Goal: Task Accomplishment & Management: Manage account settings

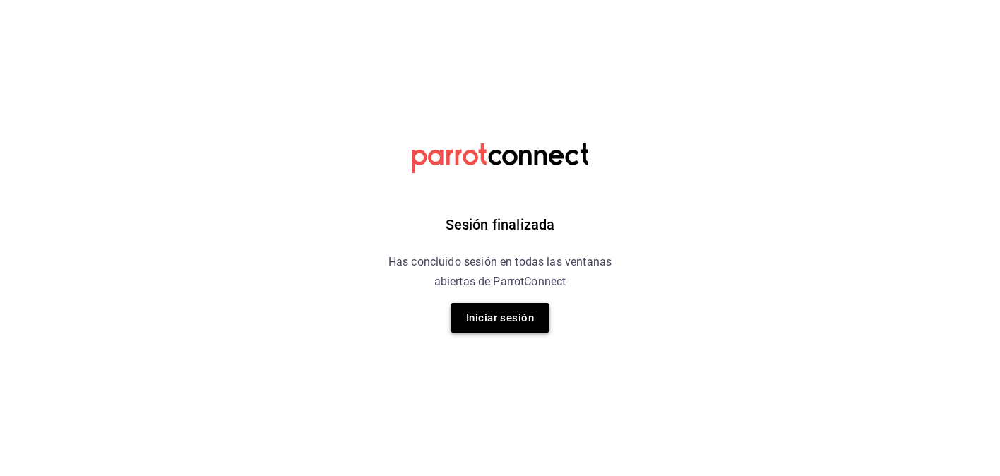
click at [508, 326] on button "Iniciar sesión" at bounding box center [499, 318] width 99 height 30
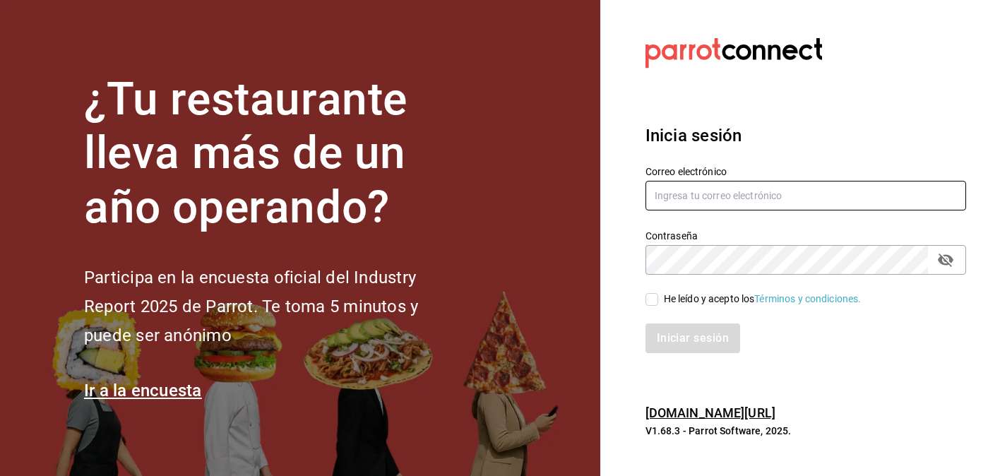
type input "[DOMAIN_NAME][EMAIL_ADDRESS][DOMAIN_NAME]"
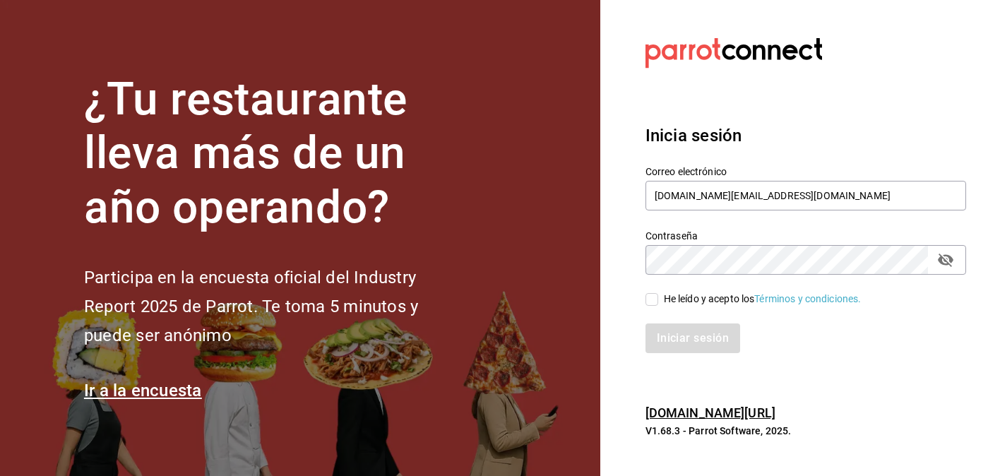
click at [653, 304] on input "He leído y acepto los Términos y condiciones." at bounding box center [651, 299] width 13 height 13
checkbox input "true"
click at [674, 340] on button "Iniciar sesión" at bounding box center [693, 338] width 96 height 30
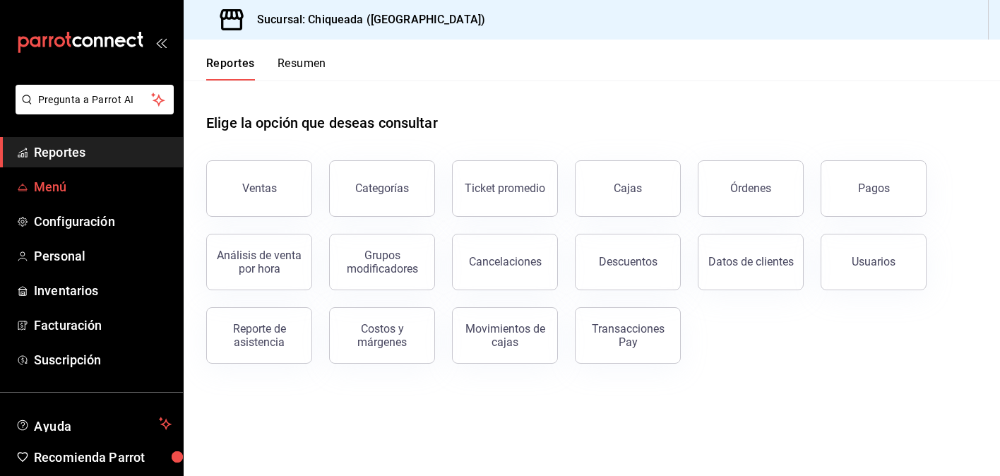
click at [112, 193] on span "Menú" at bounding box center [103, 186] width 138 height 19
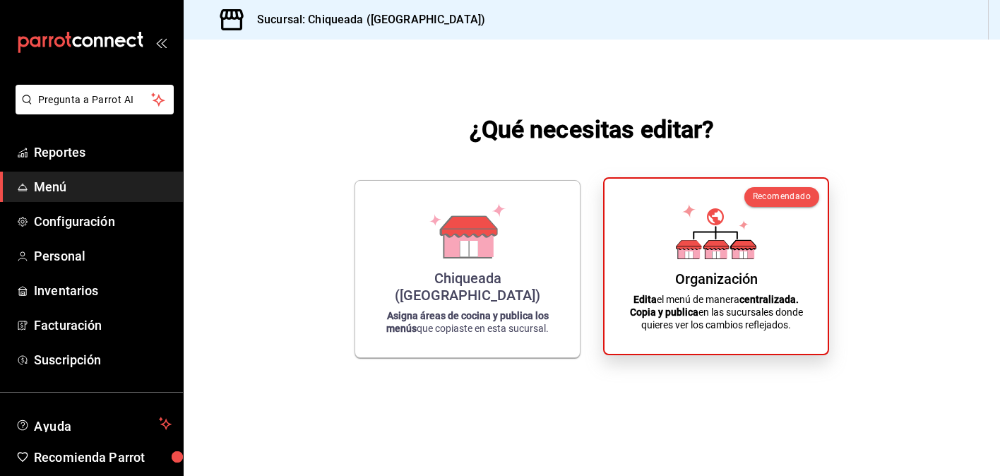
click at [727, 265] on div "Organización Edita el menú de manera centralizada. Copia y publica en las sucur…" at bounding box center [715, 266] width 189 height 153
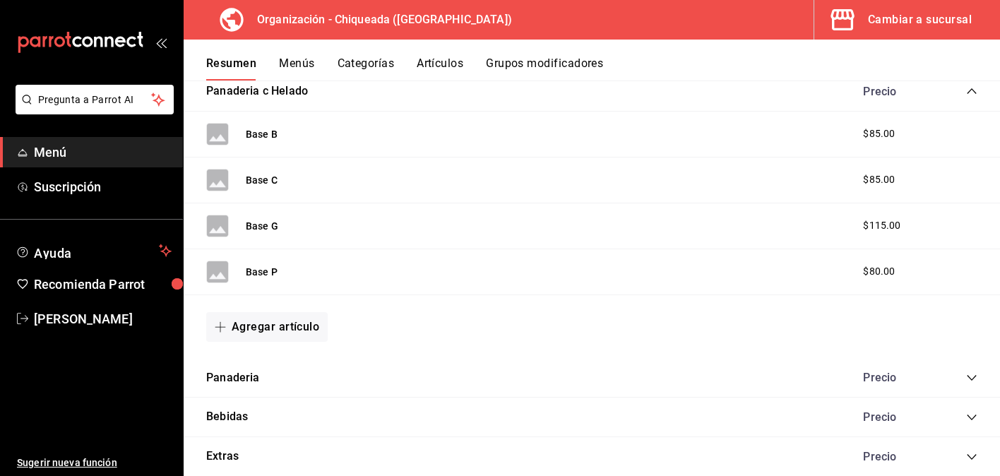
scroll to position [546, 0]
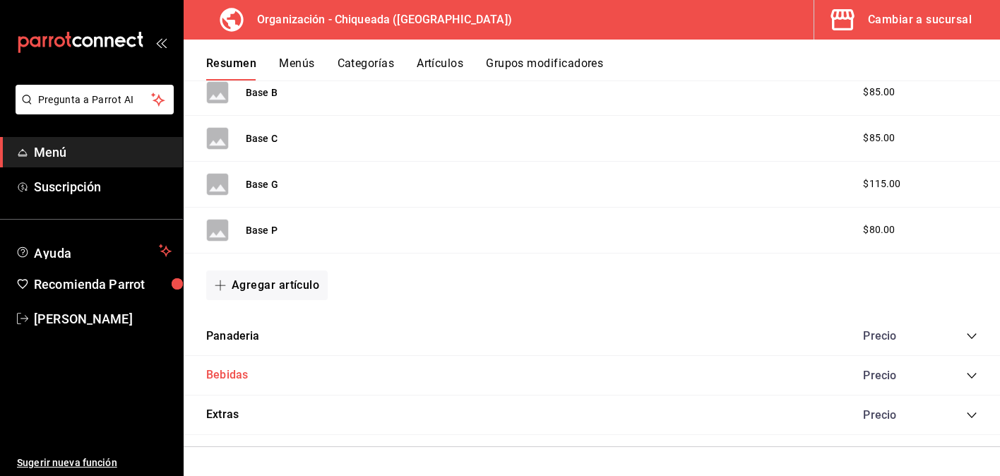
click at [230, 379] on button "Bebidas" at bounding box center [227, 375] width 42 height 16
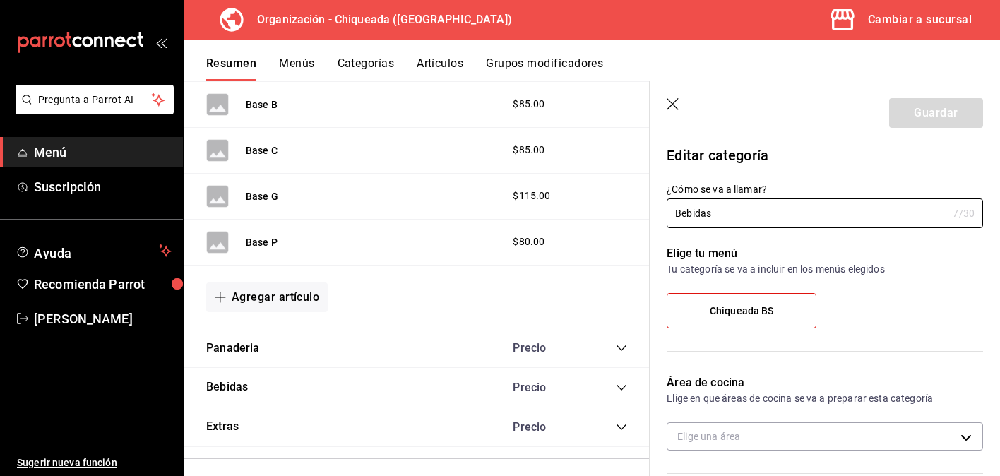
scroll to position [561, 0]
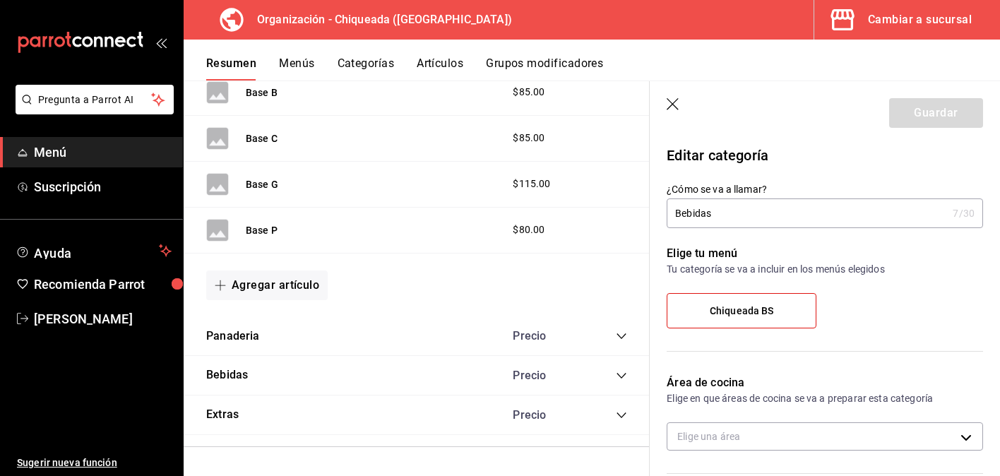
click at [673, 100] on icon "button" at bounding box center [674, 105] width 14 height 14
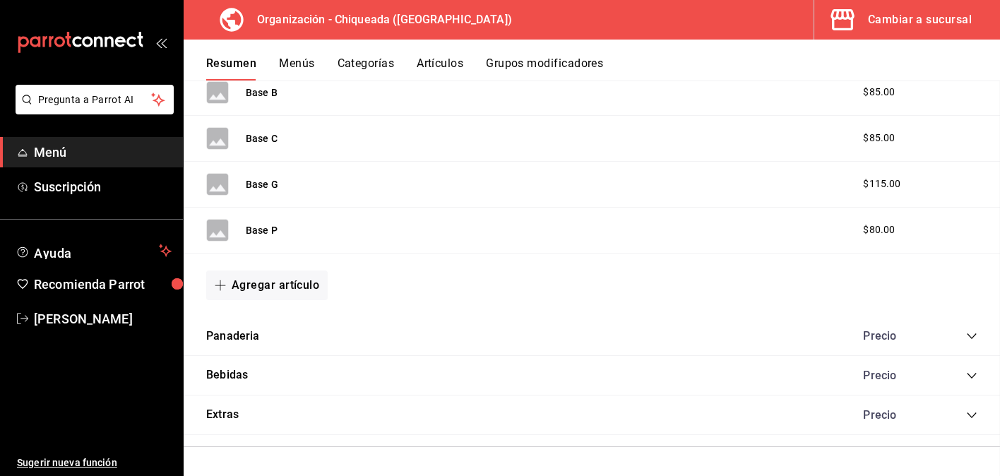
scroll to position [546, 0]
click at [458, 64] on button "Artículos" at bounding box center [440, 68] width 47 height 24
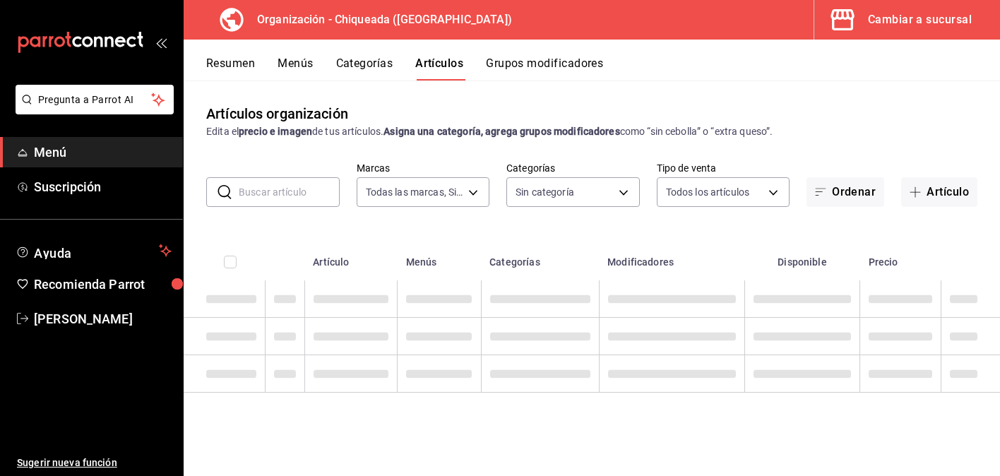
type input "73370423-3907-498f-a92e-02adfc43a2a7"
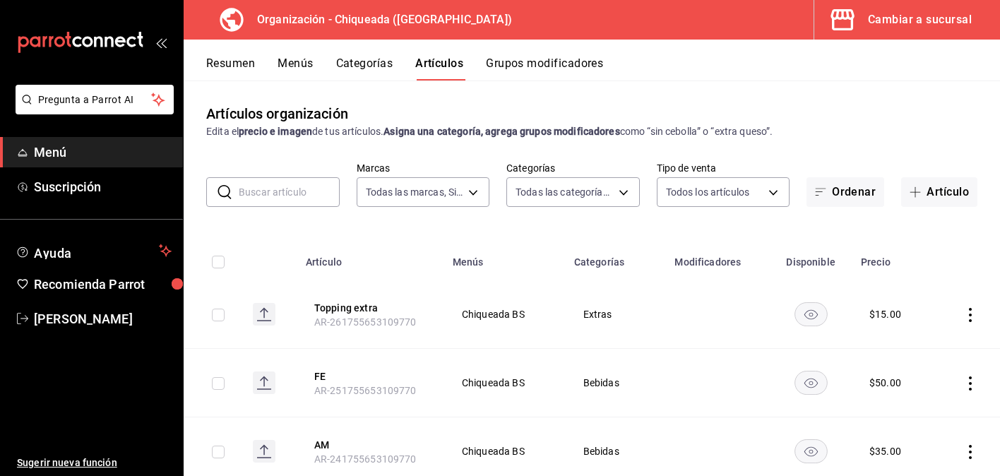
type input "1bc11e15-b689-40fb-99f9-cc6008f70d86,105dc590-bd85-4347-9e4e-7e3db8de7a1b,c77c1…"
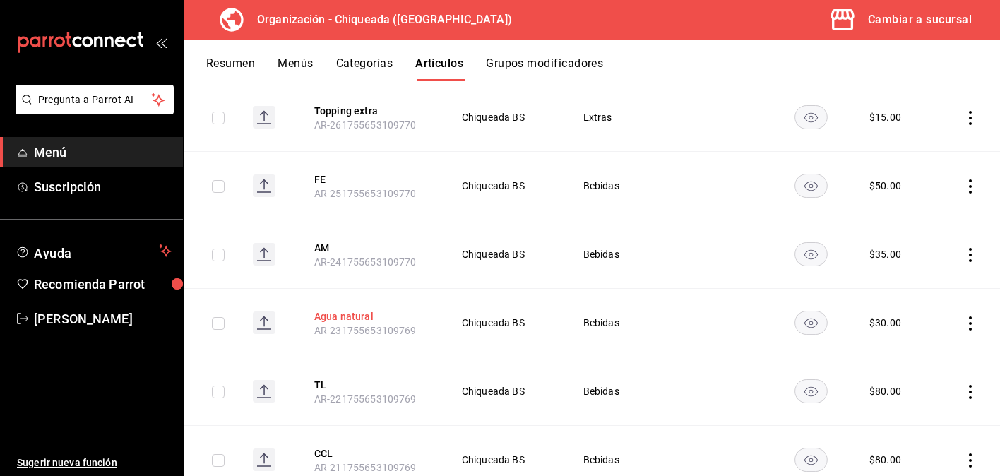
scroll to position [28, 0]
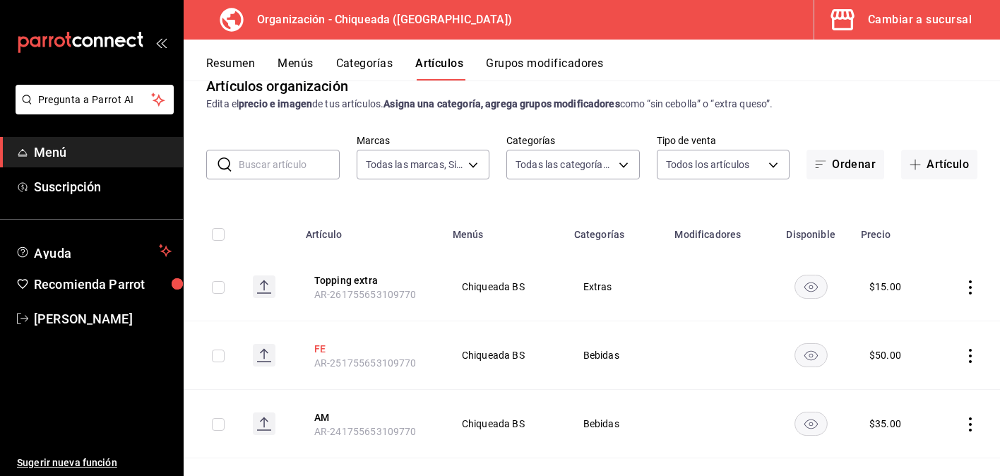
click at [316, 346] on button "FE" at bounding box center [370, 349] width 113 height 14
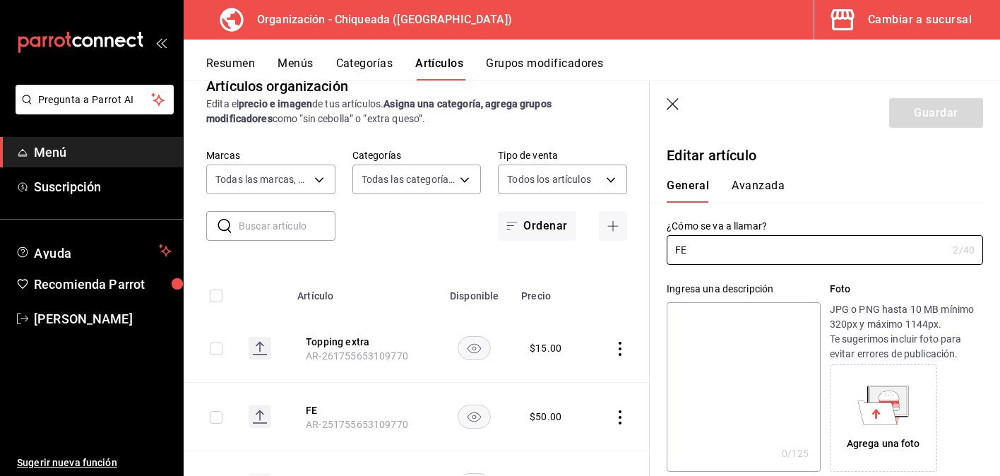
type input "$50.00"
type input "[PERSON_NAME]"
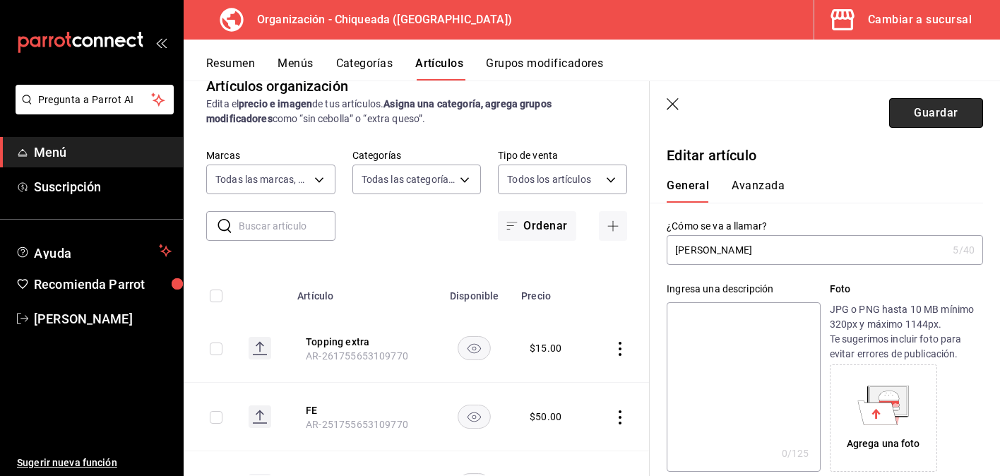
click at [968, 127] on button "Guardar" at bounding box center [936, 113] width 94 height 30
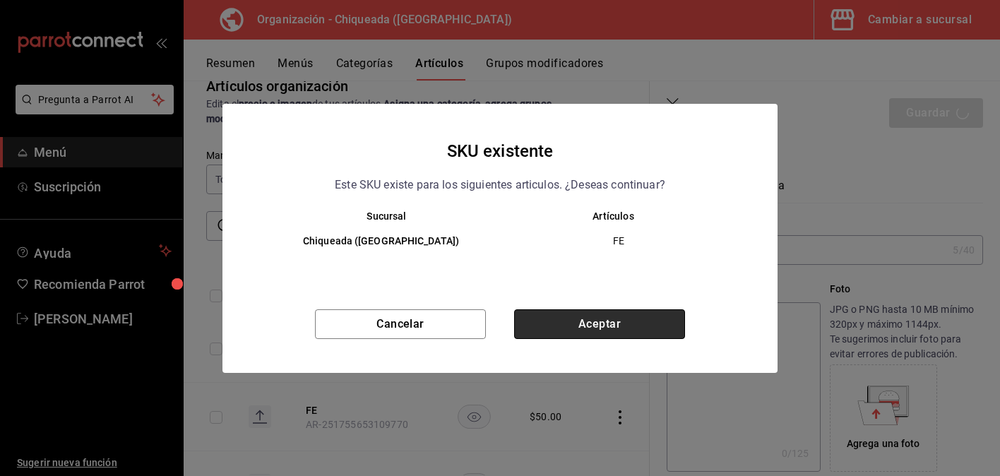
click at [585, 330] on button "Aceptar" at bounding box center [599, 324] width 171 height 30
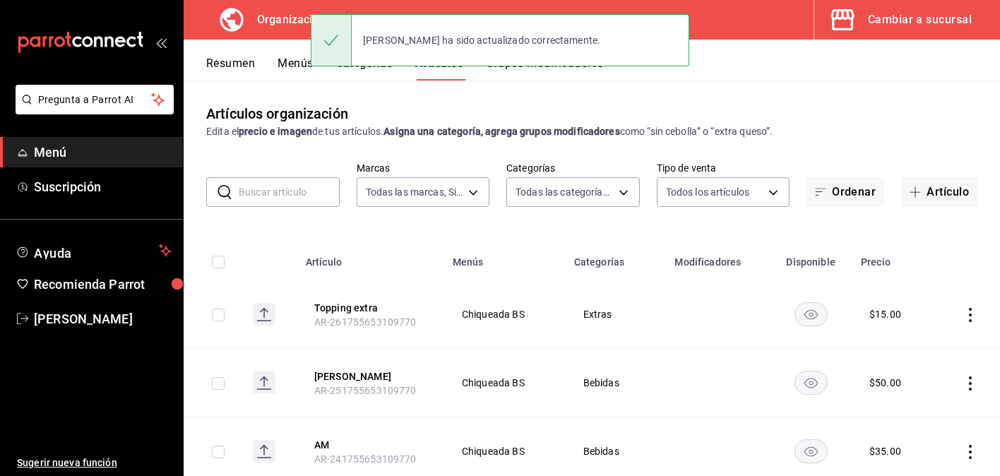
scroll to position [56, 0]
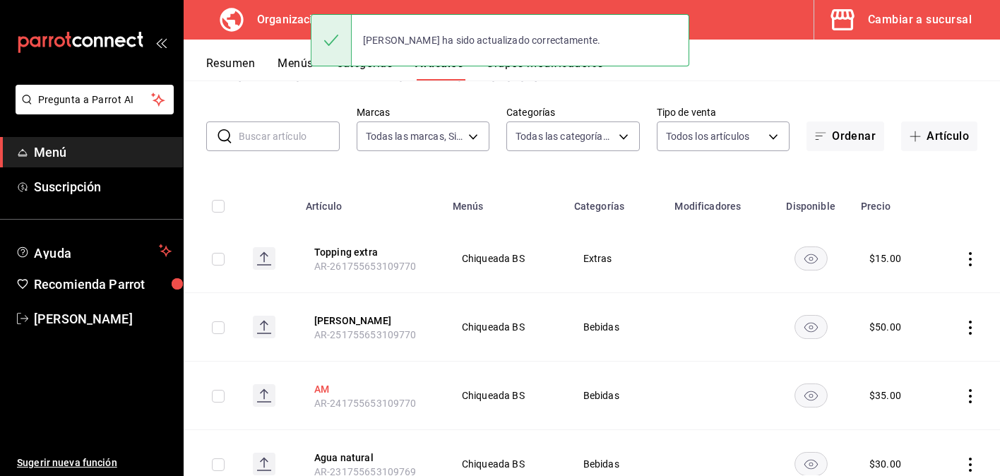
click at [326, 388] on button "AM" at bounding box center [370, 389] width 113 height 14
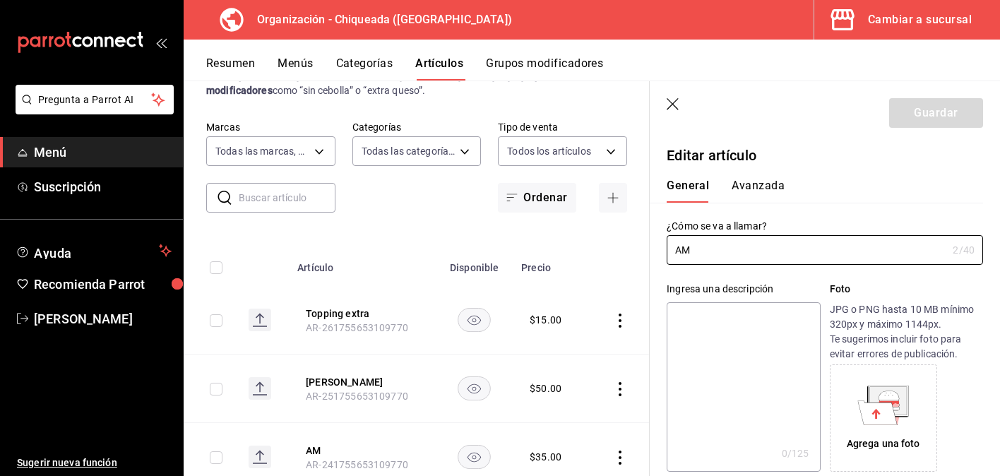
type input "$35.00"
type input "Amineral"
click at [939, 103] on button "Guardar" at bounding box center [936, 113] width 94 height 30
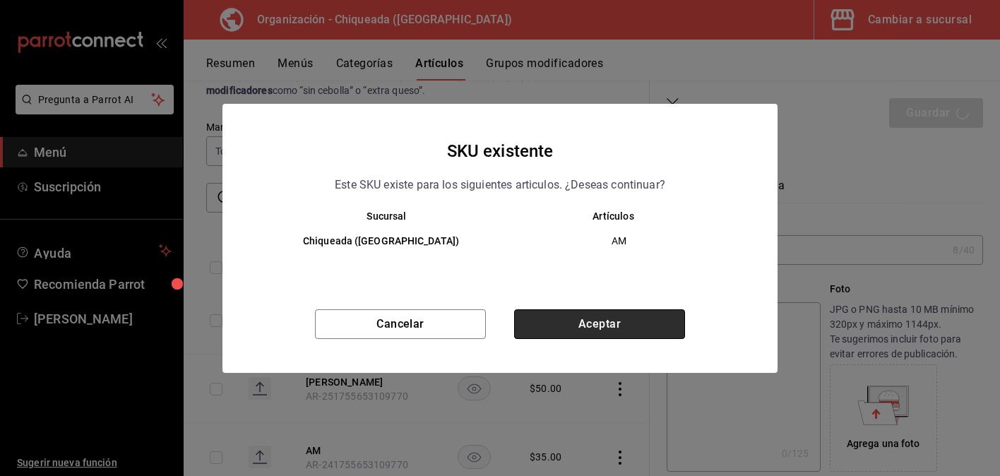
click at [650, 316] on button "Aceptar" at bounding box center [599, 324] width 171 height 30
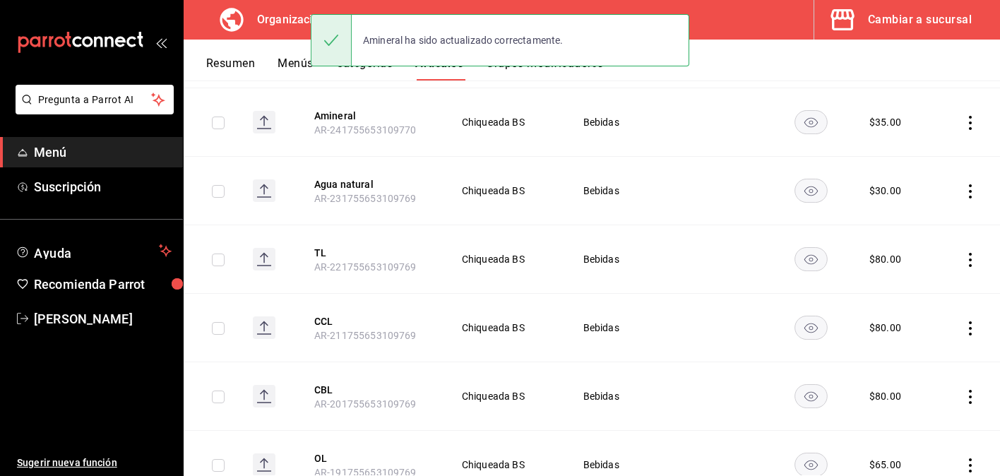
scroll to position [337, 0]
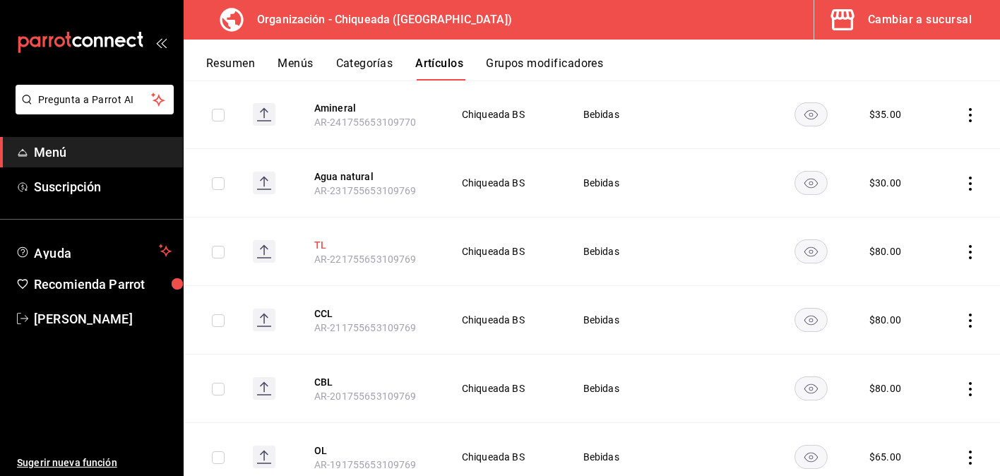
click at [321, 248] on button "TL" at bounding box center [370, 245] width 113 height 14
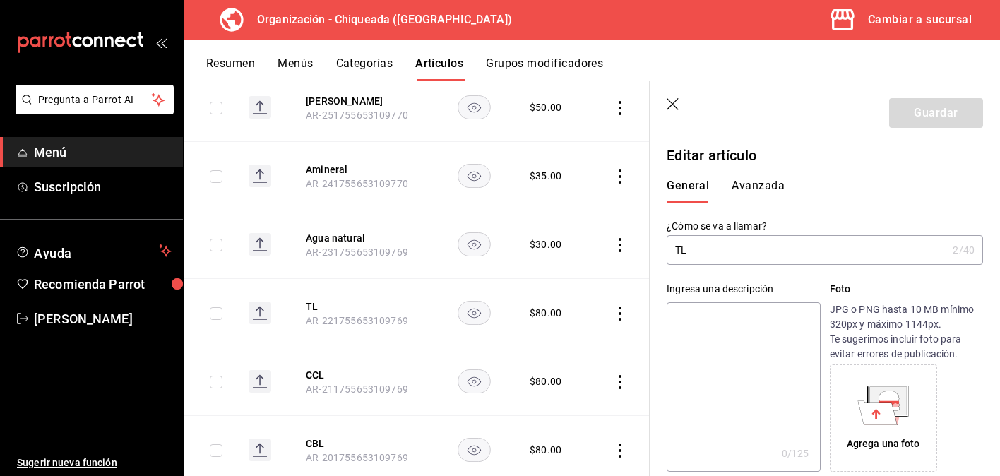
click at [682, 249] on input "TL" at bounding box center [807, 250] width 280 height 28
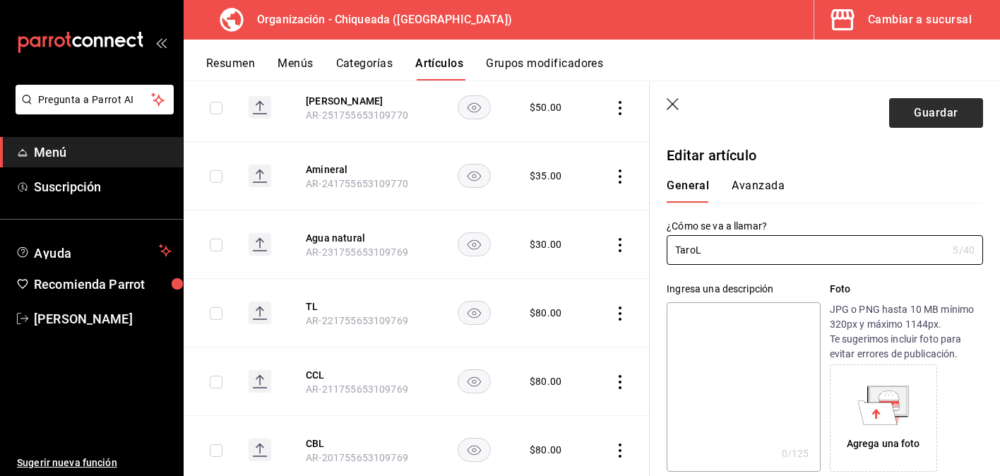
type input "TaroL"
click at [933, 115] on button "Guardar" at bounding box center [936, 113] width 94 height 30
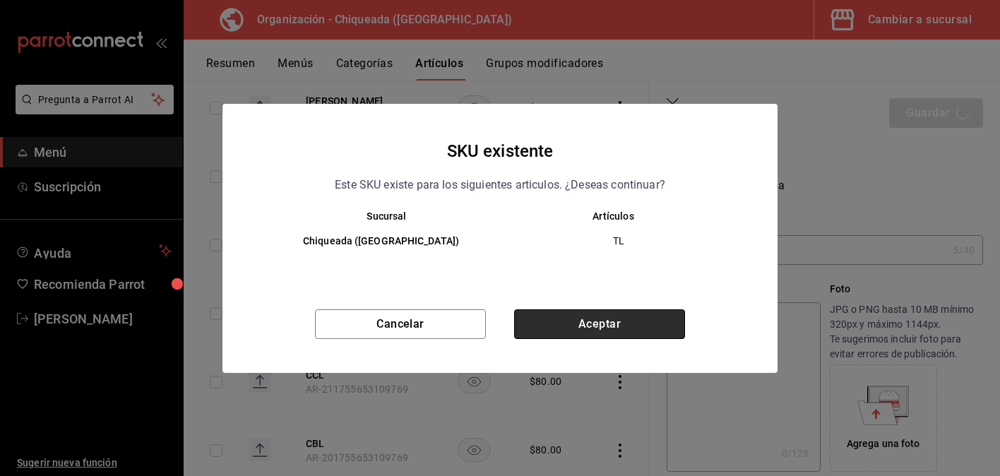
click at [573, 323] on button "Aceptar" at bounding box center [599, 324] width 171 height 30
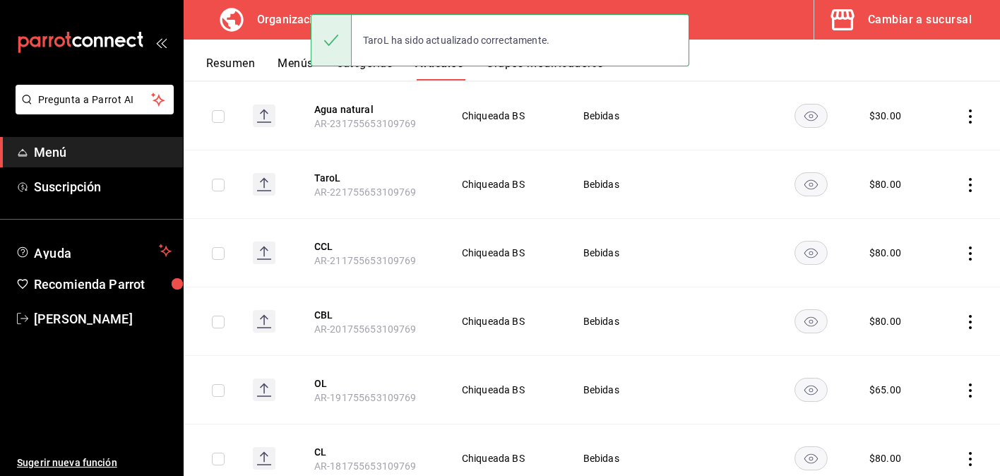
scroll to position [429, 0]
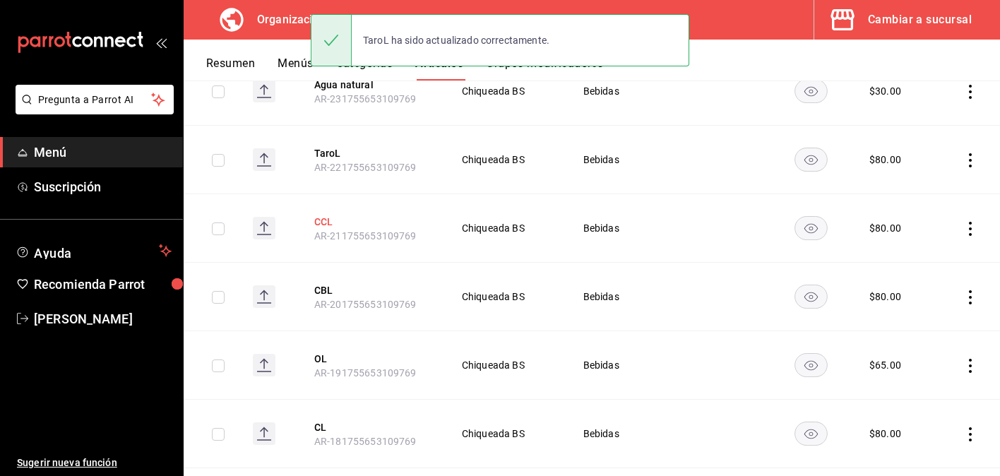
click at [328, 223] on button "CCL" at bounding box center [370, 222] width 113 height 14
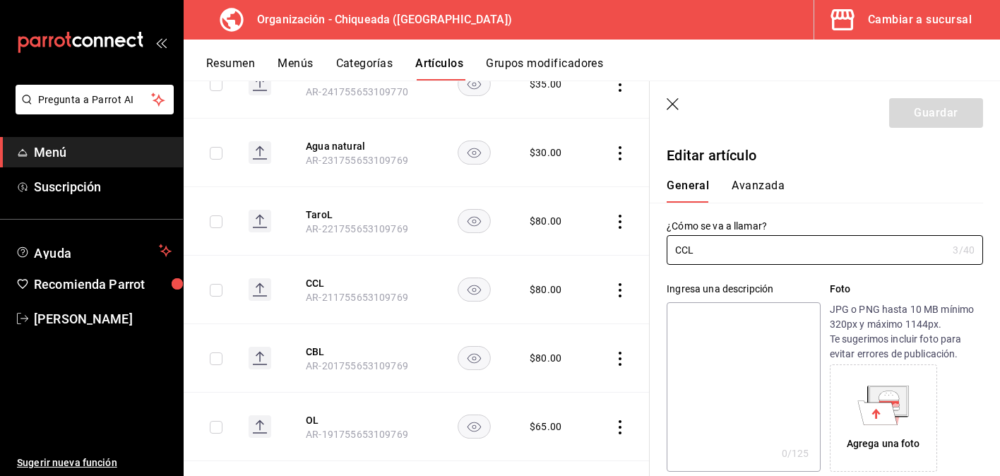
type input "$80.00"
type input "CúrcumaL"
click at [949, 109] on button "Guardar" at bounding box center [936, 113] width 94 height 30
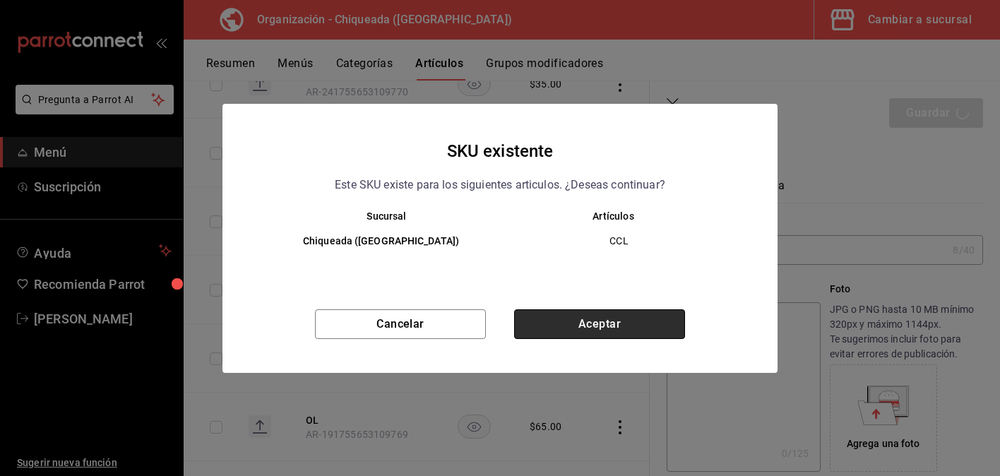
click at [552, 324] on button "Aceptar" at bounding box center [599, 324] width 171 height 30
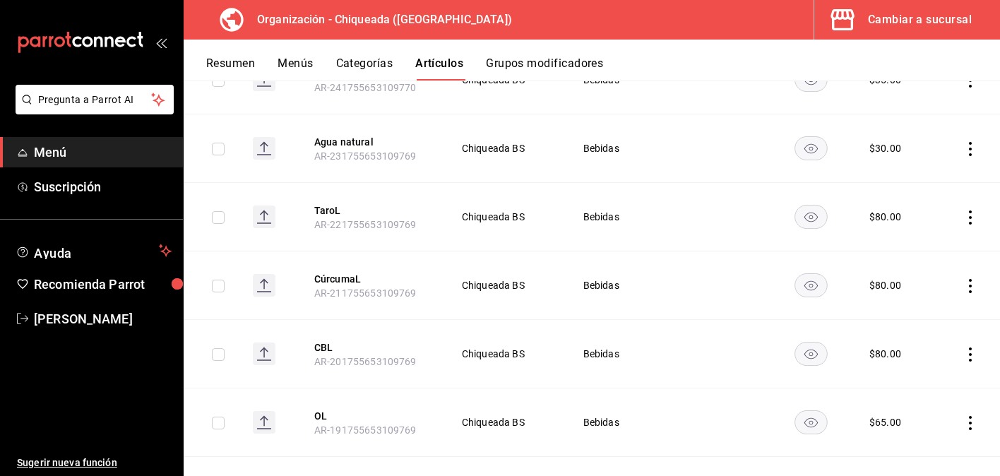
scroll to position [428, 0]
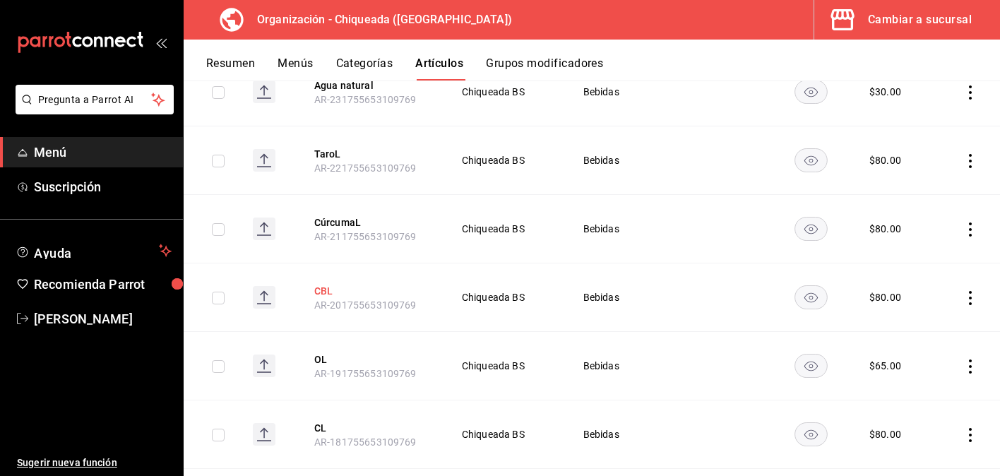
click at [327, 292] on button "CBL" at bounding box center [370, 291] width 113 height 14
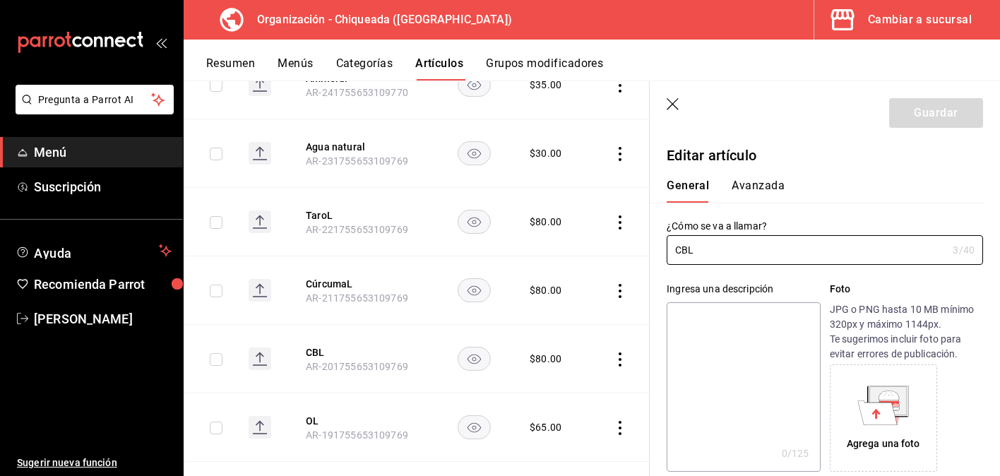
type input "$80.00"
click at [682, 253] on input "CBL" at bounding box center [807, 250] width 280 height 28
type input "ColdBL"
click at [932, 117] on button "Guardar" at bounding box center [936, 113] width 94 height 30
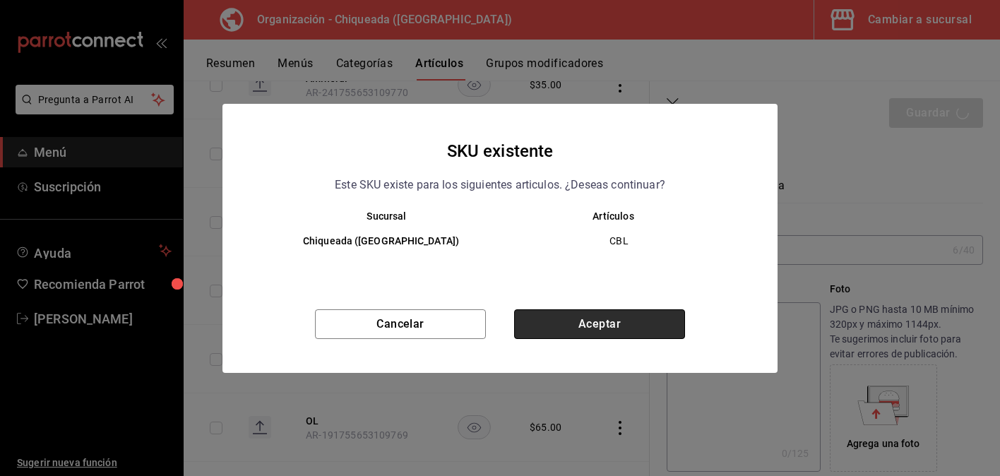
click at [598, 333] on button "Aceptar" at bounding box center [599, 324] width 171 height 30
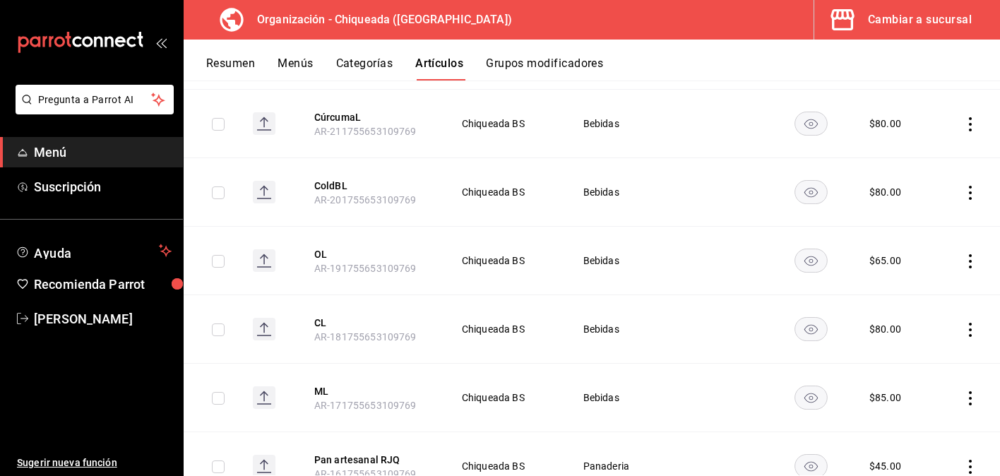
scroll to position [546, 0]
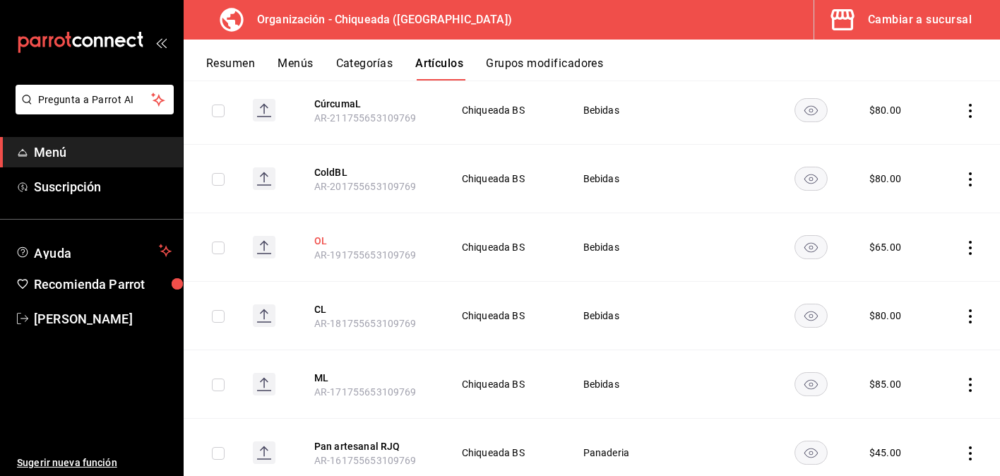
click at [325, 243] on button "OL" at bounding box center [370, 241] width 113 height 14
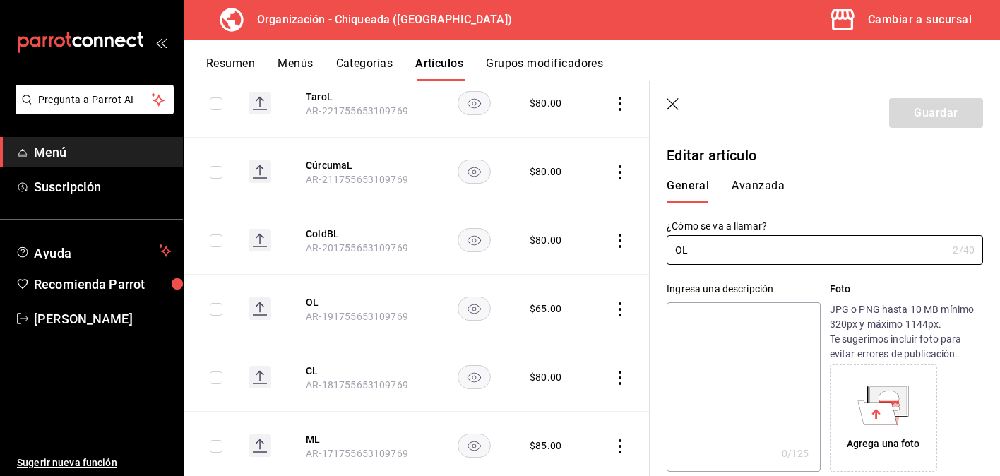
type input "$65.00"
click at [681, 249] on input "OL" at bounding box center [807, 250] width 280 height 28
type input "OllaL"
click at [963, 105] on button "Guardar" at bounding box center [936, 113] width 94 height 30
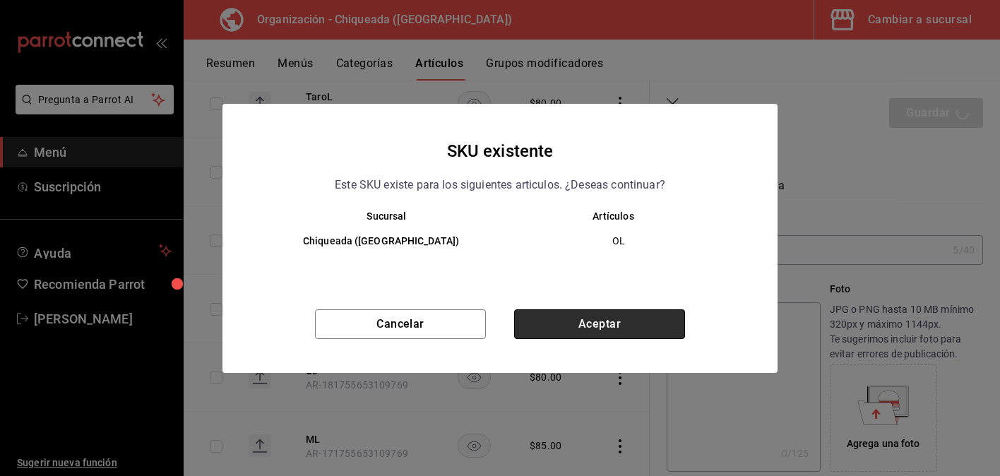
click at [561, 322] on button "Aceptar" at bounding box center [599, 324] width 171 height 30
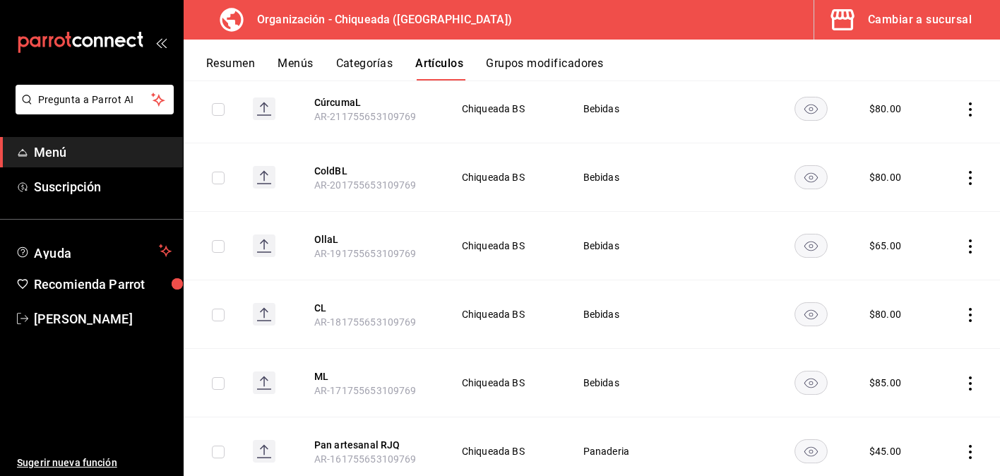
scroll to position [561, 0]
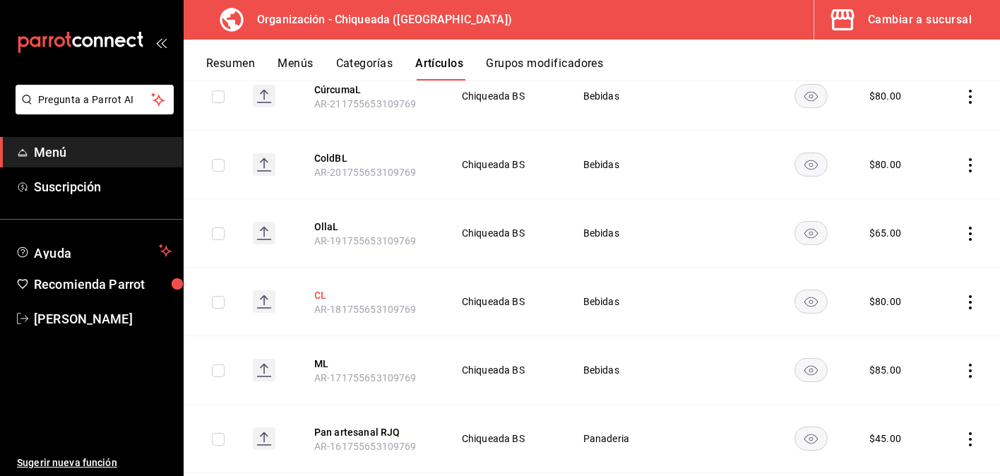
click at [322, 293] on button "CL" at bounding box center [370, 295] width 113 height 14
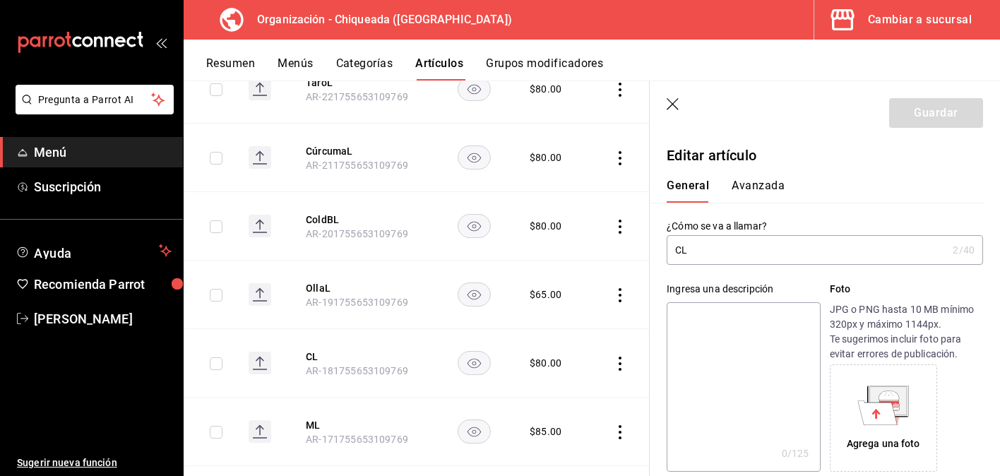
click at [681, 251] on input "CL" at bounding box center [807, 250] width 280 height 28
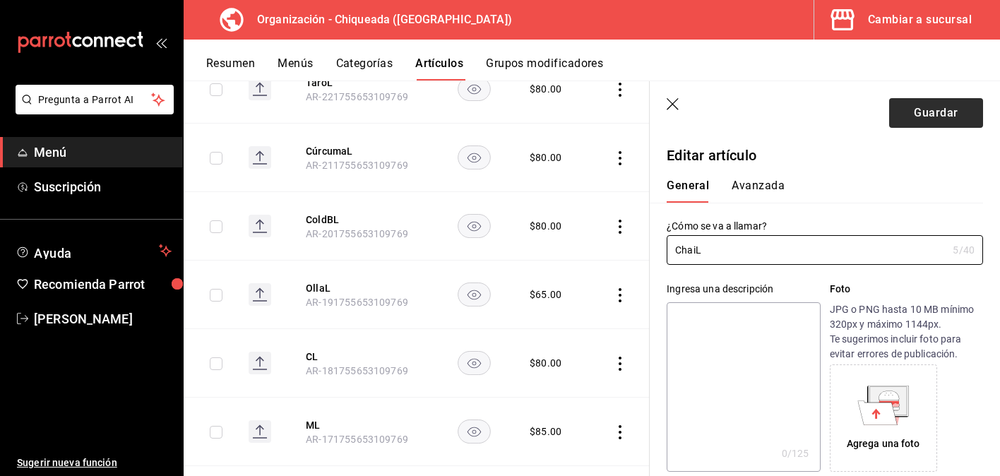
type input "ChaiL"
click at [938, 116] on button "Guardar" at bounding box center [936, 113] width 94 height 30
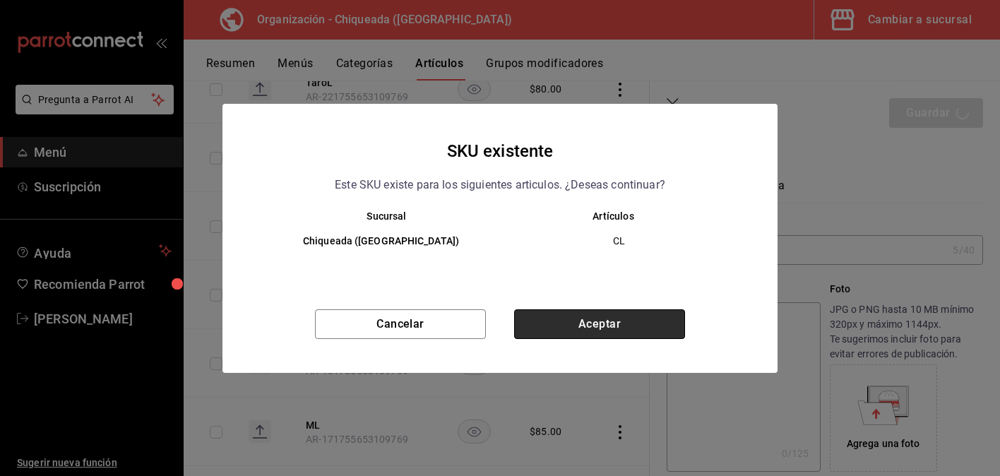
click at [584, 330] on button "Aceptar" at bounding box center [599, 324] width 171 height 30
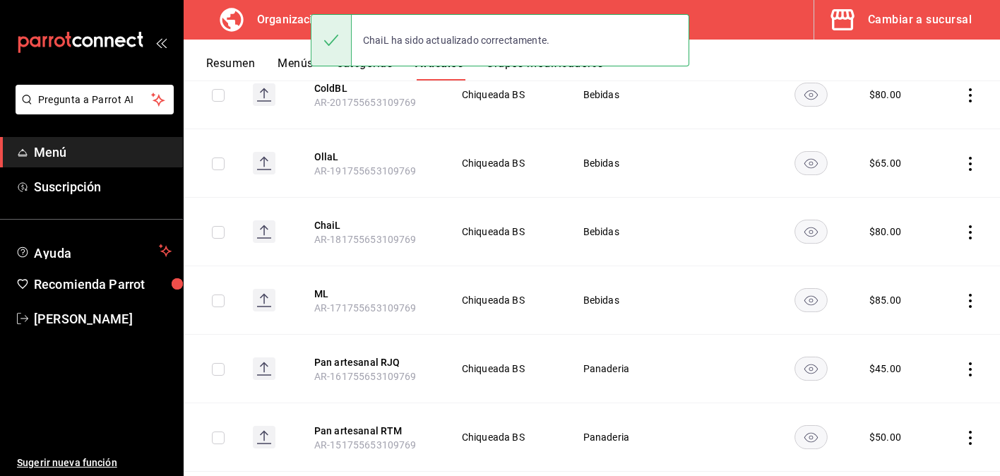
scroll to position [667, 0]
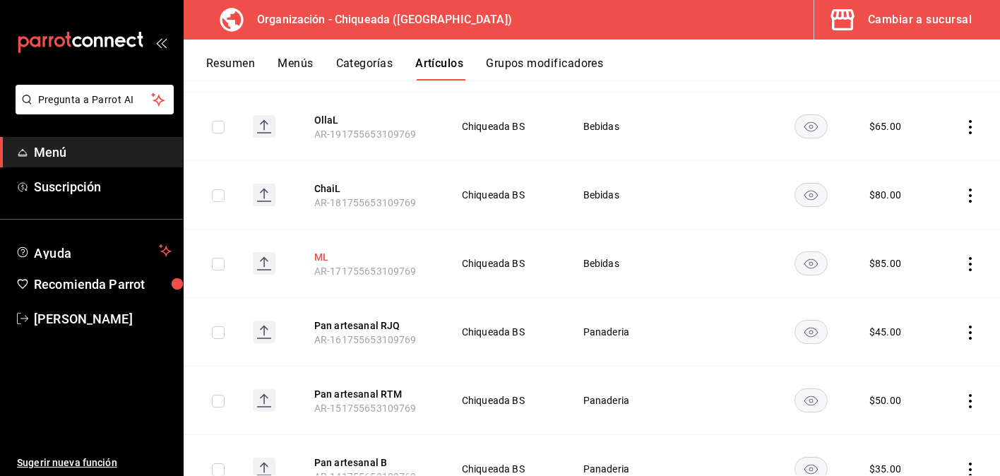
click at [325, 257] on button "ML" at bounding box center [370, 257] width 113 height 14
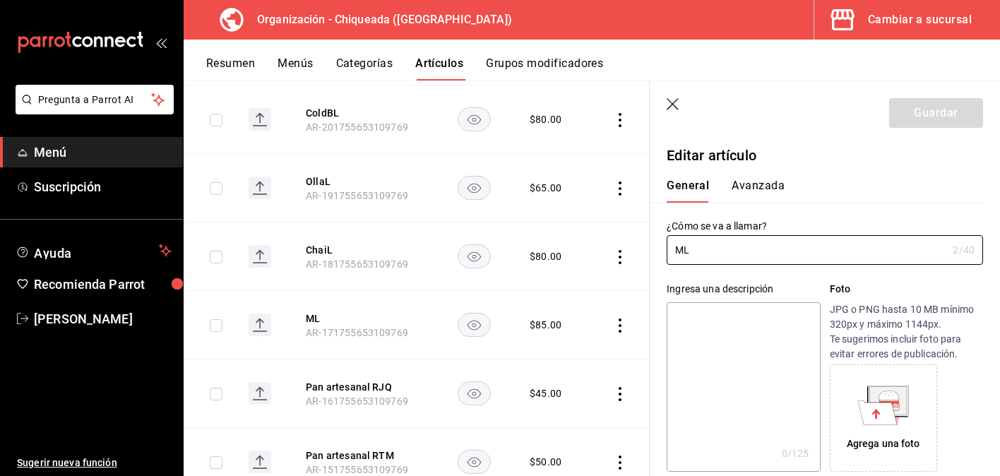
type input "$85.00"
click at [681, 249] on input "ML" at bounding box center [807, 250] width 280 height 28
type input "MatchaL"
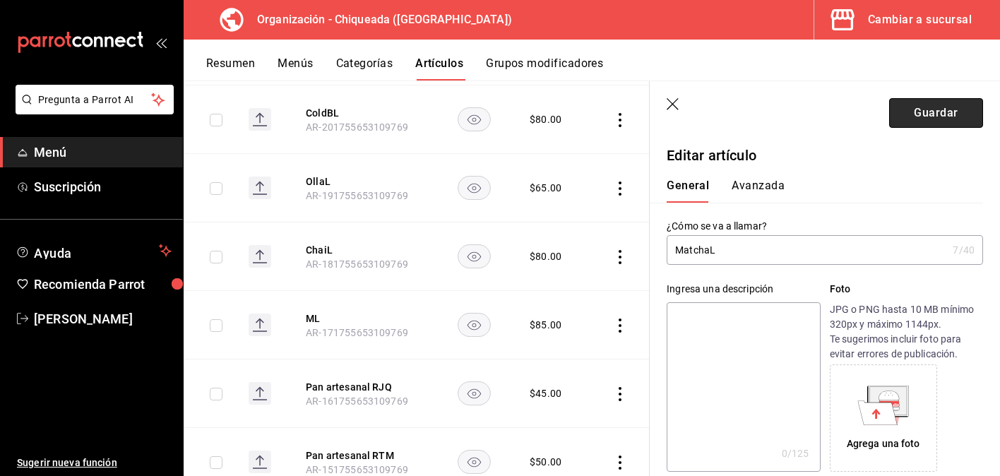
click at [932, 106] on button "Guardar" at bounding box center [936, 113] width 94 height 30
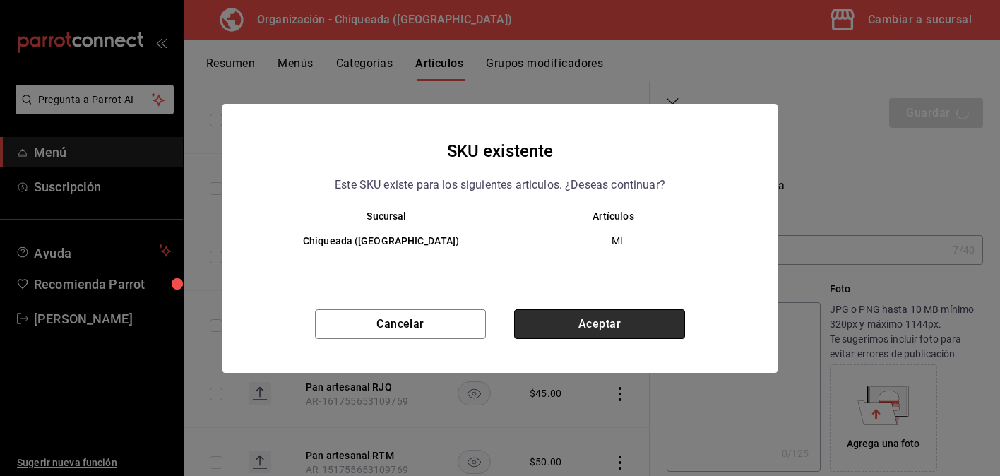
click at [596, 329] on button "Aceptar" at bounding box center [599, 324] width 171 height 30
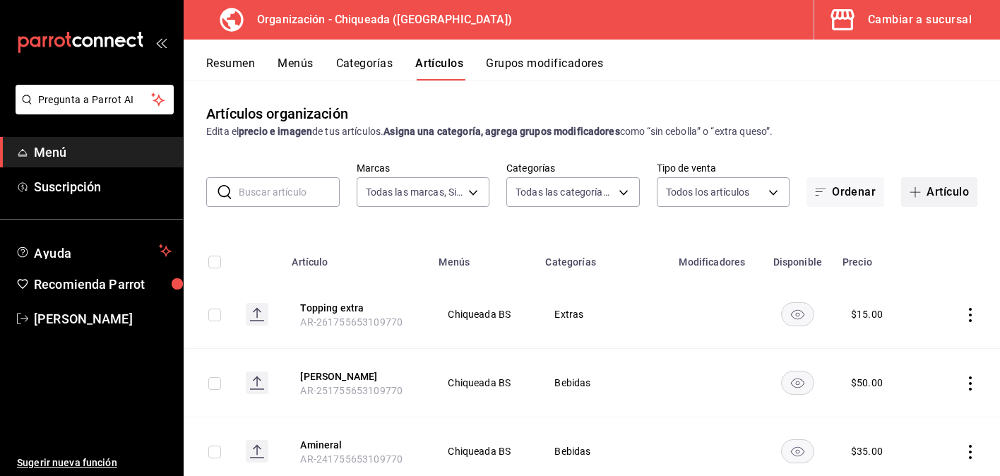
click at [956, 201] on button "Artículo" at bounding box center [939, 192] width 76 height 30
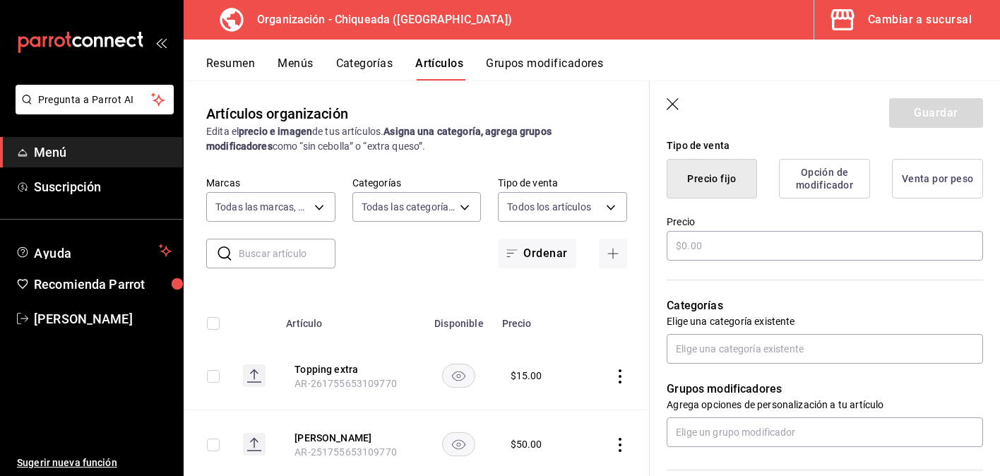
scroll to position [351, 0]
type input "CocaC"
click at [738, 240] on input "text" at bounding box center [825, 245] width 316 height 30
type input "$1.00"
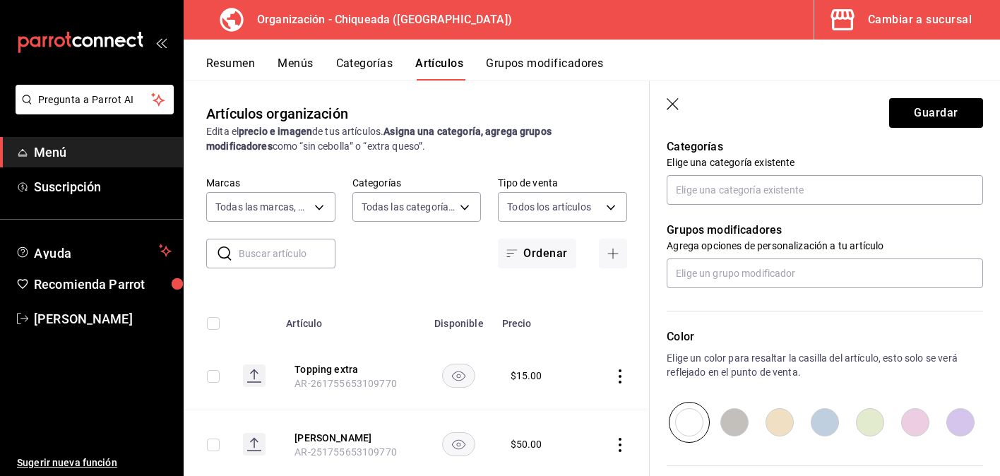
scroll to position [460, 0]
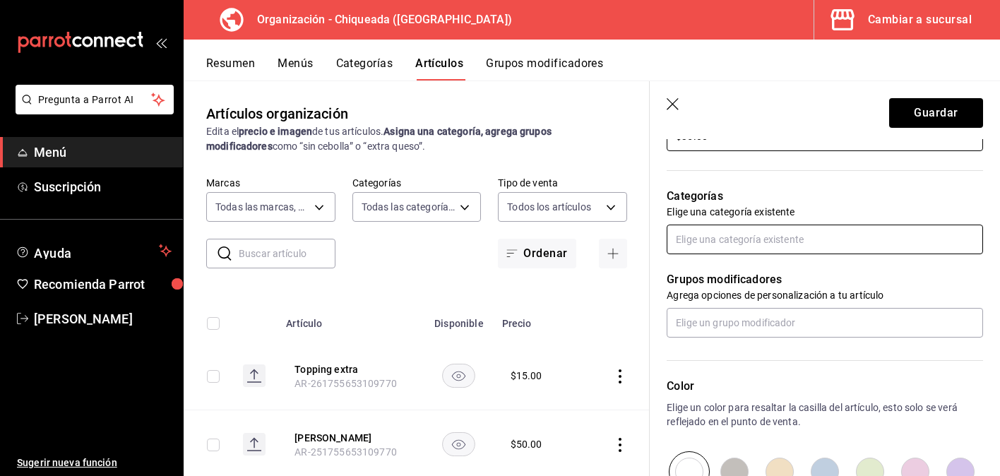
type input "$35.00"
click at [777, 252] on input "text" at bounding box center [825, 240] width 316 height 30
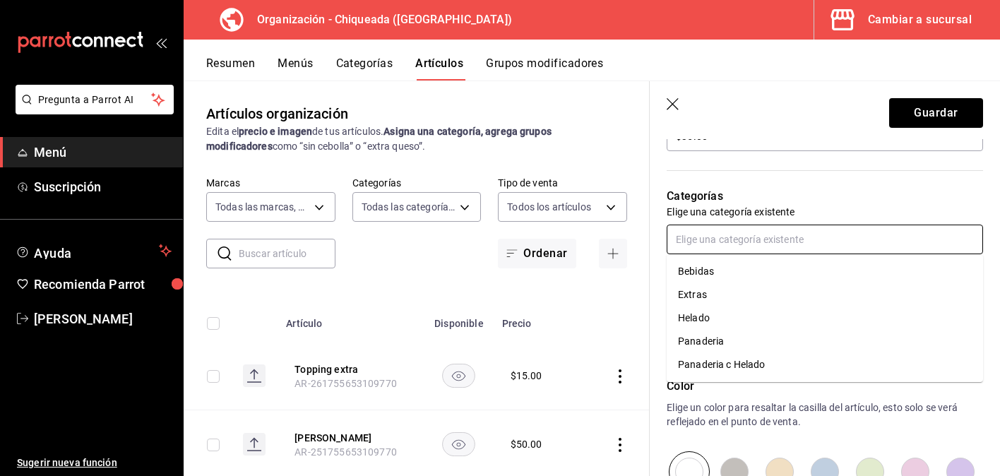
click at [736, 274] on li "Bebidas" at bounding box center [825, 271] width 316 height 23
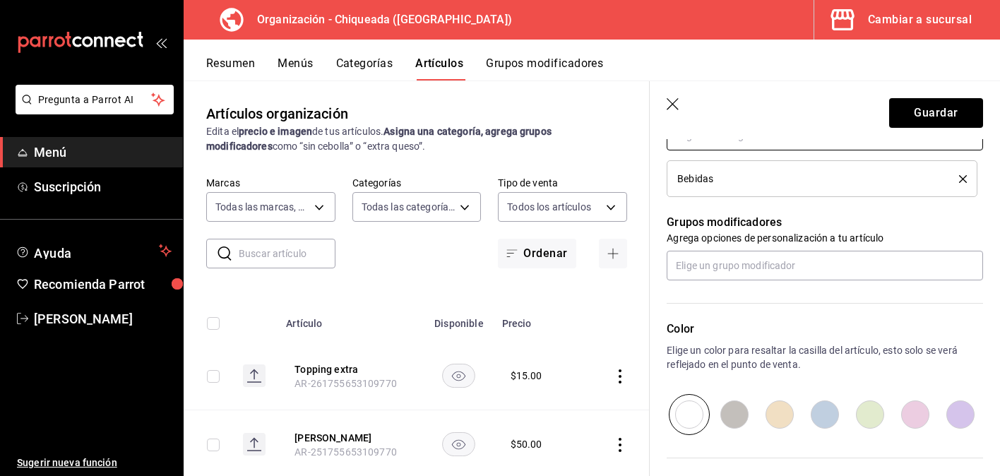
scroll to position [700, 0]
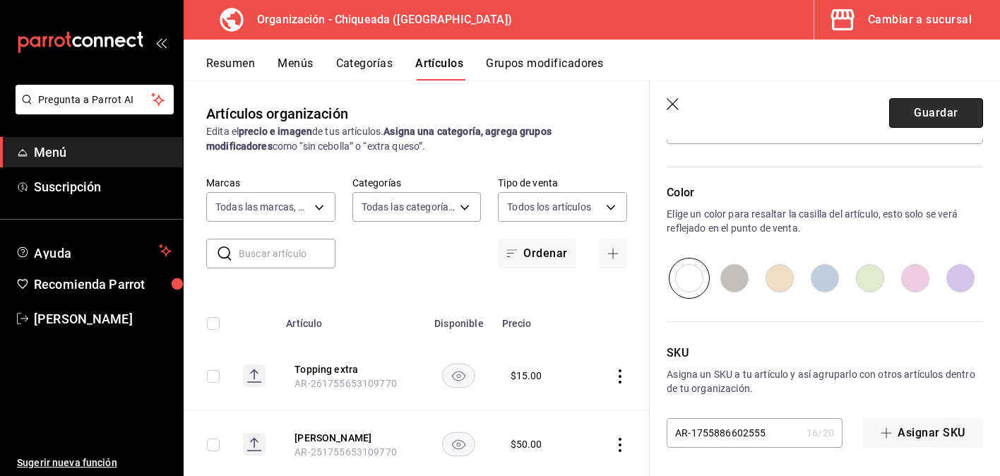
click at [940, 123] on button "Guardar" at bounding box center [936, 113] width 94 height 30
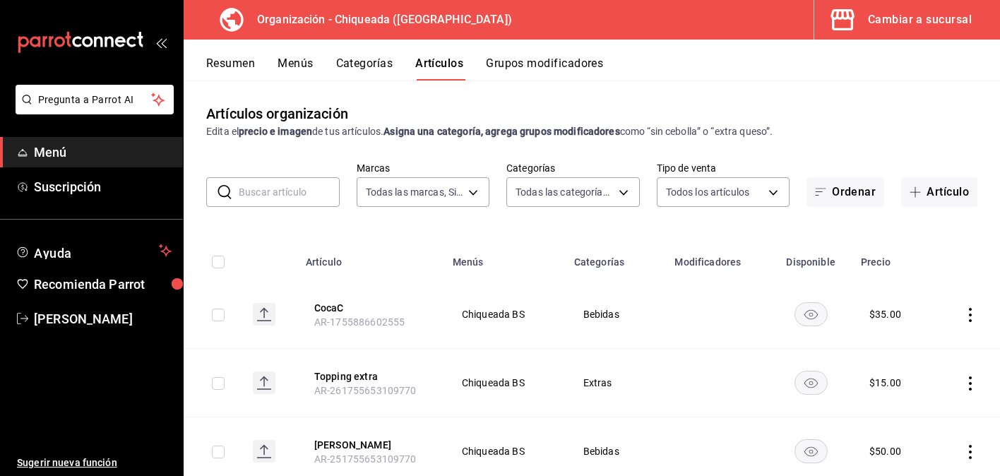
click at [915, 21] on div "Cambiar a sucursal" at bounding box center [920, 20] width 104 height 20
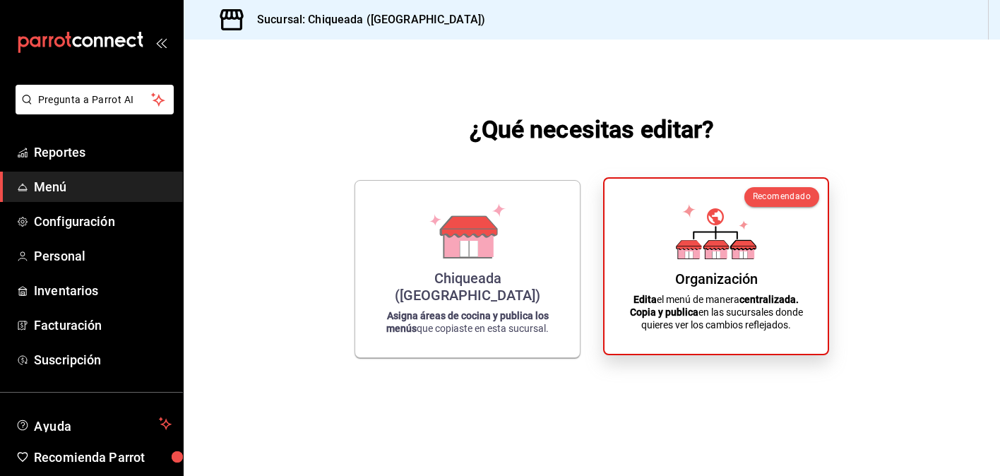
click at [693, 252] on icon at bounding box center [689, 251] width 22 height 13
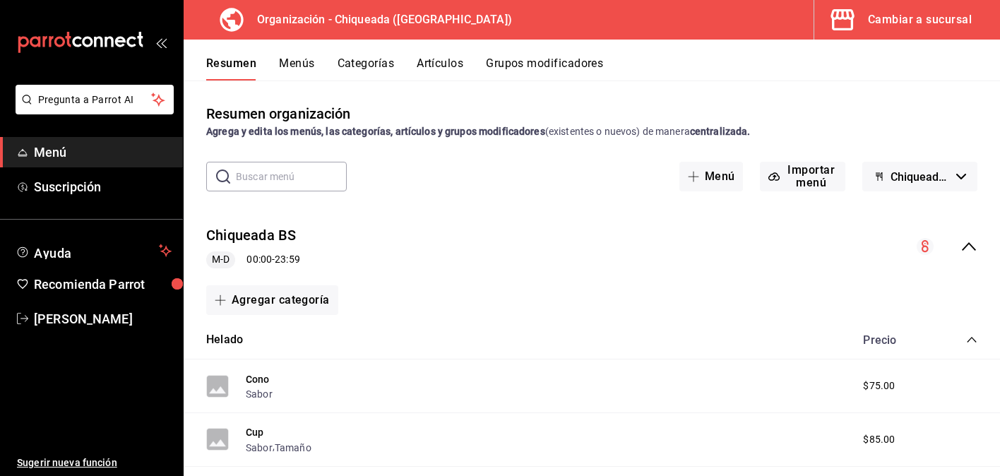
click at [319, 42] on div "Resumen Menús Categorías Artículos Grupos modificadores" at bounding box center [592, 60] width 816 height 41
click at [313, 55] on div "Resumen Menús Categorías Artículos Grupos modificadores" at bounding box center [592, 60] width 816 height 41
click at [312, 62] on button "Menús" at bounding box center [296, 68] width 35 height 24
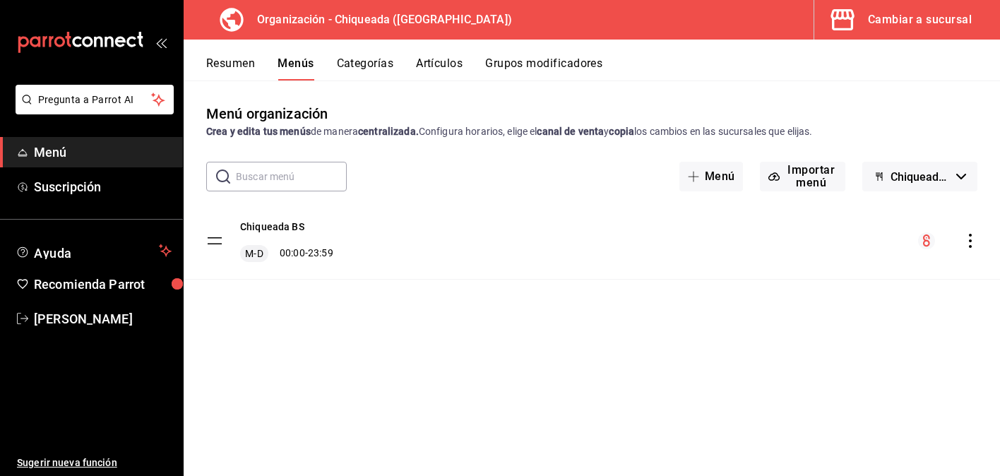
click at [967, 238] on icon "actions" at bounding box center [970, 241] width 14 height 14
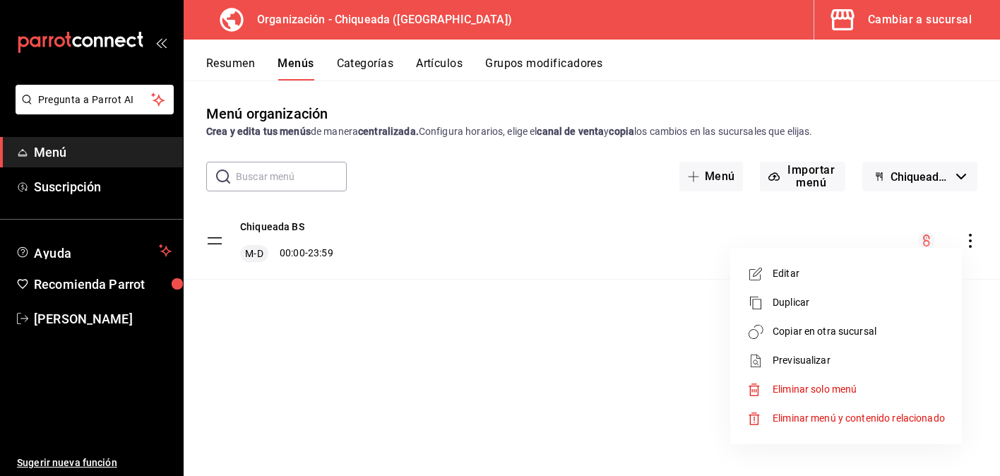
click at [865, 325] on span "Copiar en otra sucursal" at bounding box center [858, 331] width 172 height 15
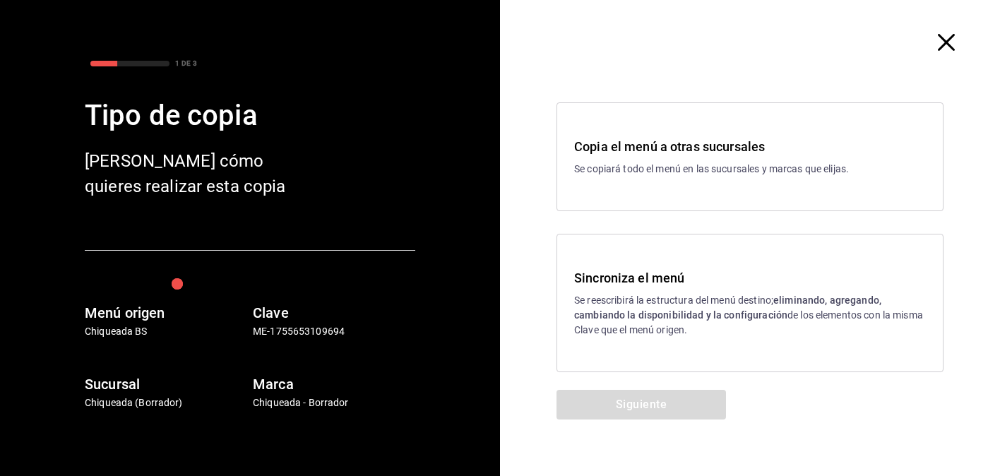
click at [681, 259] on div "Sincroniza el menú Se reescribirá la estructura del menú destino; eliminando, a…" at bounding box center [749, 303] width 387 height 138
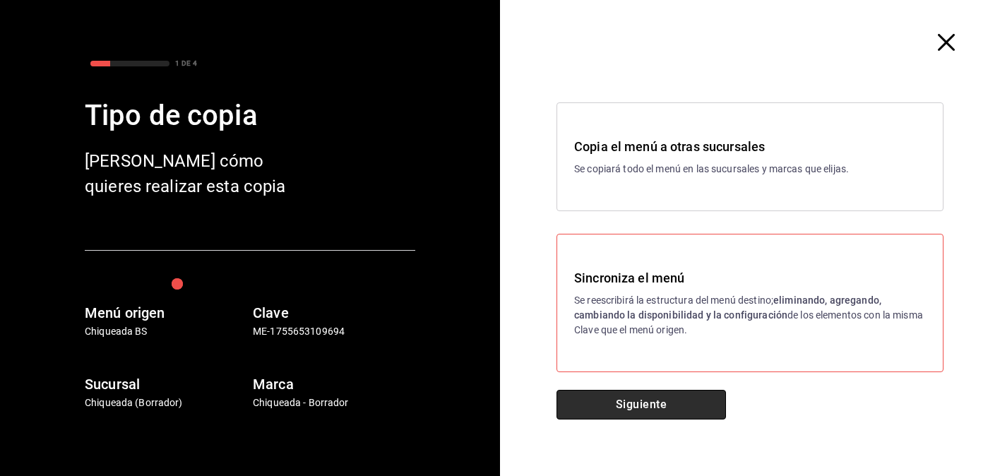
click at [666, 393] on button "Siguiente" at bounding box center [640, 405] width 169 height 30
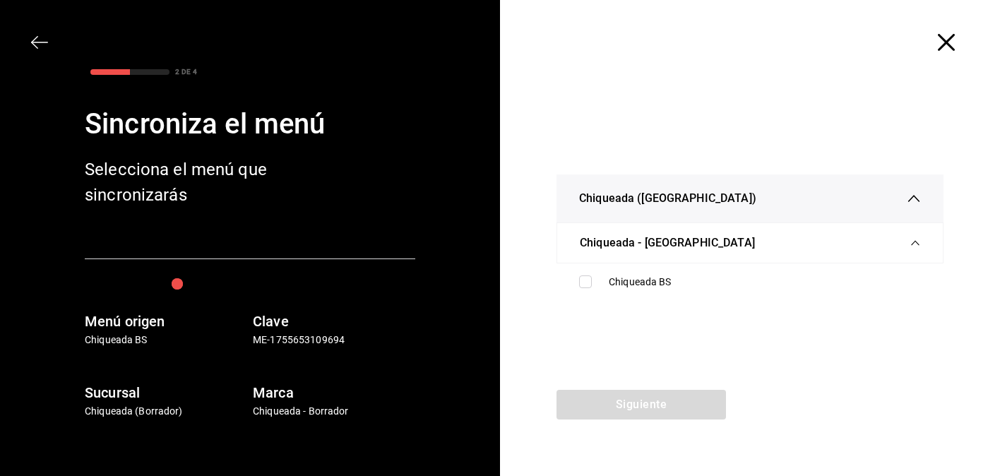
click at [688, 242] on div "Chiqueada - [GEOGRAPHIC_DATA]" at bounding box center [750, 243] width 340 height 40
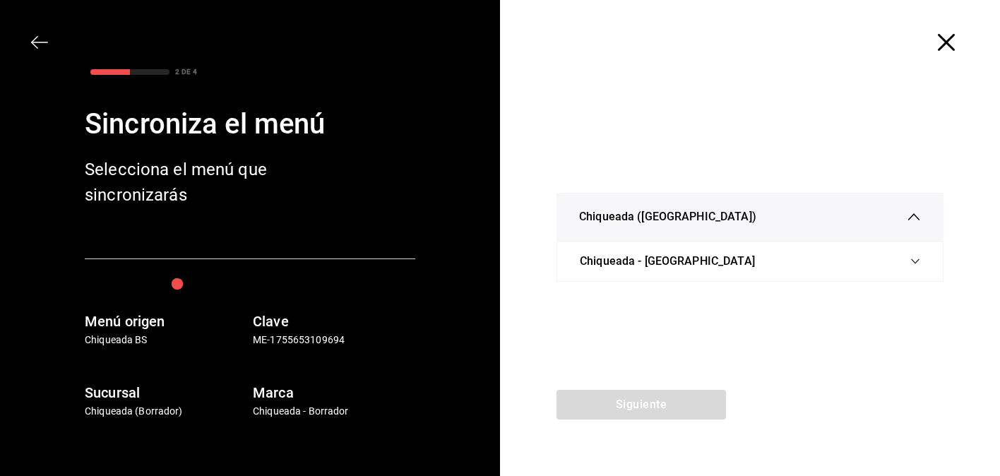
click at [675, 258] on span "Chiqueada - [GEOGRAPHIC_DATA]" at bounding box center [667, 261] width 175 height 17
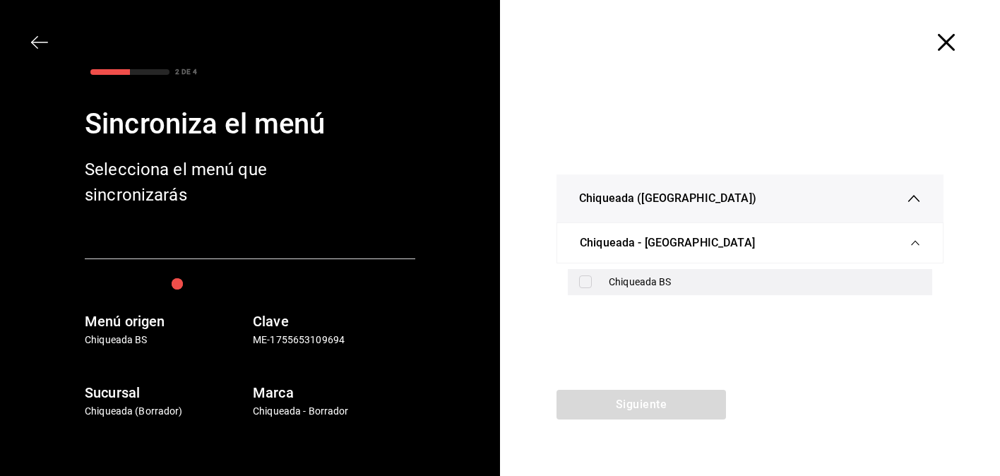
click at [598, 278] on div "Chiqueada BS" at bounding box center [750, 282] width 364 height 26
checkbox input "true"
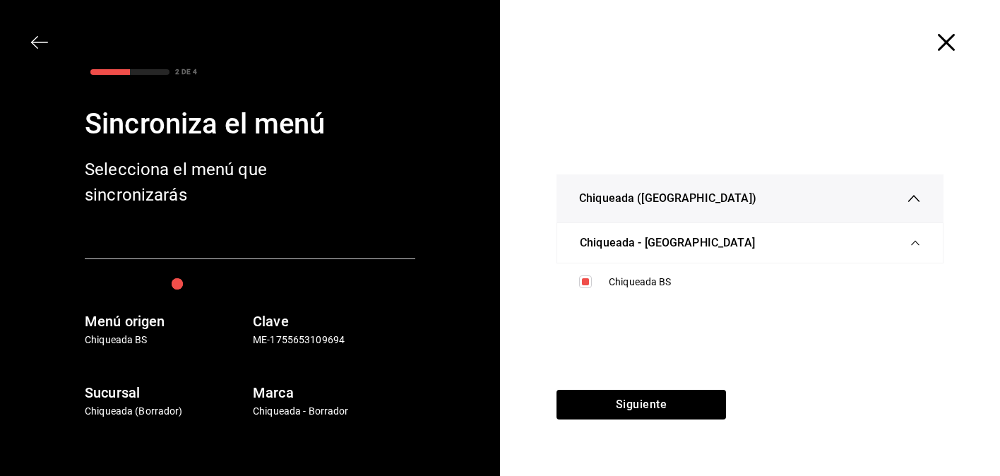
click at [723, 213] on div "Chiqueada ([GEOGRAPHIC_DATA])" at bounding box center [750, 198] width 342 height 48
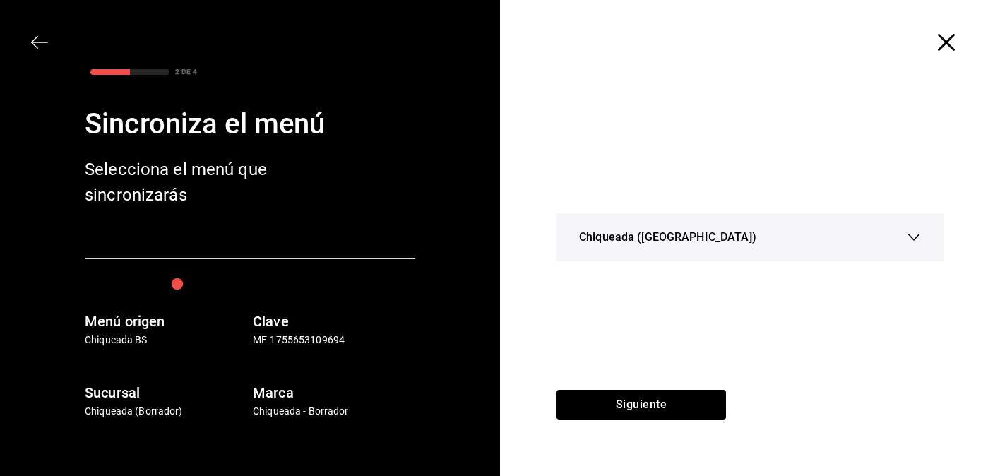
click at [719, 239] on div "Chiqueada ([GEOGRAPHIC_DATA])" at bounding box center [750, 237] width 342 height 48
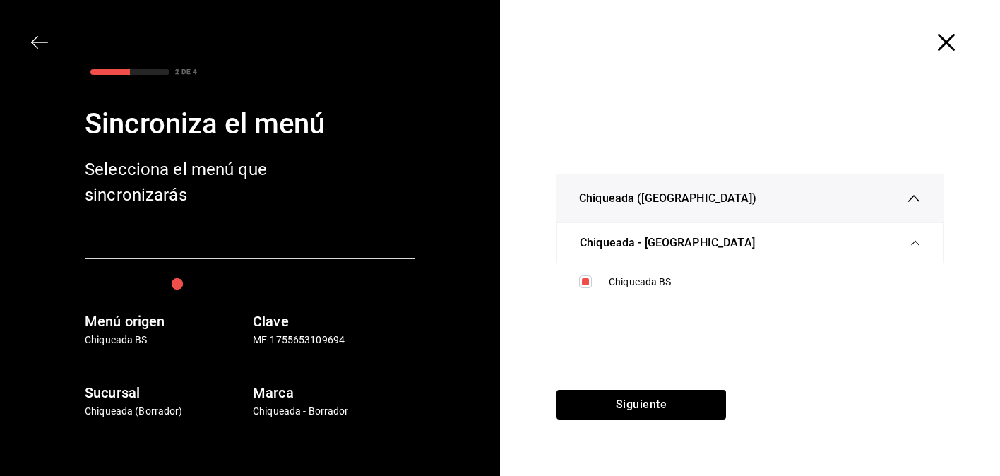
click at [719, 239] on div "Chiqueada - [GEOGRAPHIC_DATA]" at bounding box center [750, 243] width 340 height 40
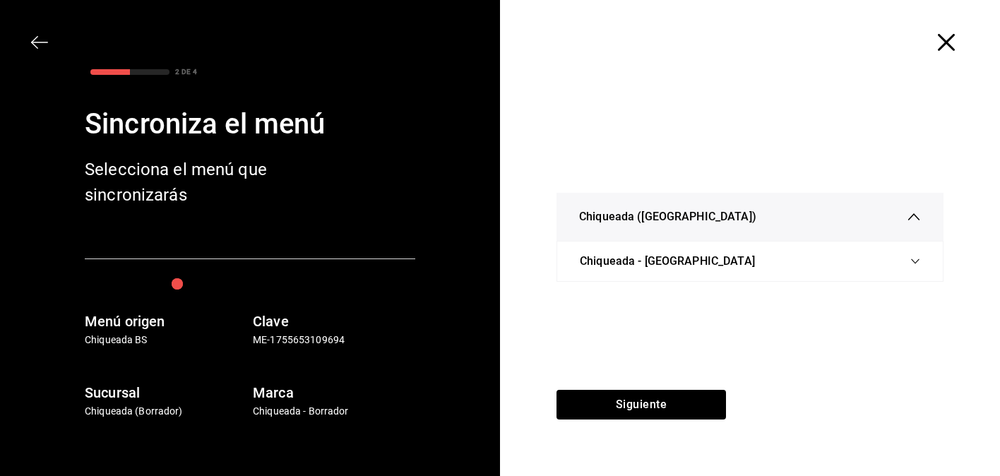
click at [719, 239] on div "Chiqueada ([GEOGRAPHIC_DATA])" at bounding box center [750, 217] width 342 height 48
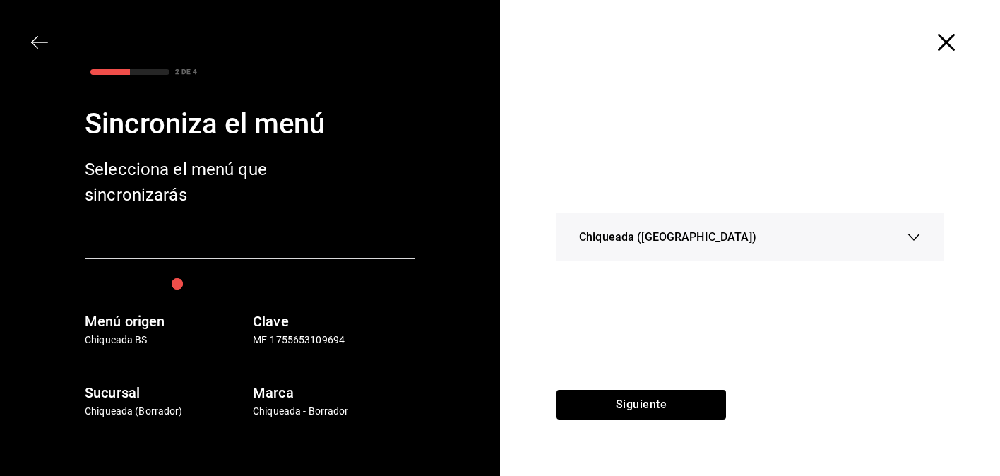
click at [719, 246] on div "Chiqueada ([GEOGRAPHIC_DATA])" at bounding box center [750, 237] width 342 height 48
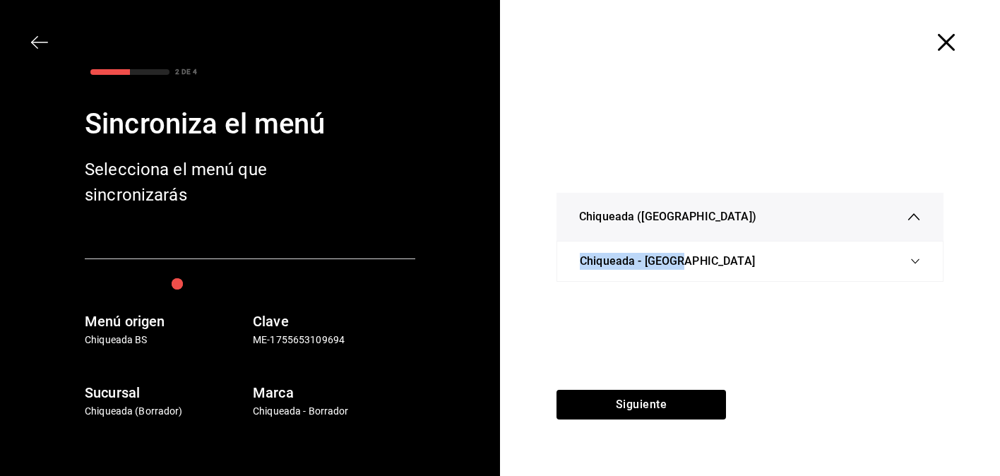
click at [719, 253] on div "Chiqueada - [GEOGRAPHIC_DATA]" at bounding box center [750, 261] width 340 height 40
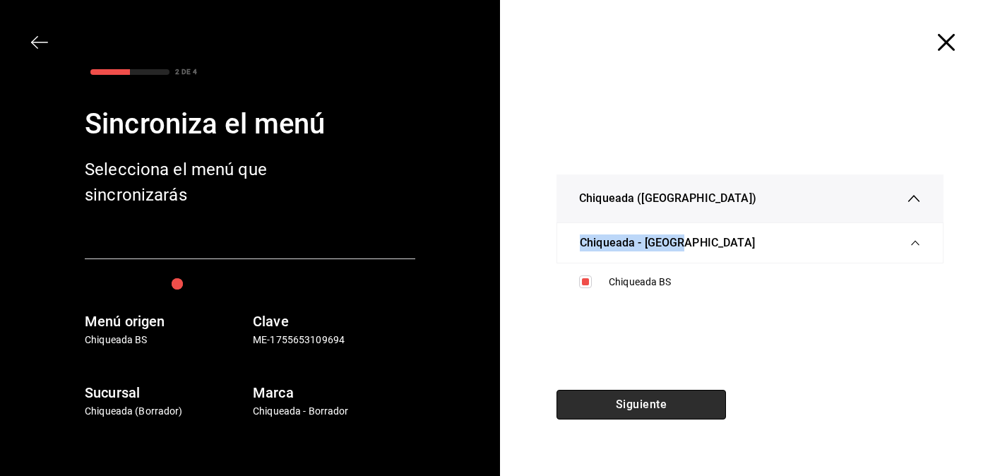
click at [674, 396] on button "Siguiente" at bounding box center [640, 405] width 169 height 30
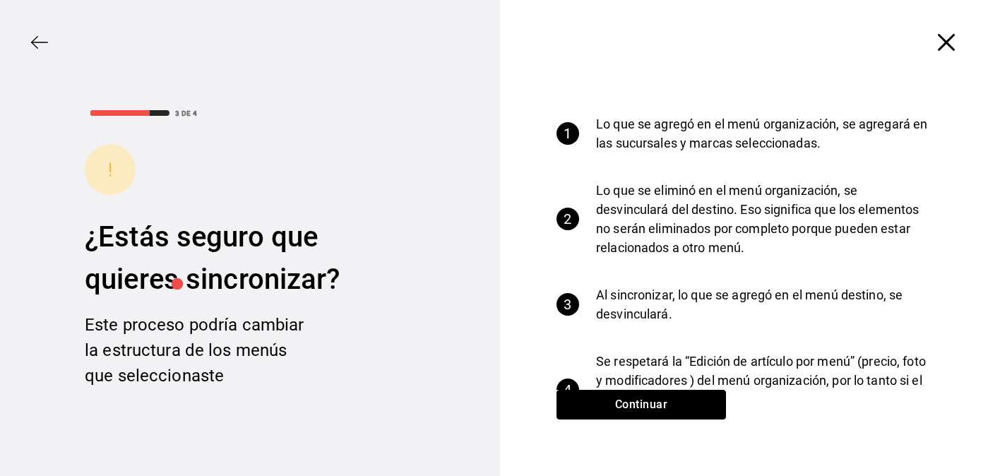
scroll to position [68, 0]
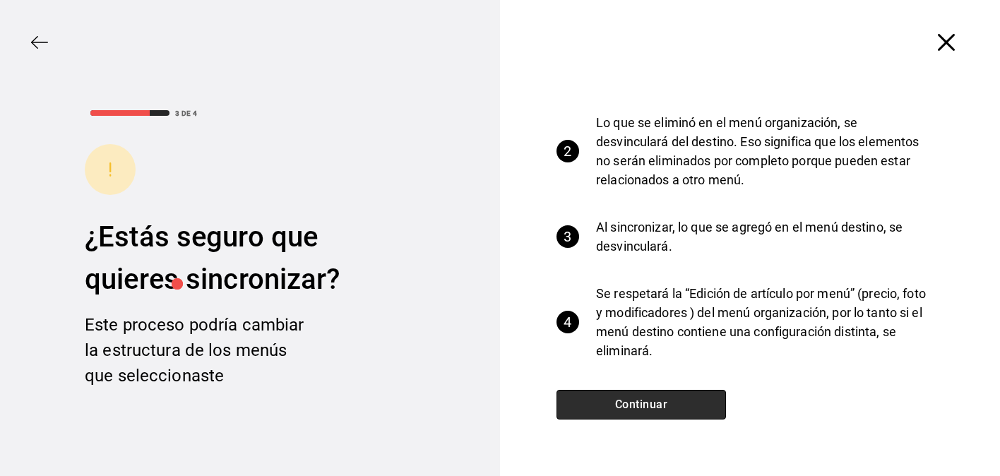
click at [669, 406] on button "Continuar" at bounding box center [640, 405] width 169 height 30
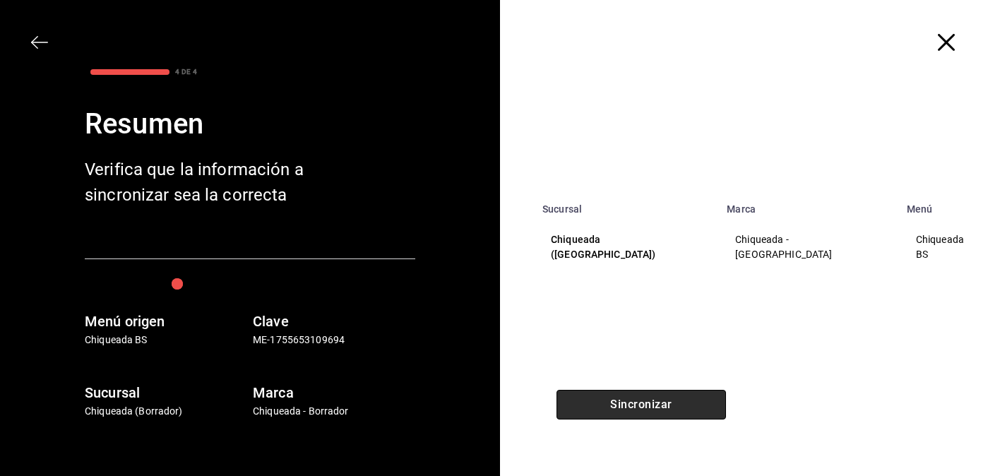
click at [669, 406] on button "Sincronizar" at bounding box center [640, 405] width 169 height 30
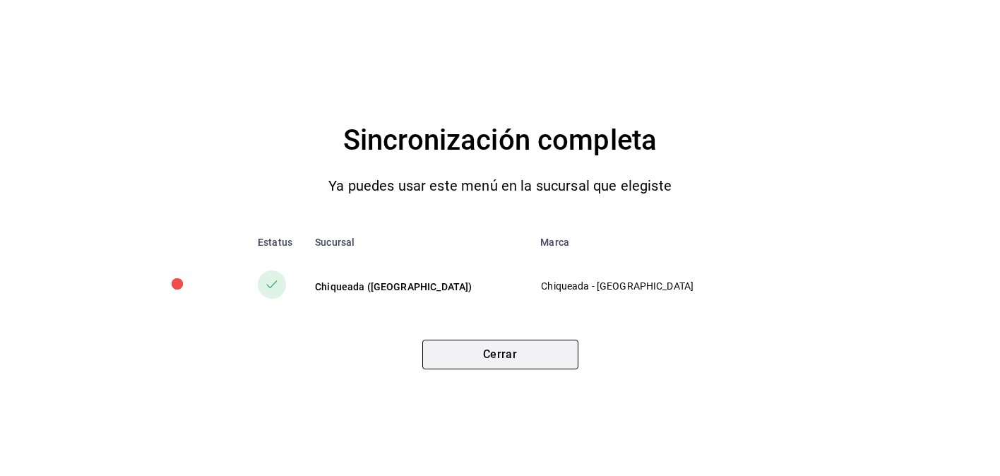
click at [548, 353] on button "Cerrar" at bounding box center [500, 355] width 156 height 30
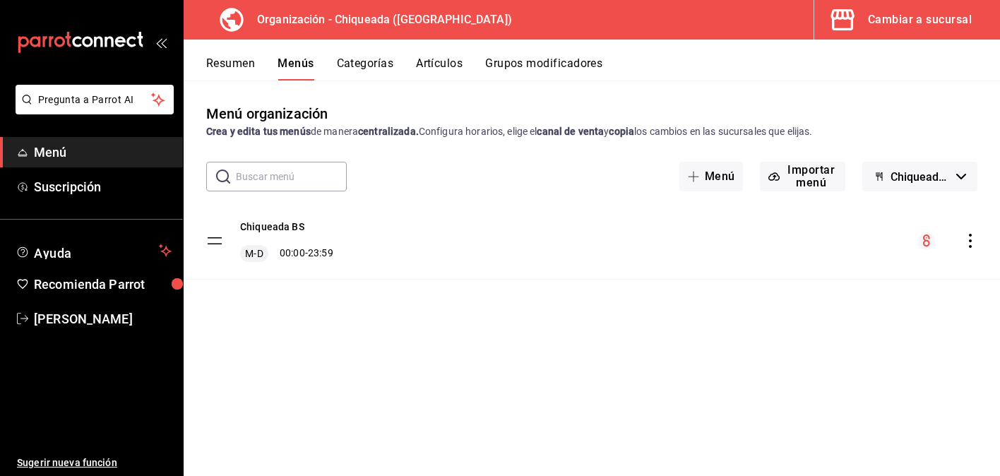
click at [442, 64] on button "Artículos" at bounding box center [439, 68] width 47 height 24
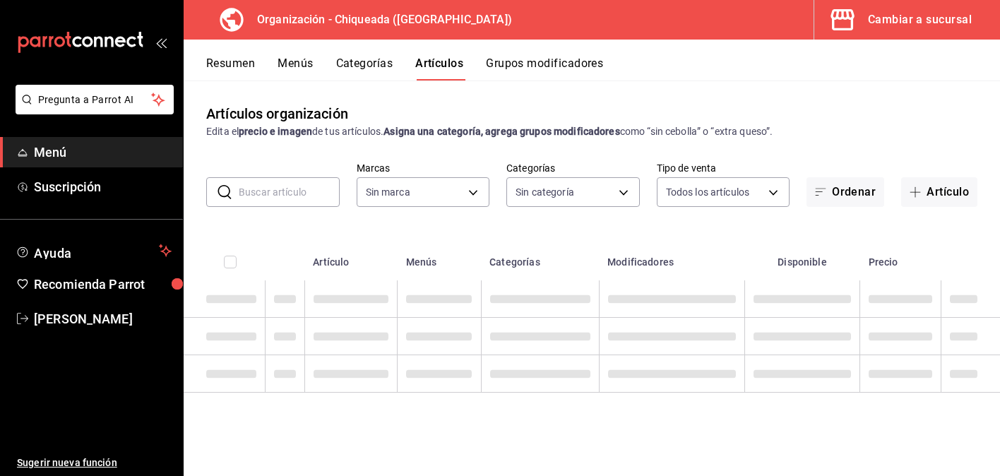
type input "73370423-3907-498f-a92e-02adfc43a2a7"
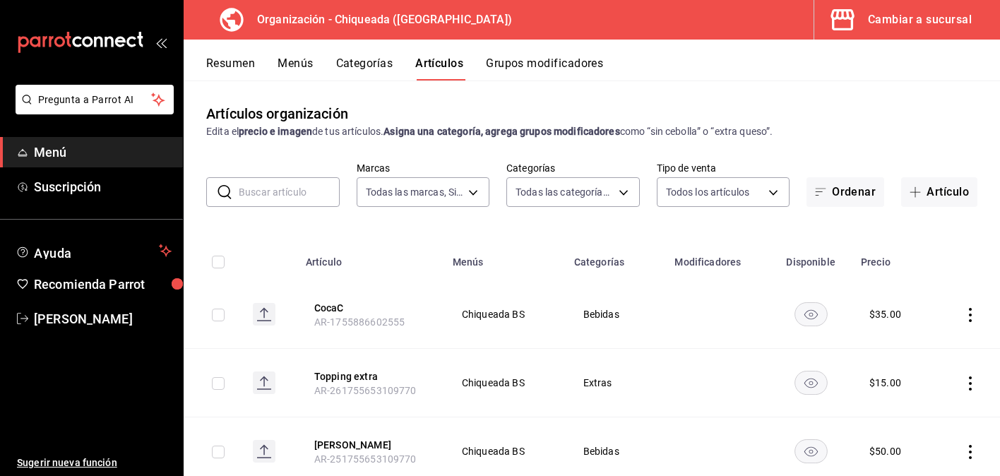
type input "1bc11e15-b689-40fb-99f9-cc6008f70d86,105dc590-bd85-4347-9e4e-7e3db8de7a1b,c77c1…"
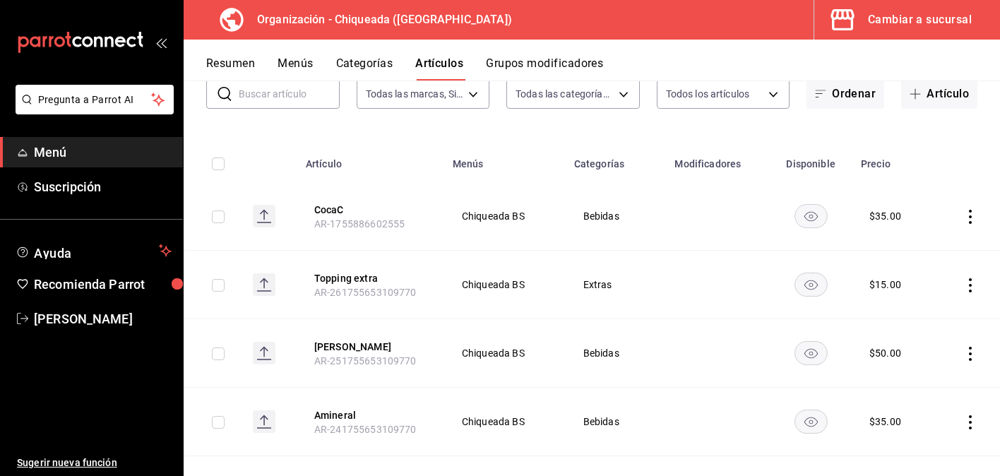
scroll to position [106, 0]
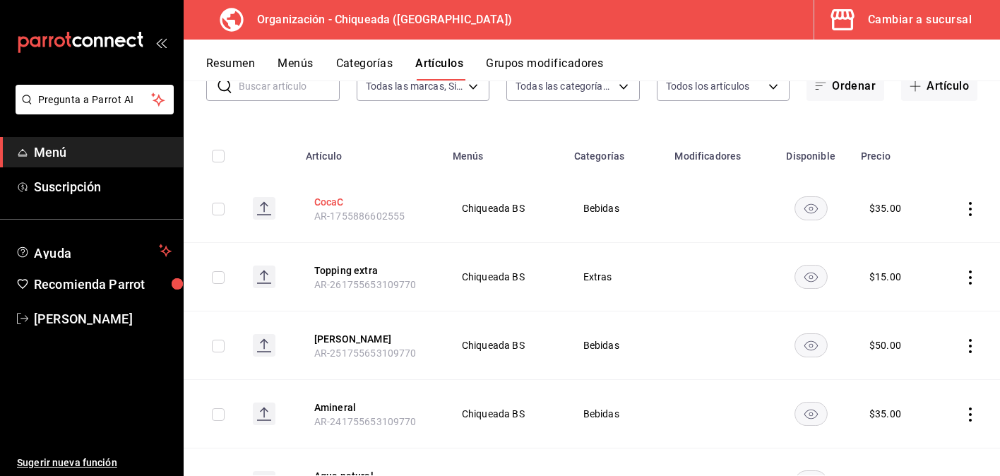
click at [336, 203] on button "CocaC" at bounding box center [370, 202] width 113 height 14
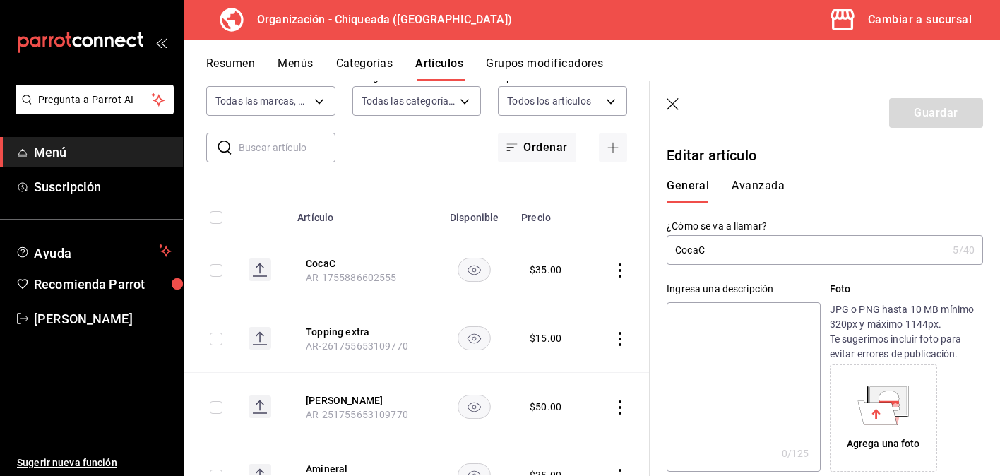
click at [769, 189] on button "Avanzada" at bounding box center [757, 191] width 53 height 24
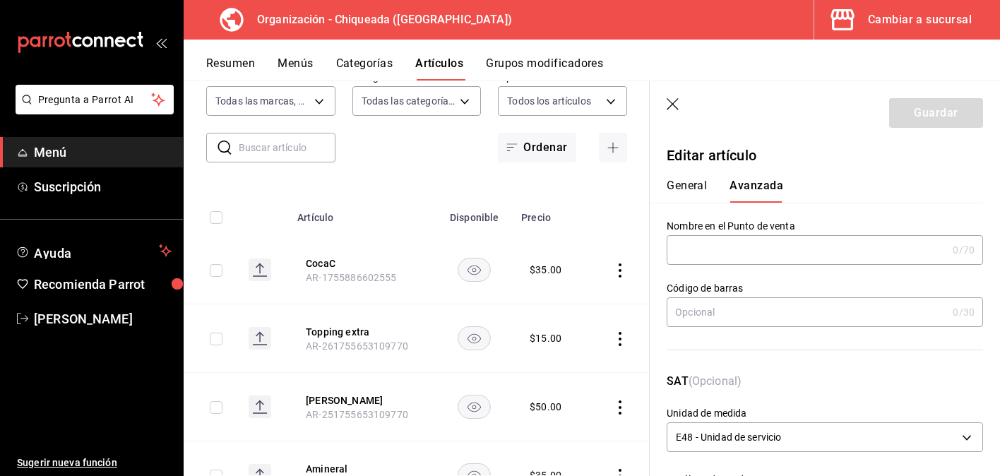
click at [734, 255] on input "text" at bounding box center [807, 250] width 280 height 28
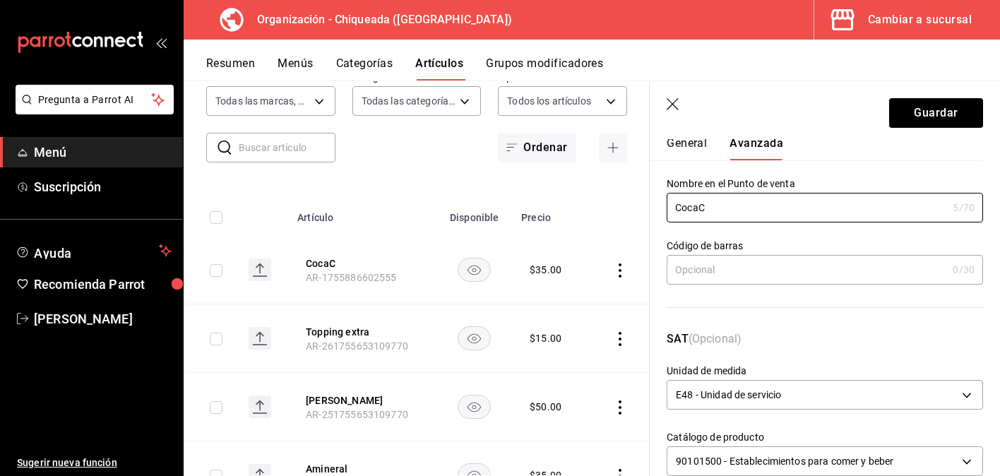
scroll to position [99, 0]
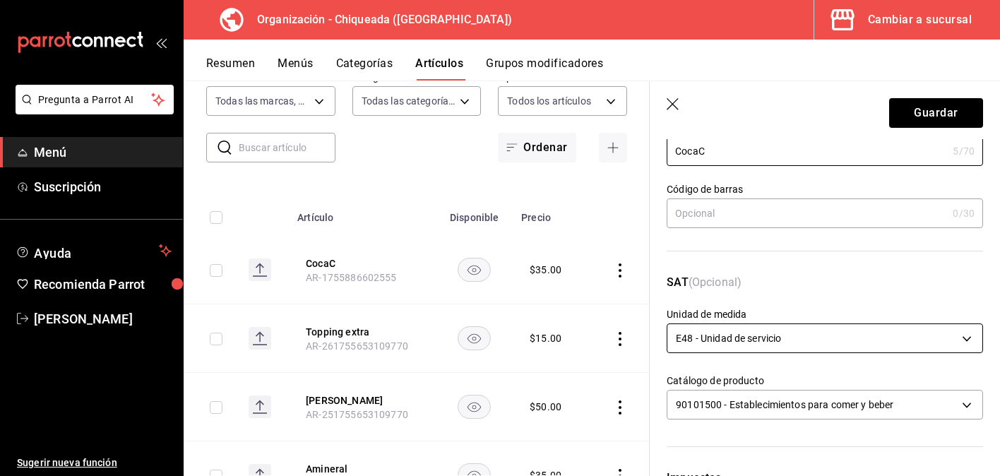
type input "CocaC"
click at [754, 339] on body "Pregunta a Parrot AI Menú Suscripción Ayuda Recomienda Parrot [PERSON_NAME] Sug…" at bounding box center [500, 238] width 1000 height 476
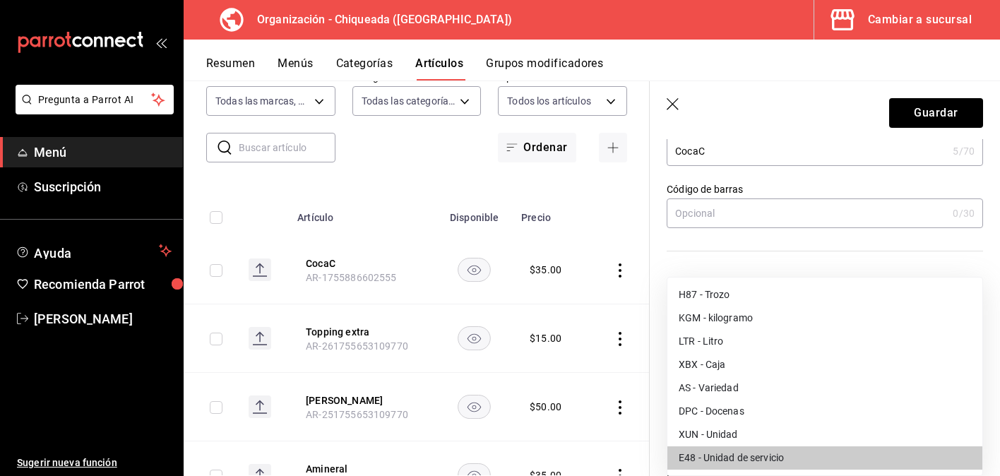
click at [736, 430] on li "XUN - Unidad" at bounding box center [824, 434] width 315 height 23
type input "XUN"
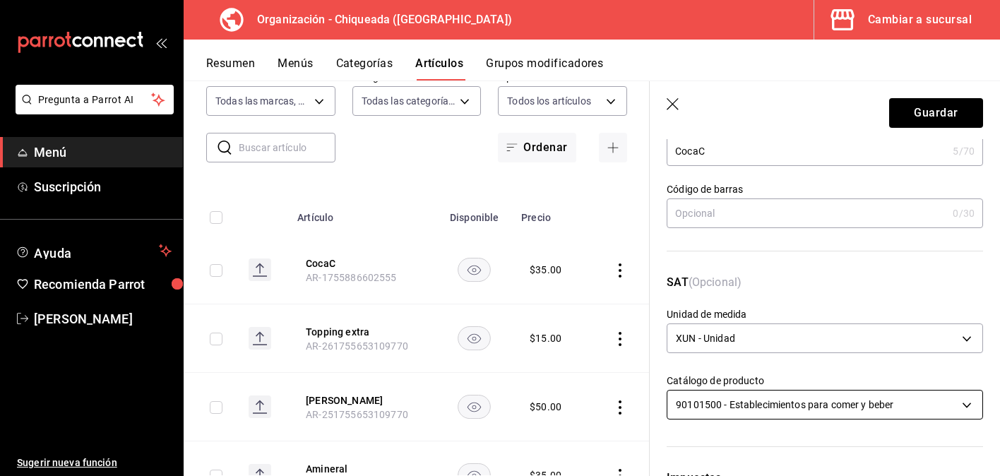
click at [745, 403] on body "Pregunta a Parrot AI Menú Suscripción Ayuda Recomienda Parrot [PERSON_NAME] Sug…" at bounding box center [500, 238] width 1000 height 476
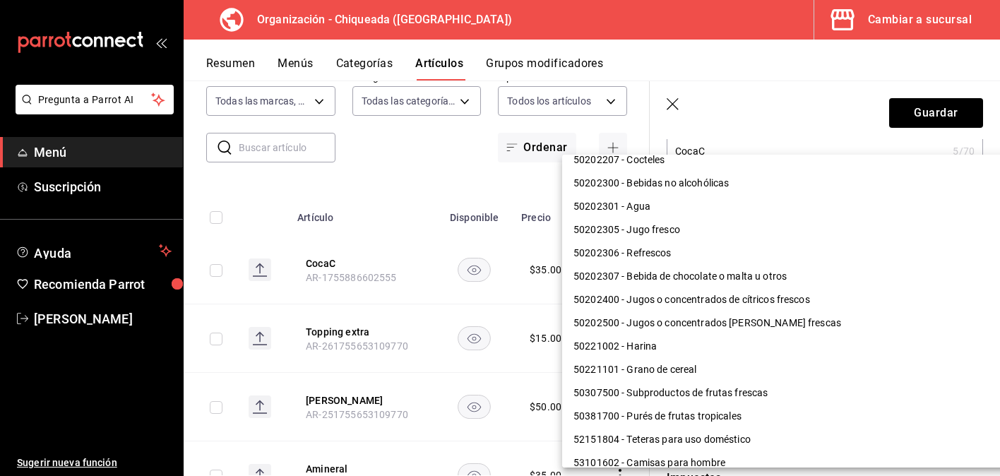
scroll to position [891, 0]
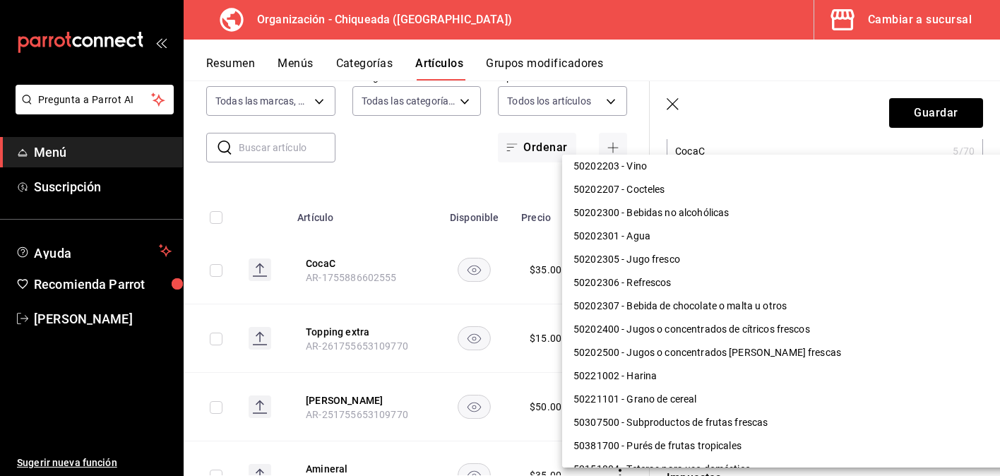
click at [770, 286] on li "50202306 - Refrescos" at bounding box center [795, 282] width 467 height 23
type input "50202306"
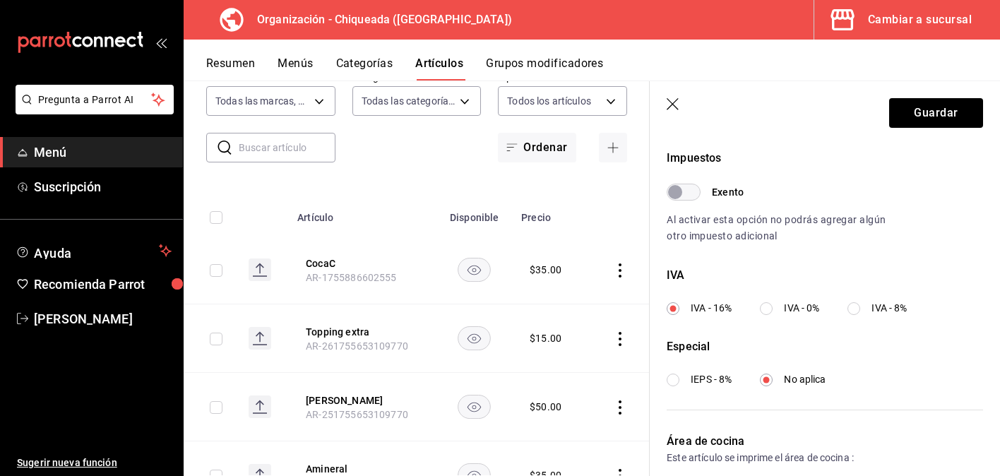
scroll to position [521, 0]
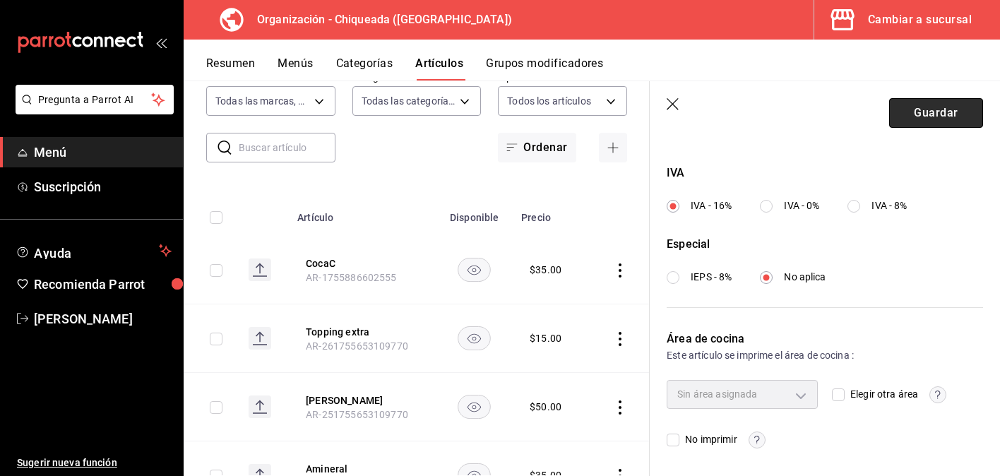
click at [956, 110] on button "Guardar" at bounding box center [936, 113] width 94 height 30
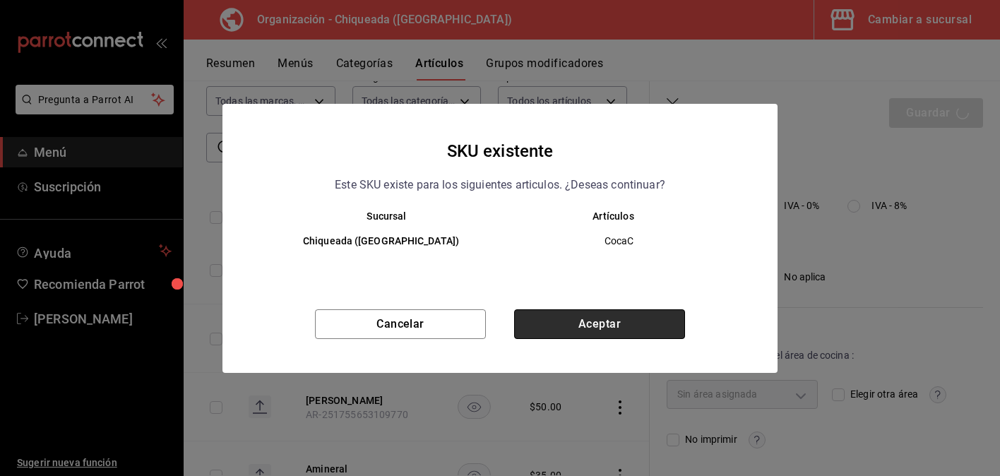
click at [610, 333] on button "Aceptar" at bounding box center [599, 324] width 171 height 30
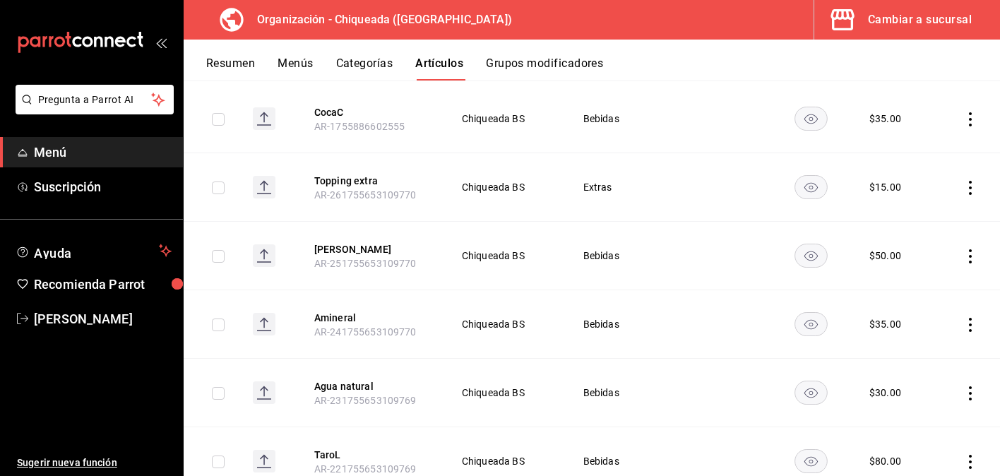
scroll to position [196, 0]
click at [328, 248] on button "[PERSON_NAME]" at bounding box center [370, 248] width 113 height 14
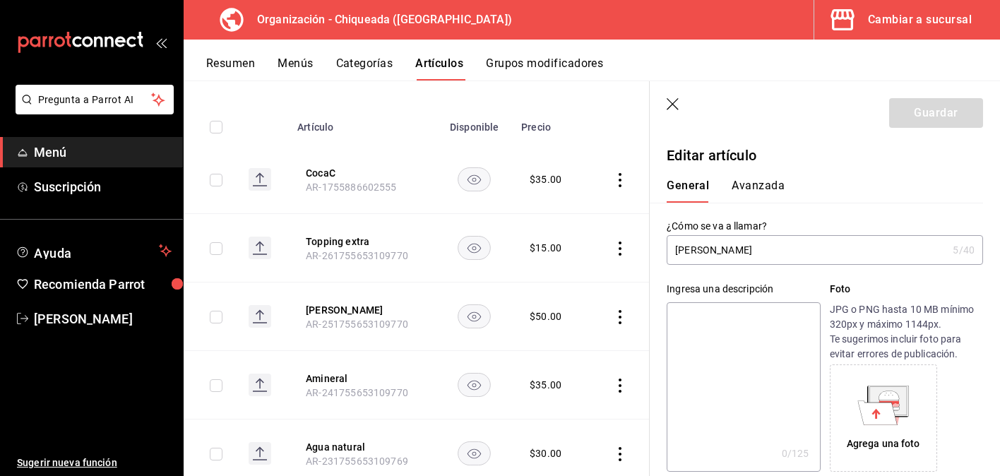
type input "$50.00"
click at [769, 189] on button "Avanzada" at bounding box center [757, 191] width 53 height 24
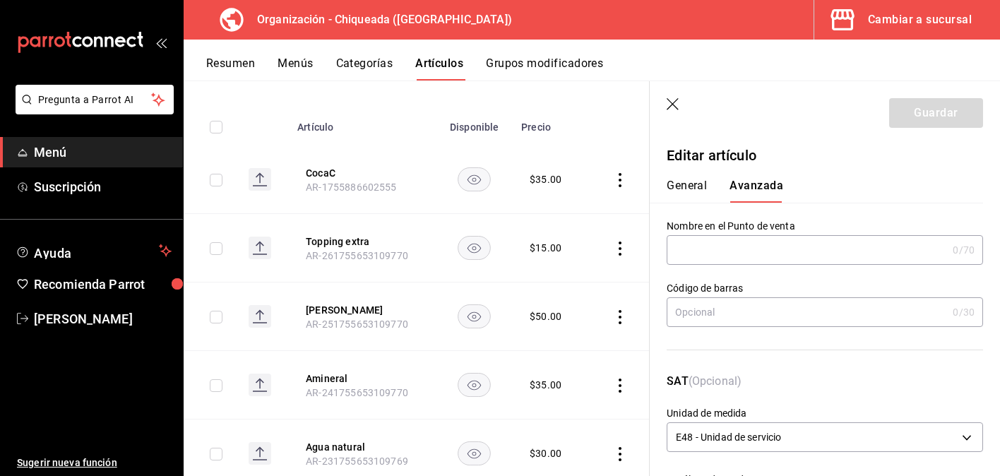
click at [737, 248] on input "text" at bounding box center [807, 250] width 280 height 28
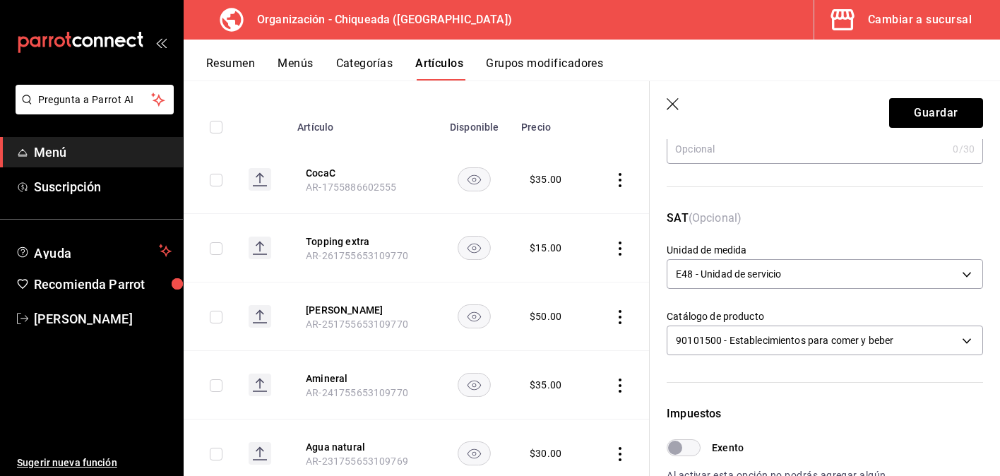
scroll to position [238, 0]
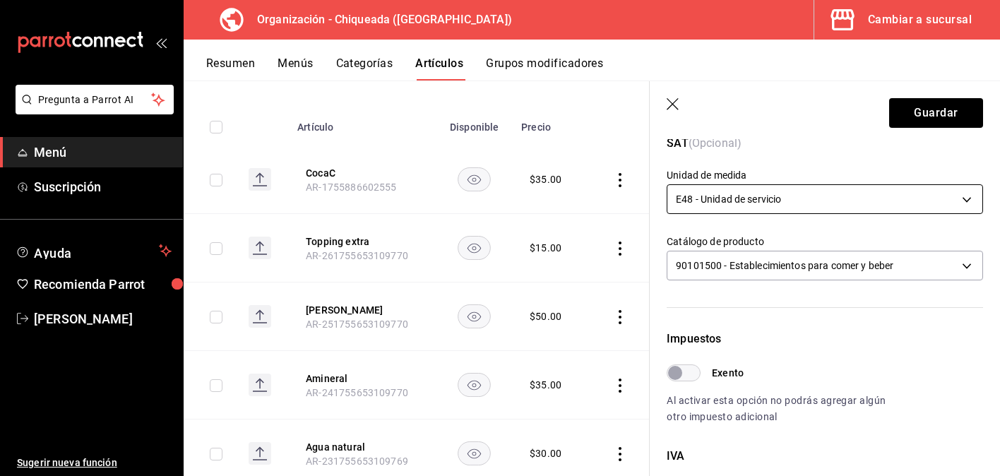
type input "[PERSON_NAME]"
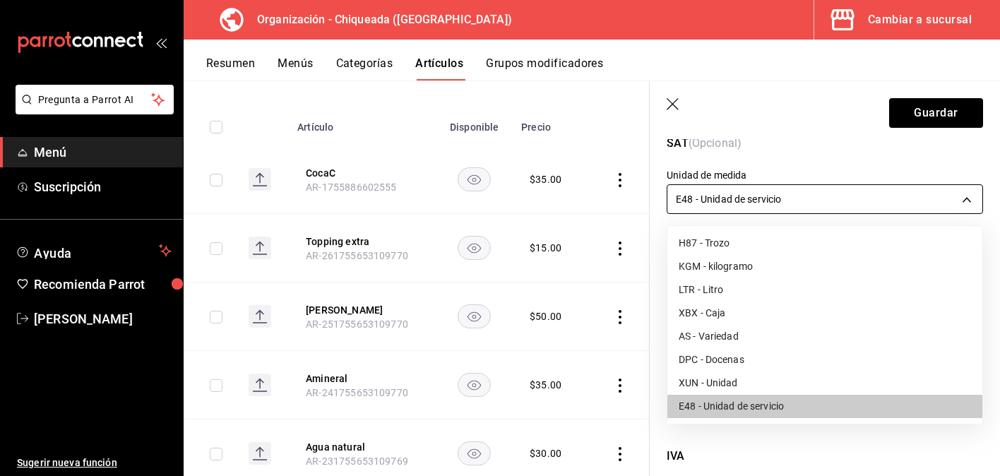
click at [755, 198] on body "Pregunta a Parrot AI Menú Suscripción Ayuda Recomienda Parrot [PERSON_NAME] Sug…" at bounding box center [500, 238] width 1000 height 476
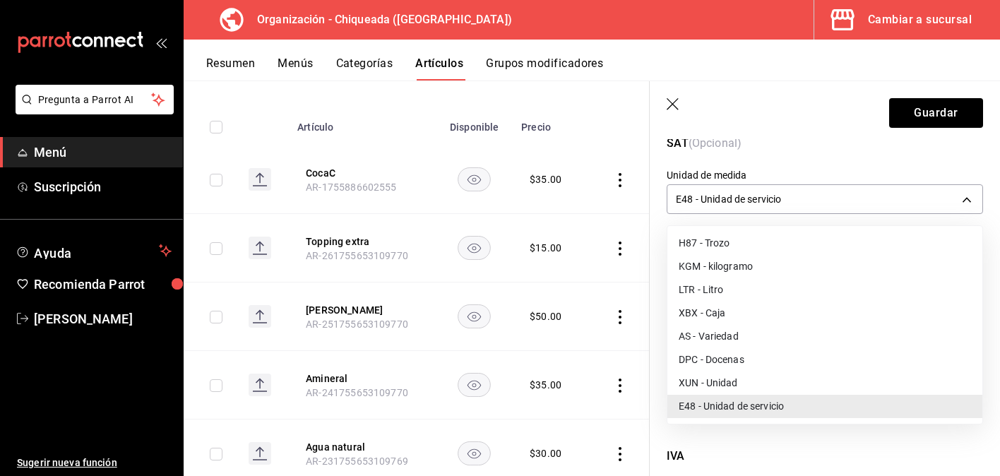
click at [725, 381] on li "XUN - Unidad" at bounding box center [824, 382] width 315 height 23
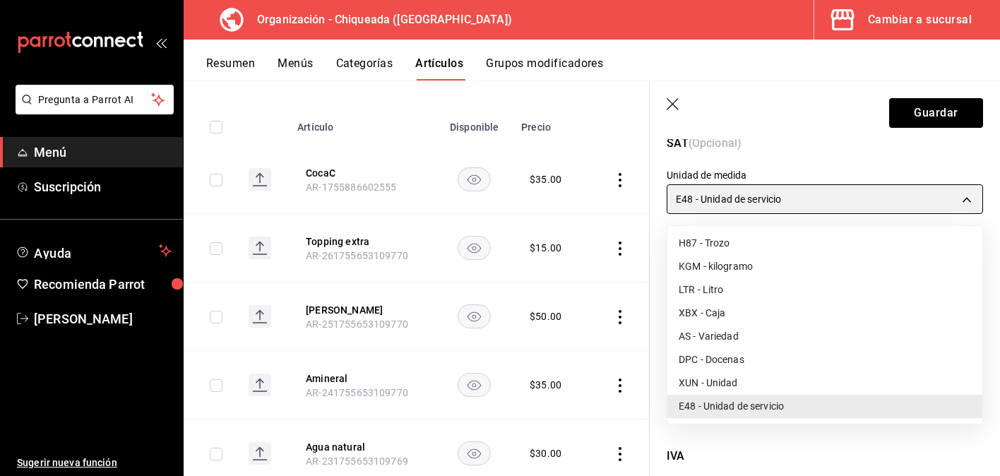
type input "XUN"
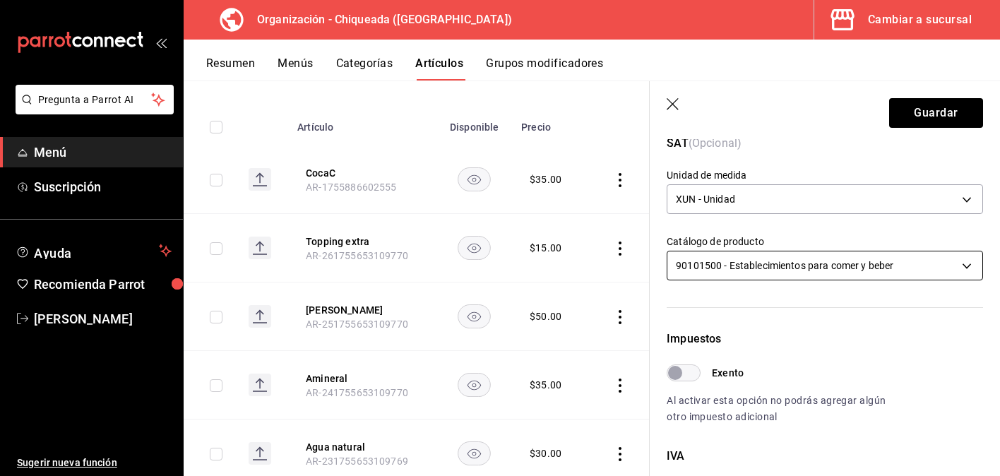
click at [763, 262] on body "Pregunta a Parrot AI Menú Suscripción Ayuda Recomienda Parrot [PERSON_NAME] Sug…" at bounding box center [500, 238] width 1000 height 476
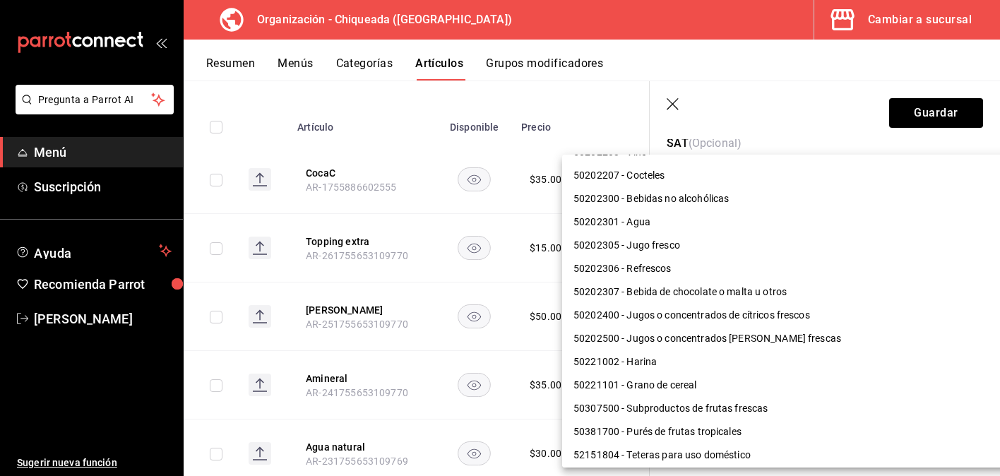
scroll to position [909, 0]
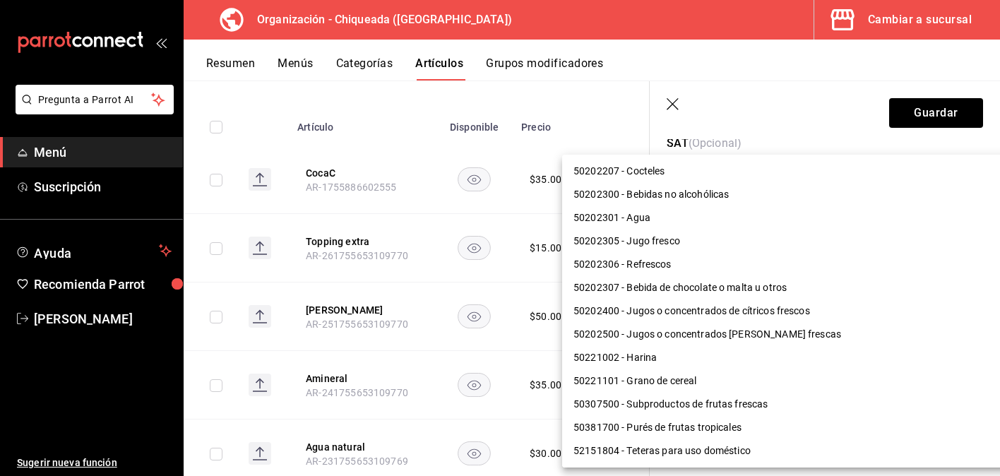
click at [757, 307] on li "50202400 - Jugos o concentrados de cítricos frescos" at bounding box center [795, 310] width 467 height 23
type input "50202400"
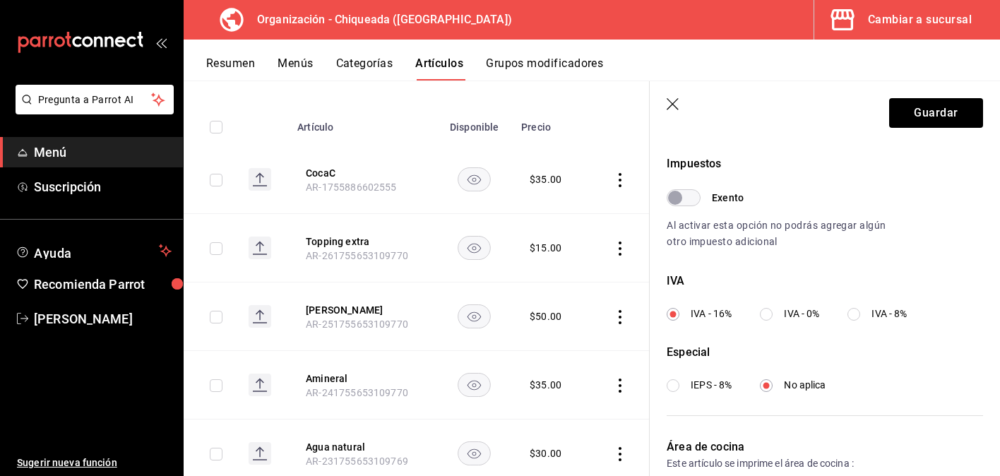
scroll to position [521, 0]
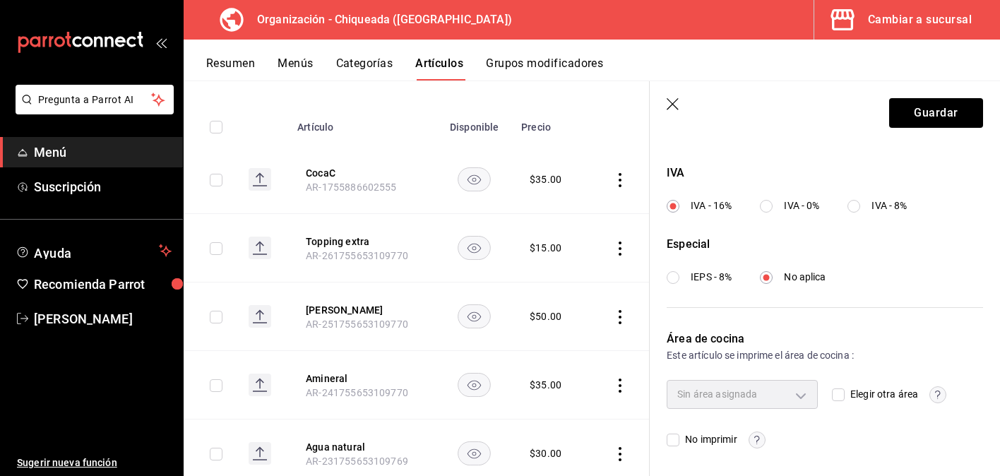
click at [764, 204] on input "IVA - 0%" at bounding box center [766, 206] width 13 height 13
radio input "true"
click at [947, 109] on button "Guardar" at bounding box center [936, 113] width 94 height 30
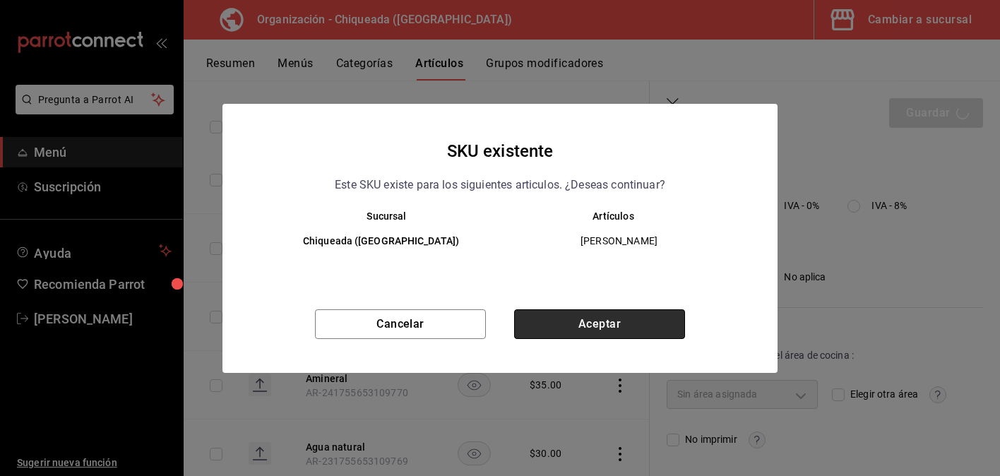
click at [640, 324] on button "Aceptar" at bounding box center [599, 324] width 171 height 30
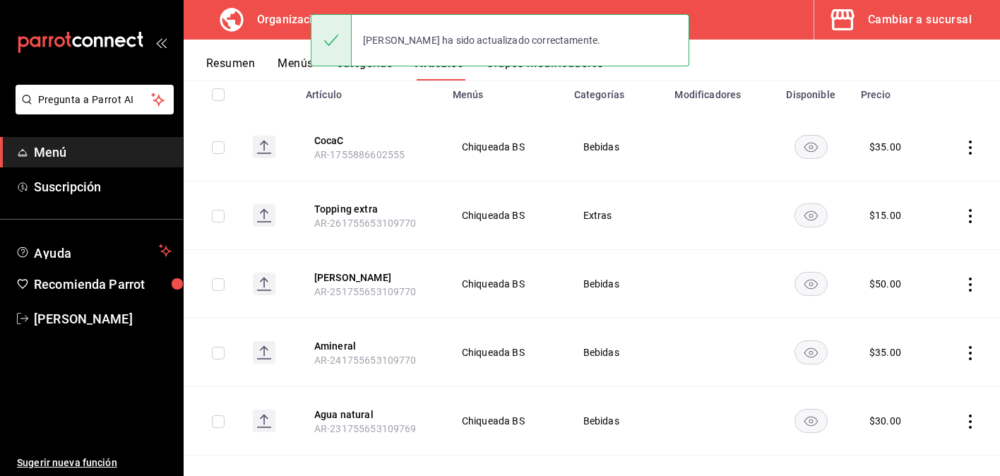
scroll to position [291, 0]
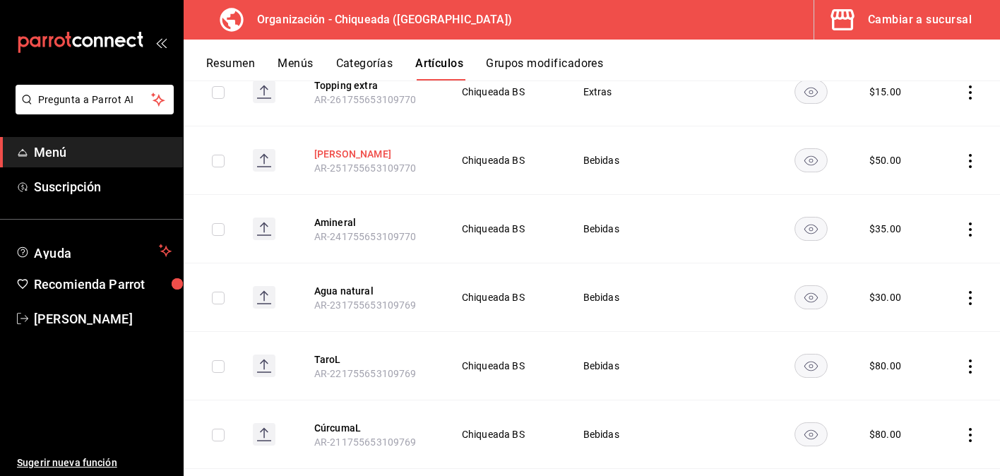
click at [333, 158] on button "[PERSON_NAME]" at bounding box center [370, 154] width 113 height 14
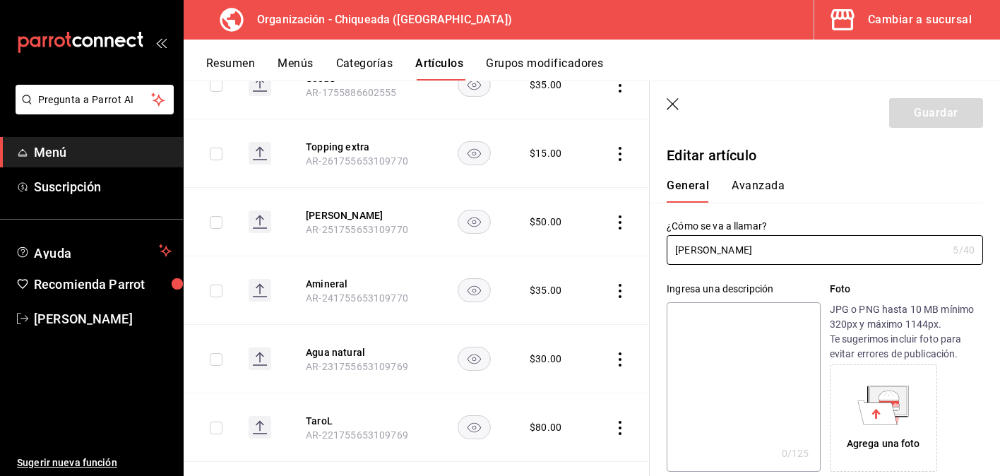
type input "$50.00"
type input "XUN"
type input "50202400"
radio input "true"
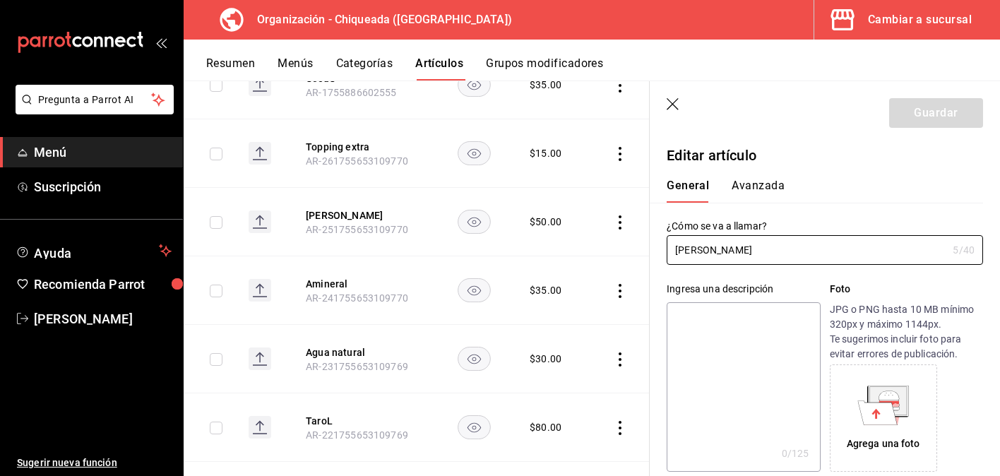
click at [776, 179] on button "Avanzada" at bounding box center [757, 191] width 53 height 24
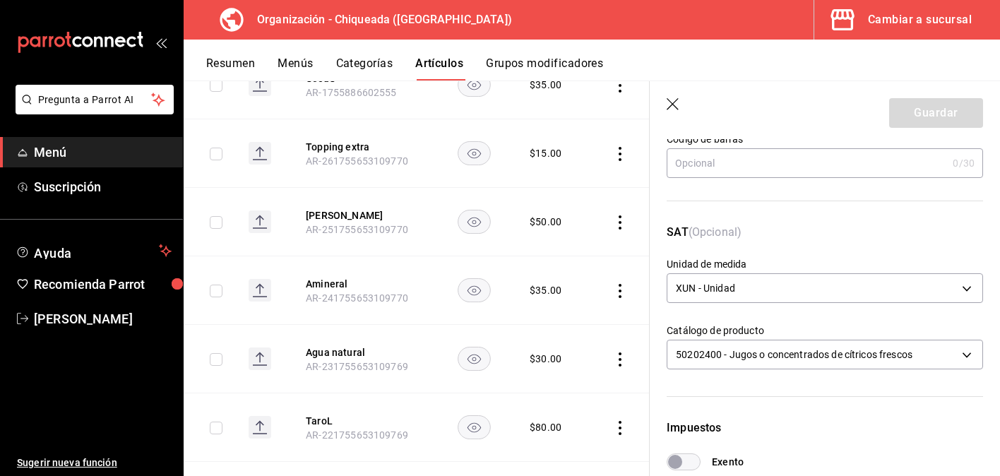
scroll to position [462, 0]
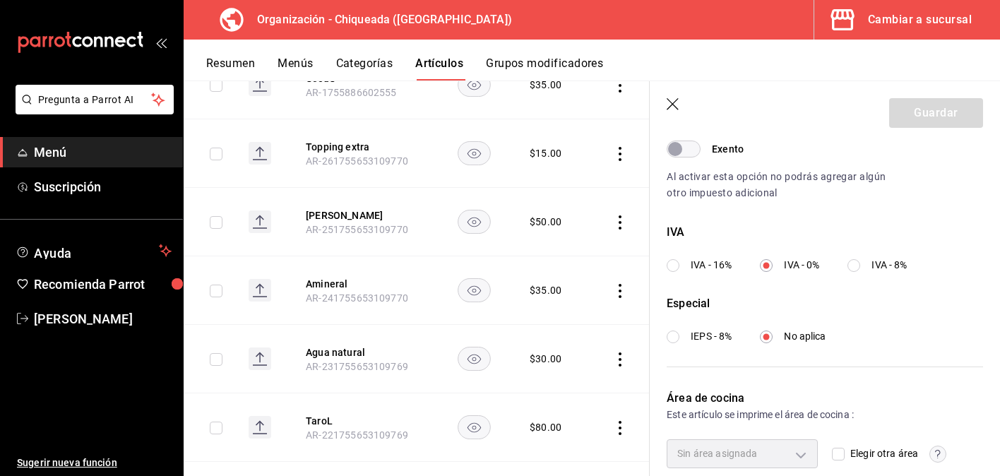
click at [687, 264] on label "IVA - 16%" at bounding box center [699, 265] width 65 height 15
click at [679, 264] on input "IVA - 16%" at bounding box center [673, 265] width 13 height 13
radio input "true"
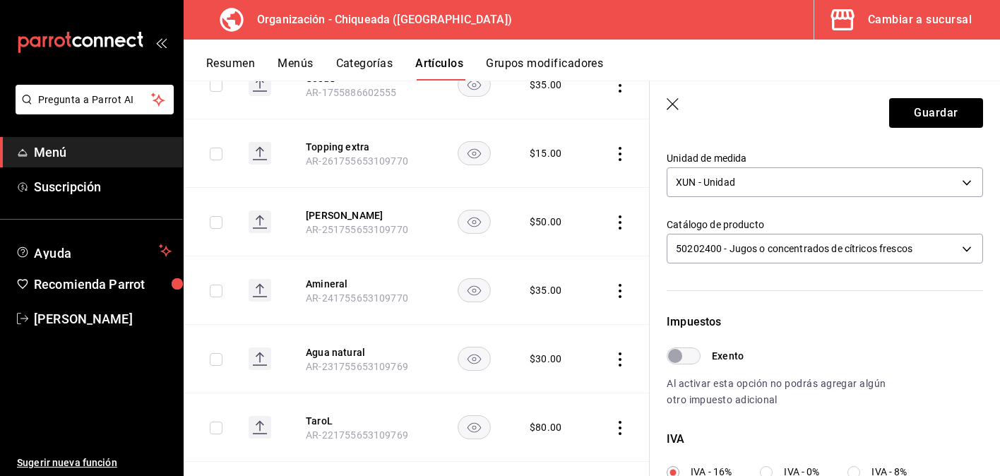
scroll to position [233, 0]
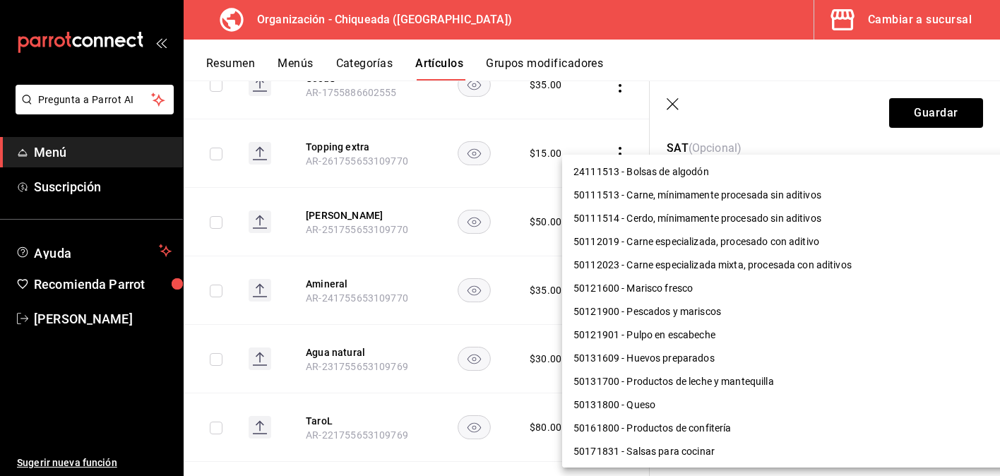
click at [748, 269] on body "Pregunta a Parrot AI Menú Suscripción Ayuda Recomienda Parrot [PERSON_NAME] Sug…" at bounding box center [500, 238] width 1000 height 476
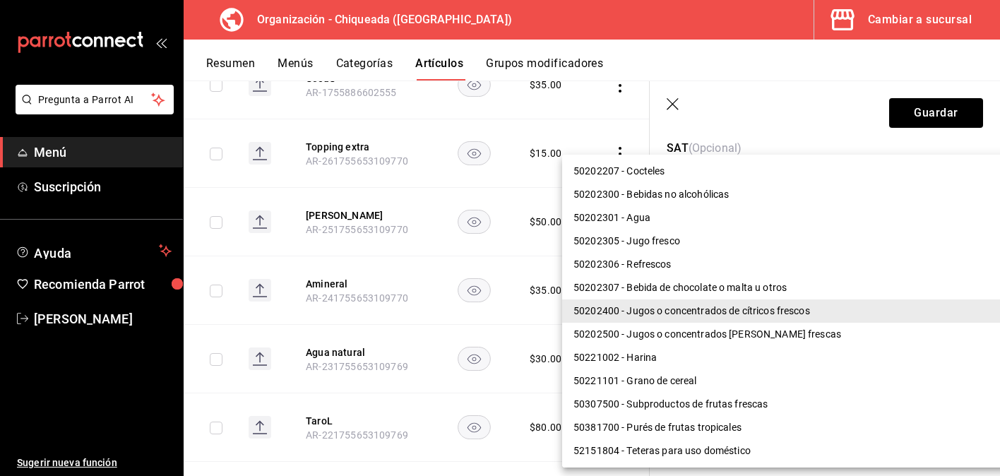
click at [747, 267] on li "50202306 - Refrescos" at bounding box center [795, 264] width 467 height 23
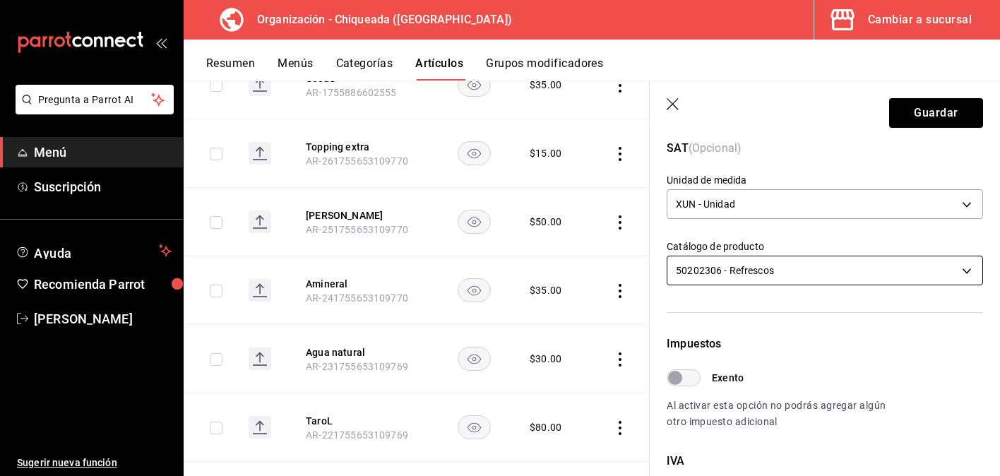
click at [745, 275] on body "Pregunta a Parrot AI Menú Suscripción Ayuda Recomienda Parrot [PERSON_NAME] Sug…" at bounding box center [500, 238] width 1000 height 476
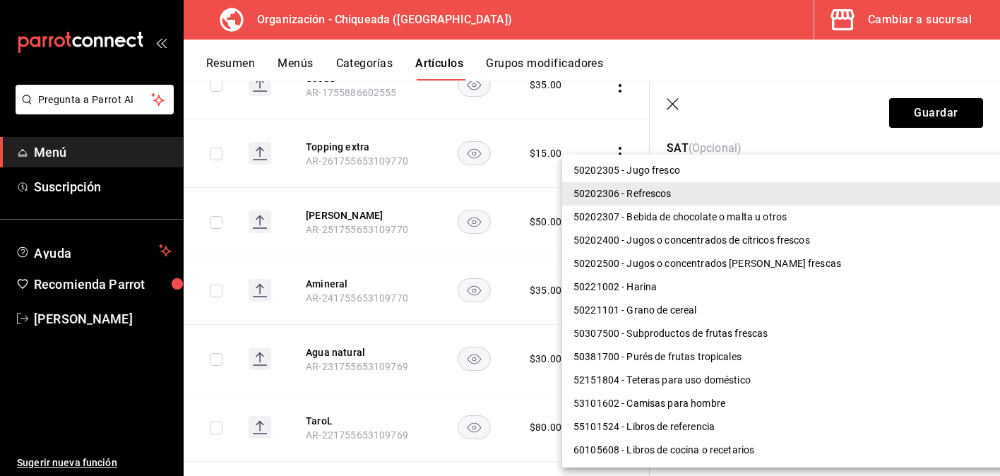
scroll to position [918, 0]
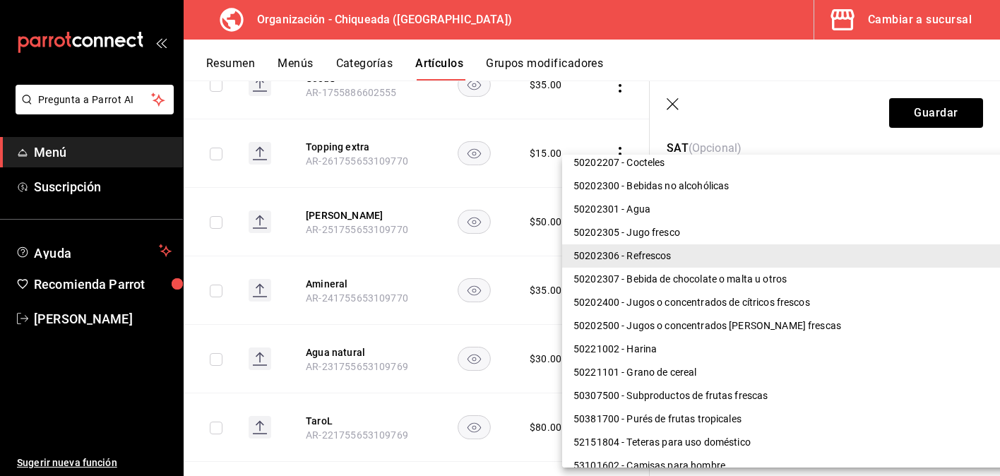
click at [748, 300] on li "50202400 - Jugos o concentrados de cítricos frescos" at bounding box center [795, 302] width 467 height 23
type input "50202400"
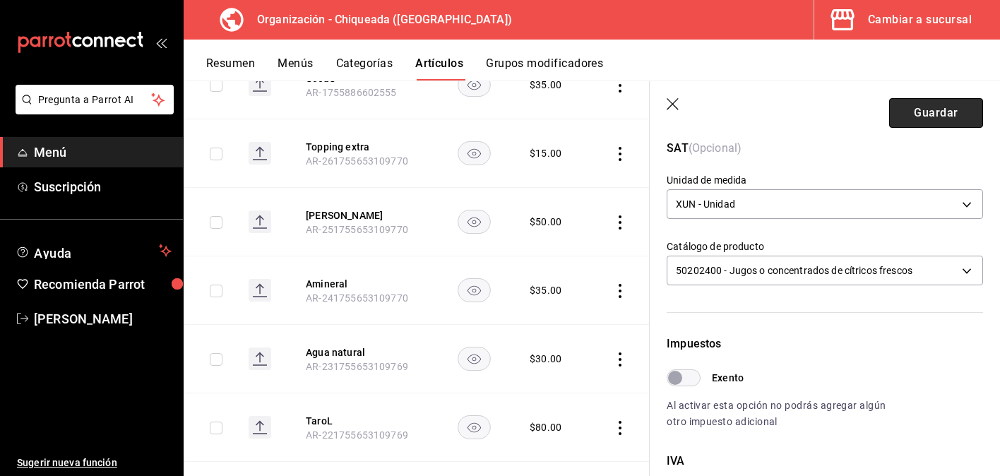
click at [938, 124] on button "Guardar" at bounding box center [936, 113] width 94 height 30
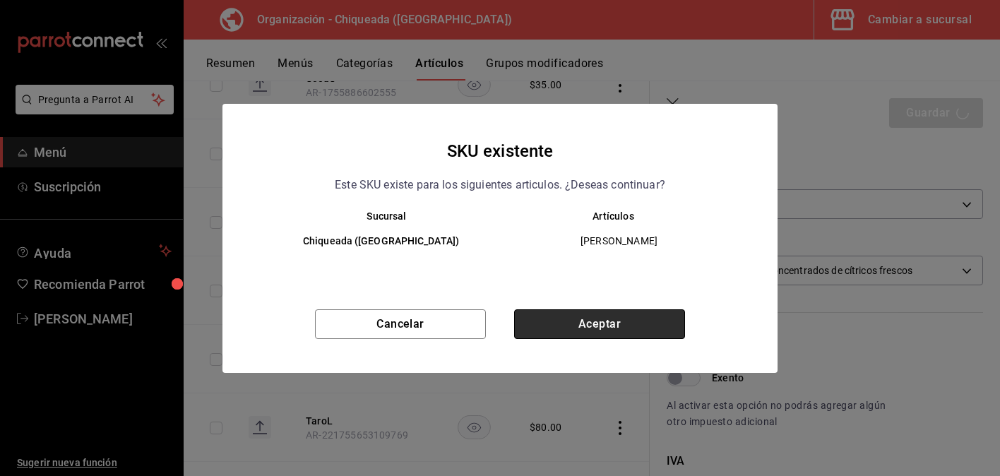
click at [606, 323] on button "Aceptar" at bounding box center [599, 324] width 171 height 30
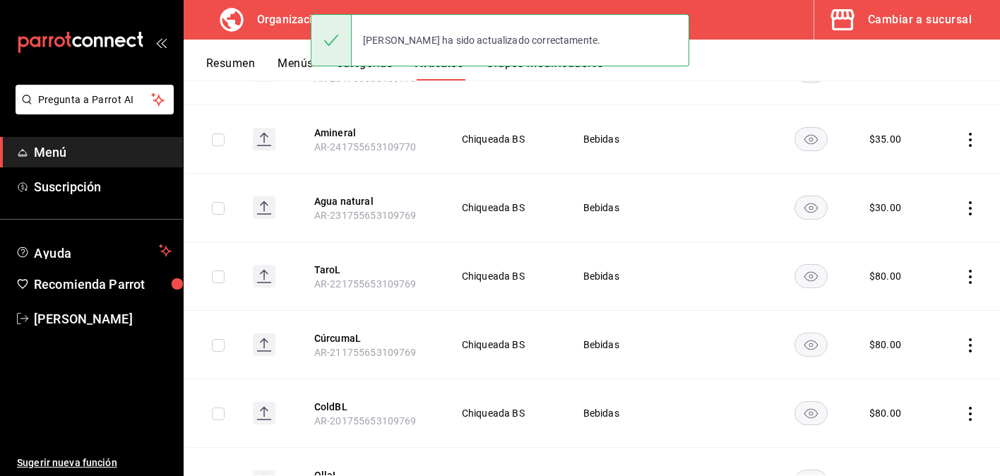
scroll to position [382, 0]
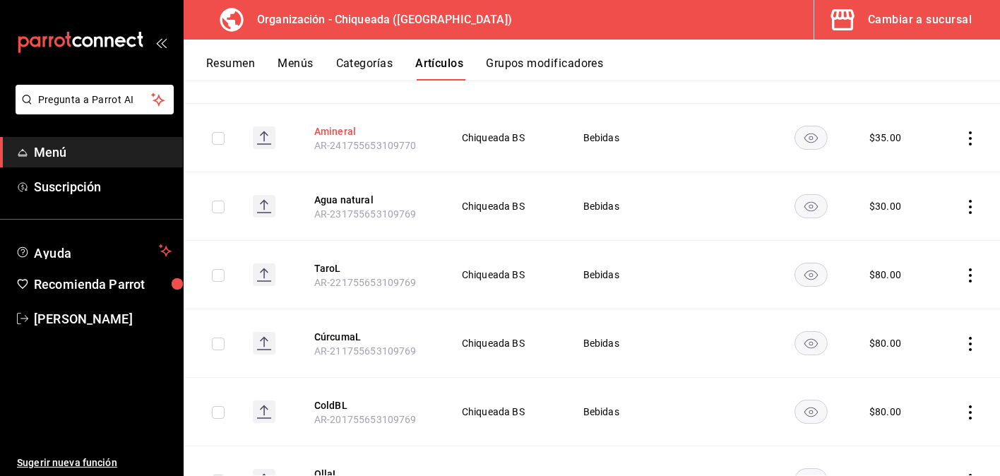
click at [345, 131] on button "Amineral" at bounding box center [370, 131] width 113 height 14
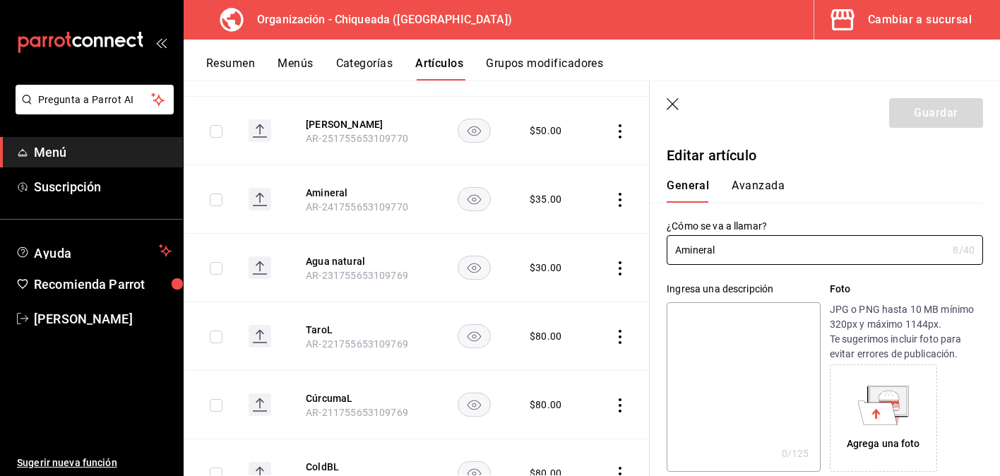
type input "$35.00"
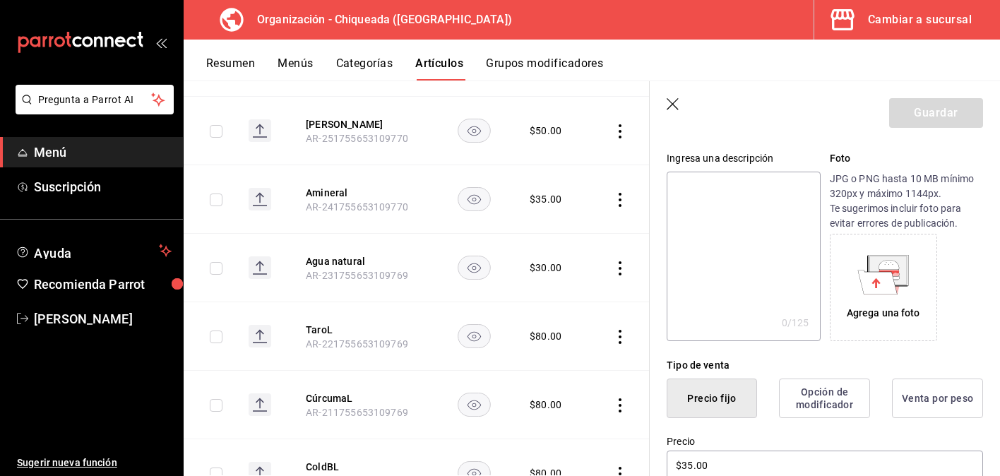
scroll to position [83, 0]
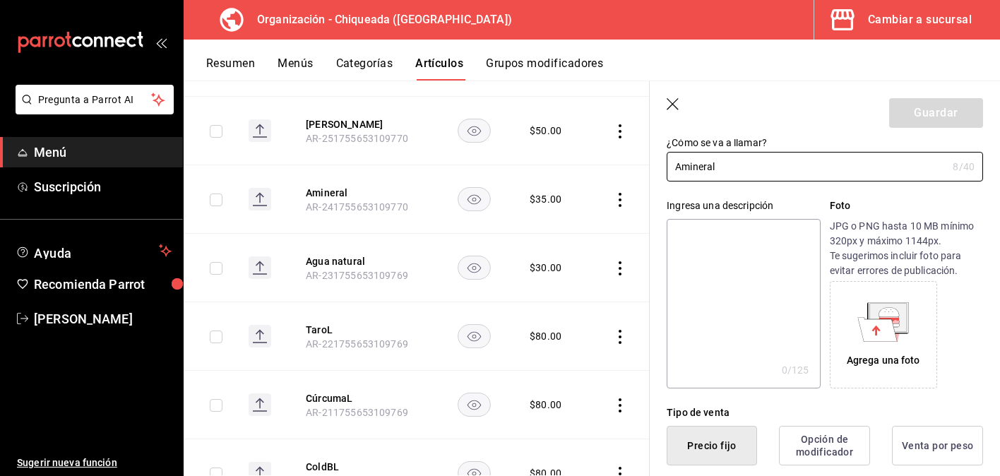
drag, startPoint x: 720, startPoint y: 167, endPoint x: 655, endPoint y: 167, distance: 65.0
click at [655, 167] on div "¿Cómo se va a llamar? Amineral 8 /40 ¿Cómo se va a llamar?" at bounding box center [816, 150] width 333 height 62
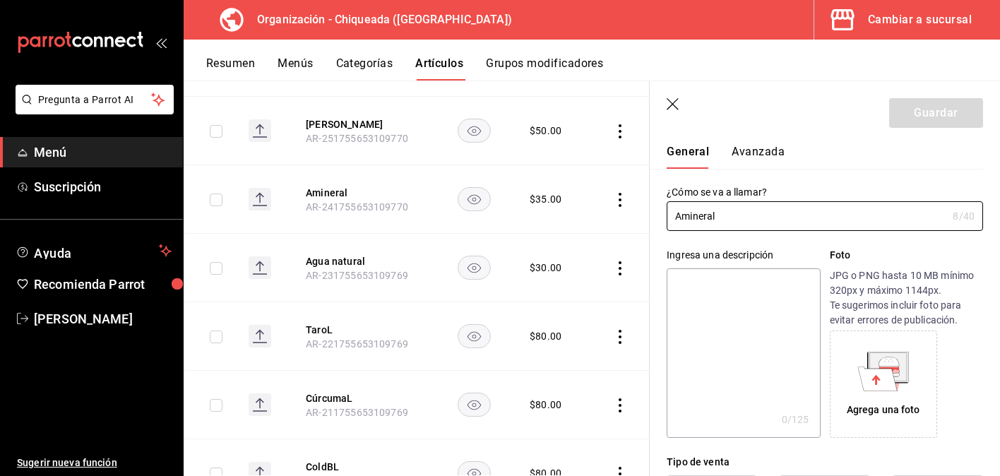
scroll to position [10, 0]
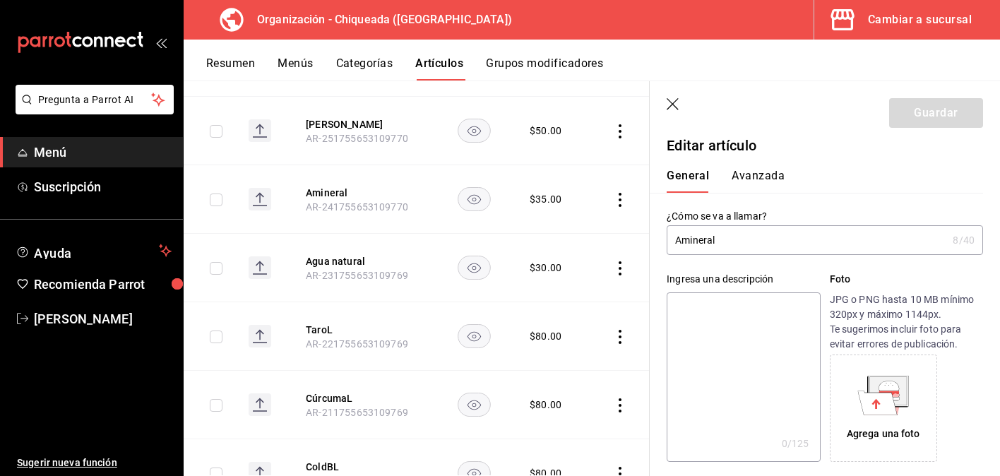
click at [744, 169] on button "Avanzada" at bounding box center [757, 181] width 53 height 24
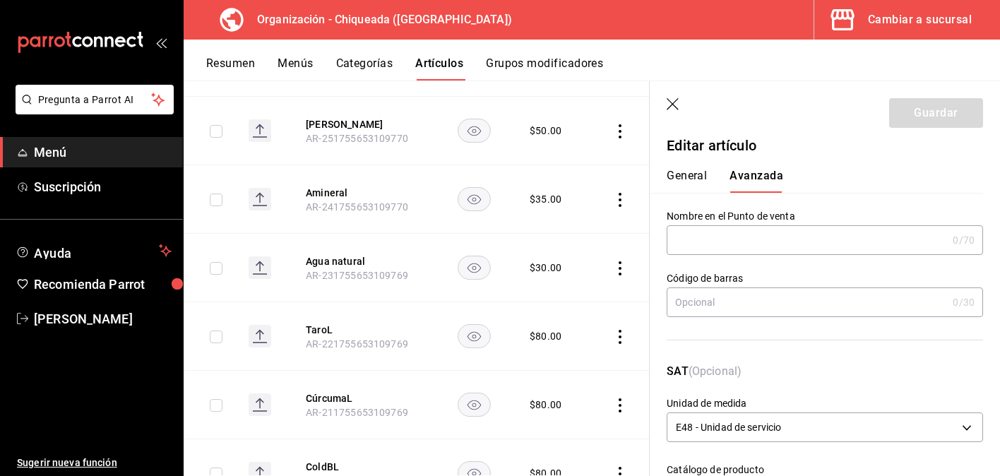
click at [757, 240] on input "text" at bounding box center [807, 240] width 280 height 28
paste input "Amineral"
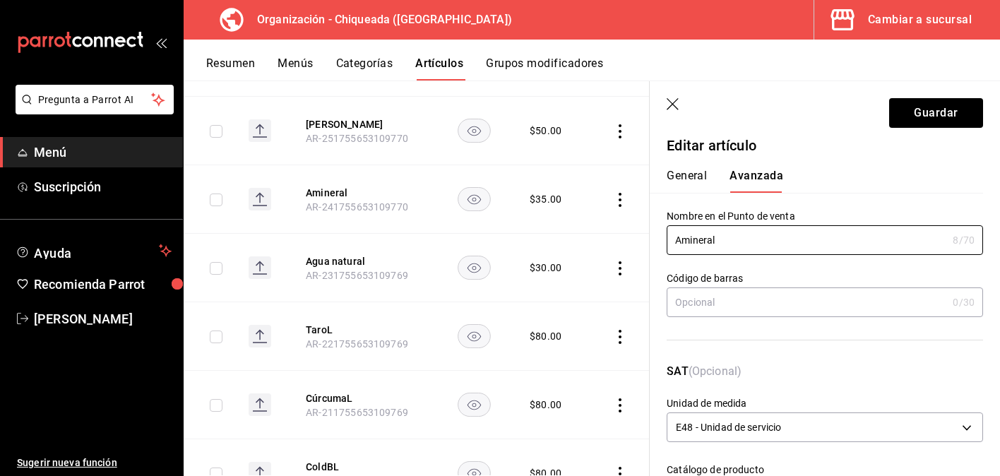
scroll to position [167, 0]
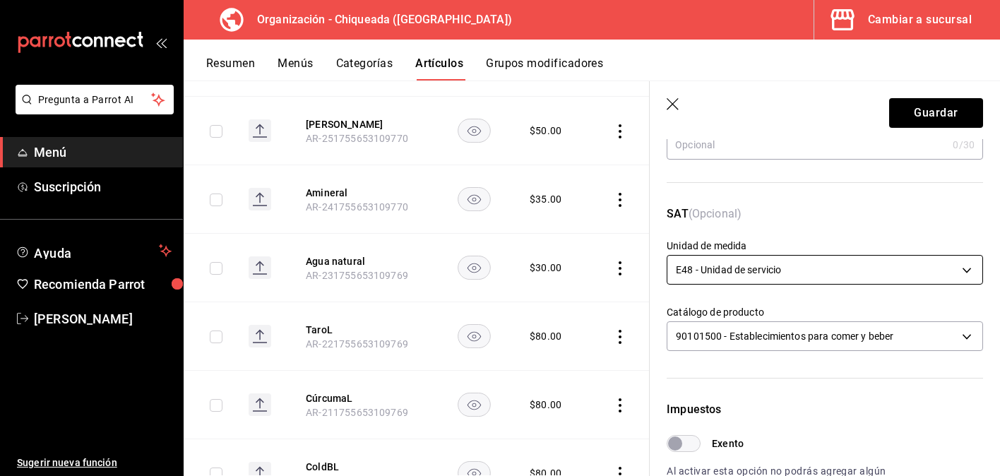
type input "Amineral"
click at [813, 274] on body "Pregunta a Parrot AI Menú Suscripción Ayuda Recomienda Parrot [PERSON_NAME] Sug…" at bounding box center [500, 238] width 1000 height 476
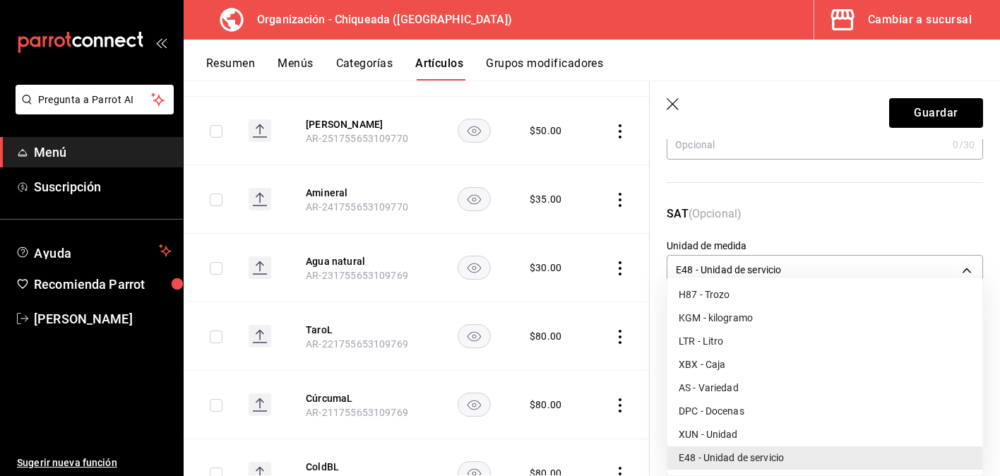
click at [763, 429] on li "XUN - Unidad" at bounding box center [824, 434] width 315 height 23
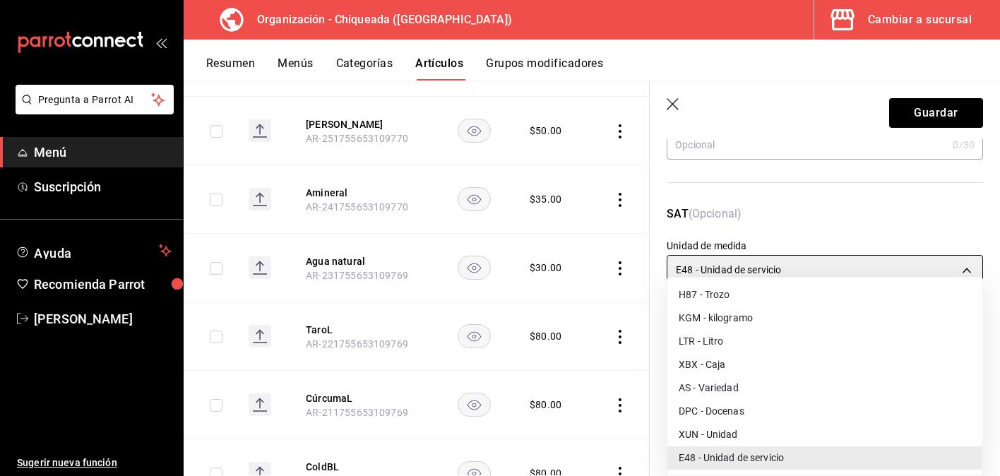
type input "XUN"
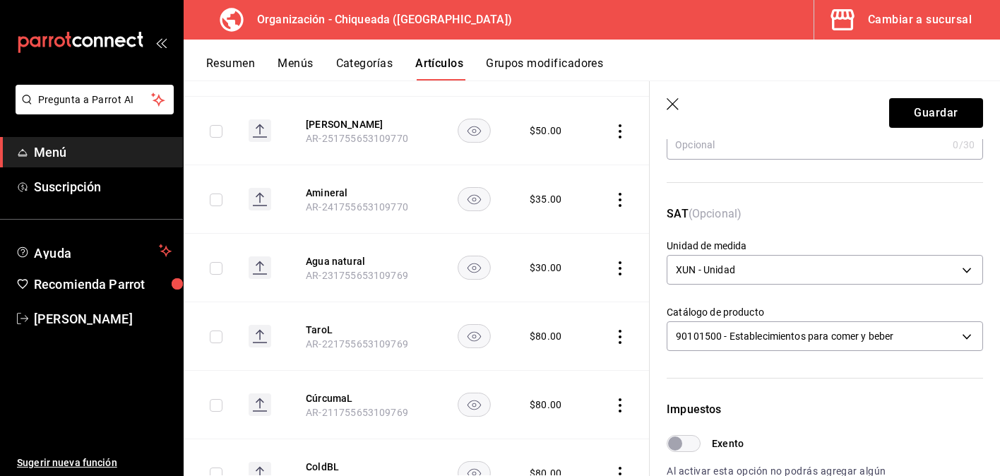
click at [800, 318] on div "90101500 - Establecimientos para comer y beber 90101500" at bounding box center [825, 334] width 316 height 37
click at [800, 340] on body "Pregunta a Parrot AI Menú Suscripción Ayuda Recomienda Parrot [PERSON_NAME] Sug…" at bounding box center [500, 238] width 1000 height 476
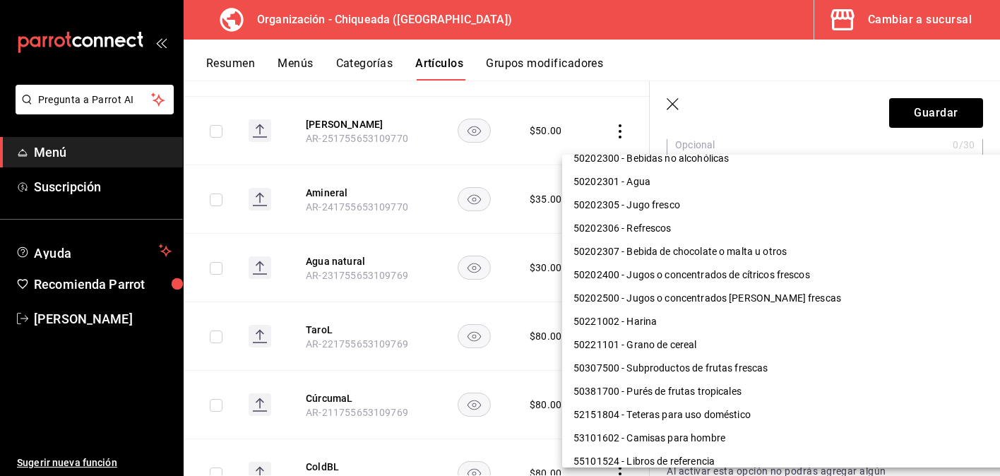
scroll to position [923, 0]
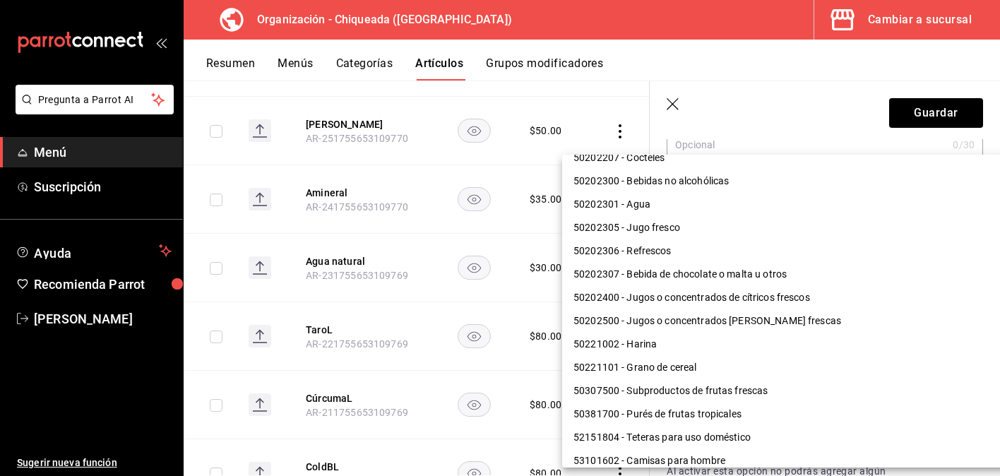
click at [791, 213] on li "50202301 - Agua" at bounding box center [795, 204] width 467 height 23
type input "50202301"
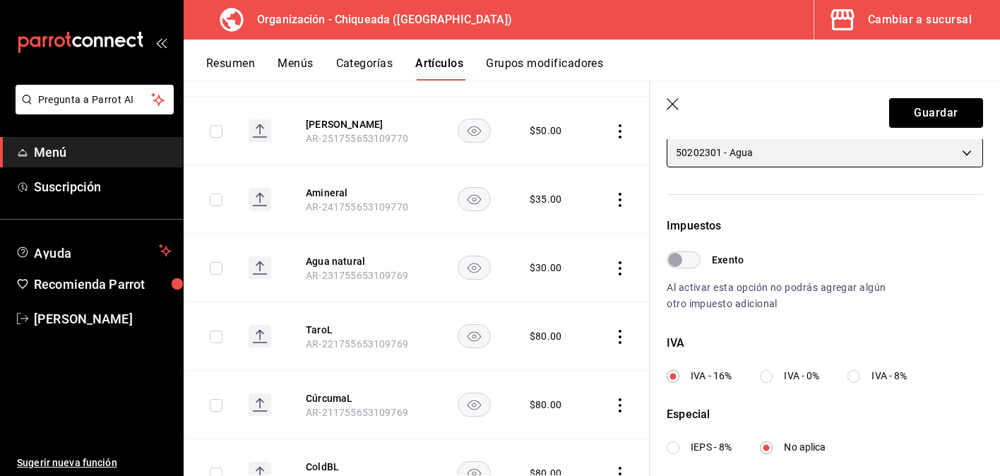
scroll to position [353, 0]
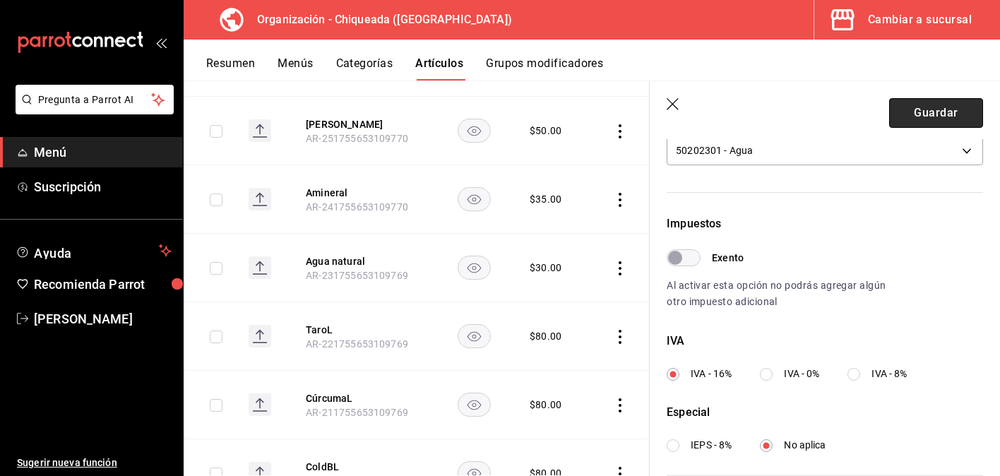
click at [943, 111] on button "Guardar" at bounding box center [936, 113] width 94 height 30
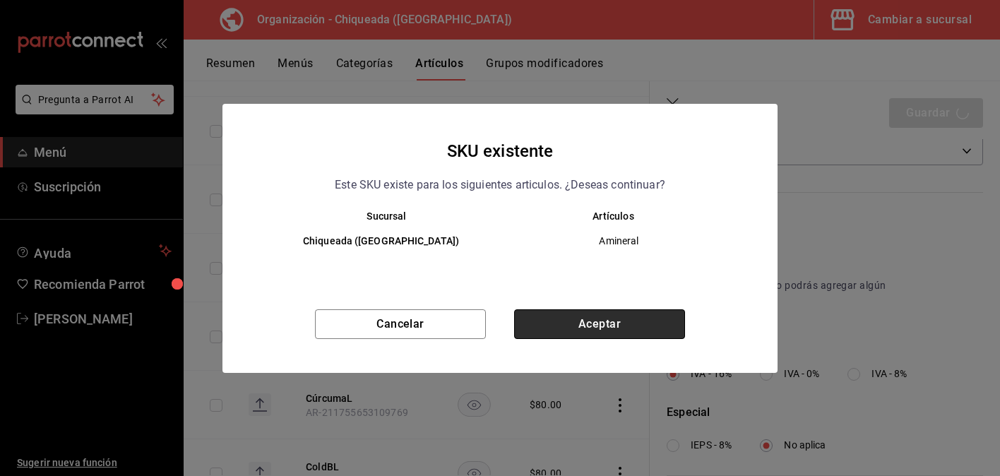
click at [602, 321] on button "Aceptar" at bounding box center [599, 324] width 171 height 30
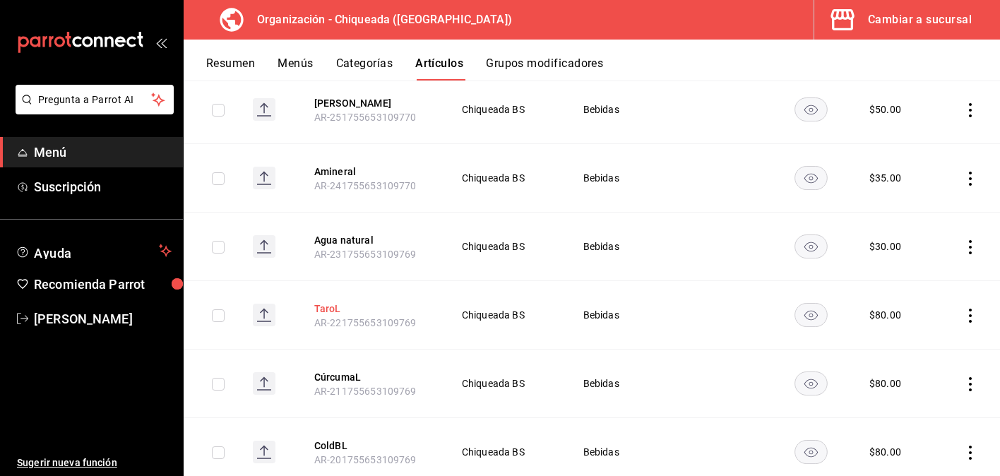
scroll to position [455, 0]
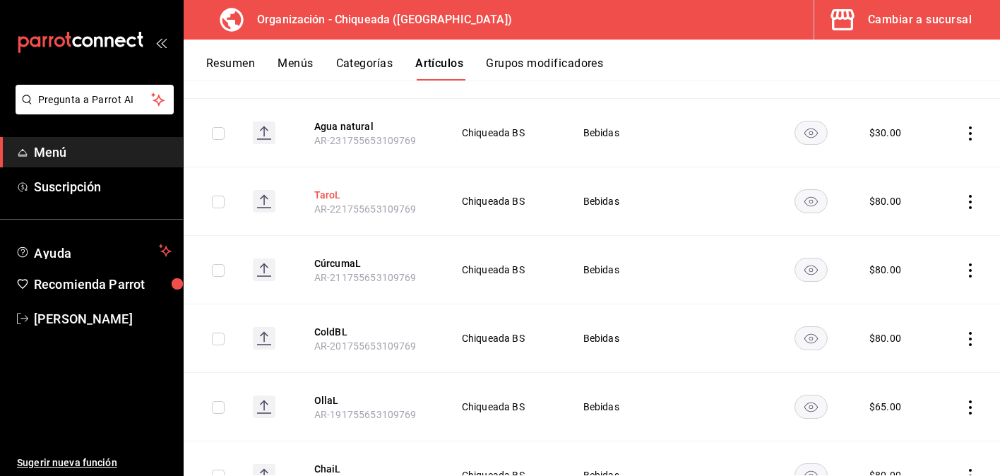
click at [332, 196] on button "TaroL" at bounding box center [370, 195] width 113 height 14
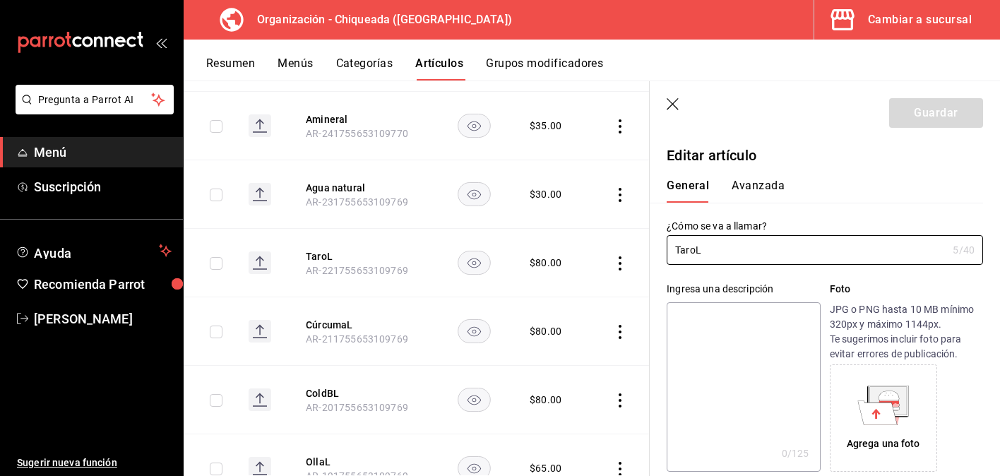
type input "$80.00"
click at [771, 186] on button "Avanzada" at bounding box center [757, 191] width 53 height 24
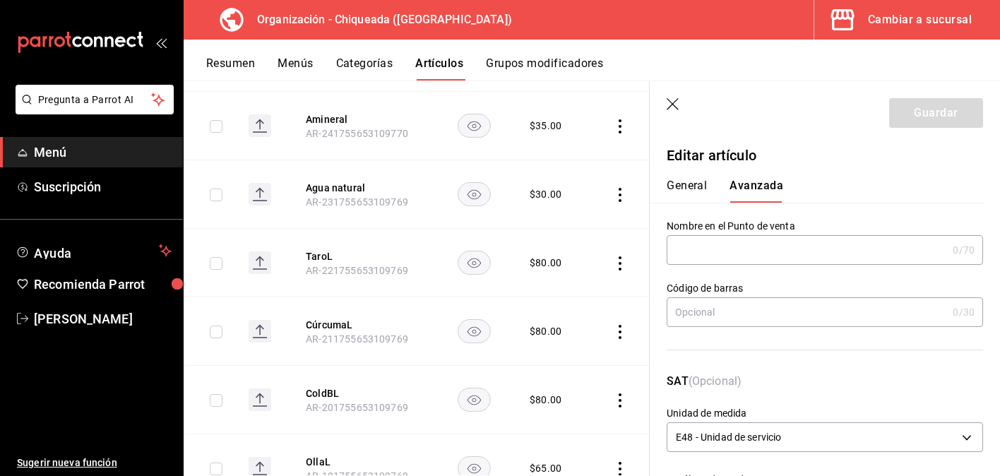
click at [707, 191] on div "General [PERSON_NAME]" at bounding box center [816, 191] width 299 height 24
click at [700, 186] on button "General" at bounding box center [687, 191] width 40 height 24
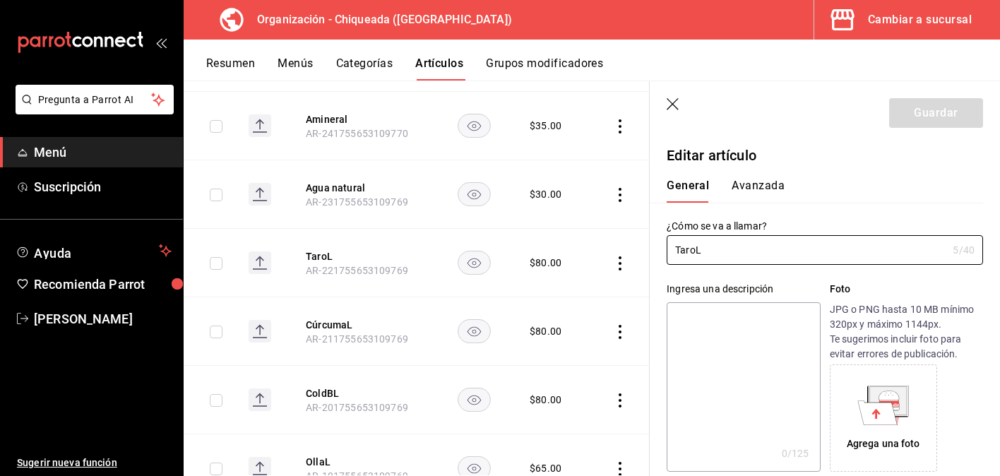
drag, startPoint x: 717, startPoint y: 250, endPoint x: 660, endPoint y: 250, distance: 57.2
click at [660, 250] on div "¿Cómo se va a llamar? TaroL 5 /40 ¿Cómo se va a llamar?" at bounding box center [816, 234] width 333 height 62
click at [772, 190] on button "Avanzada" at bounding box center [757, 191] width 53 height 24
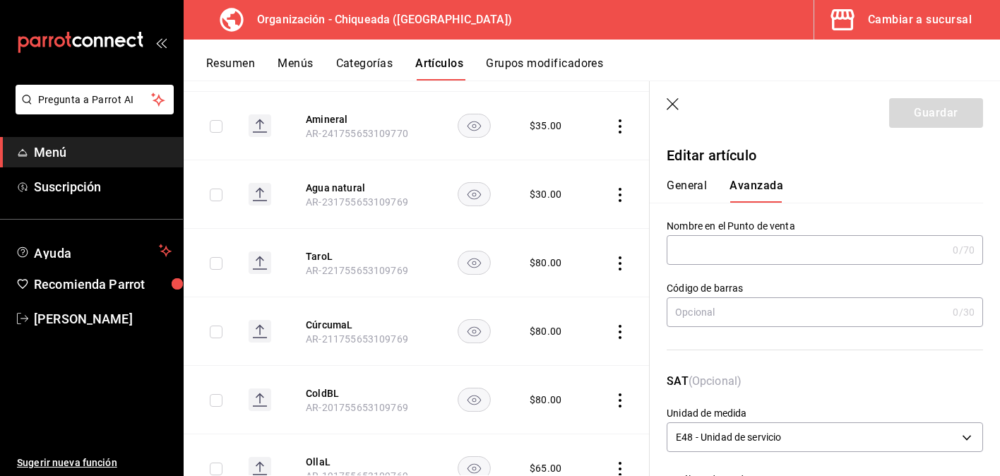
click at [772, 245] on input "text" at bounding box center [807, 250] width 280 height 28
paste input "TaroL"
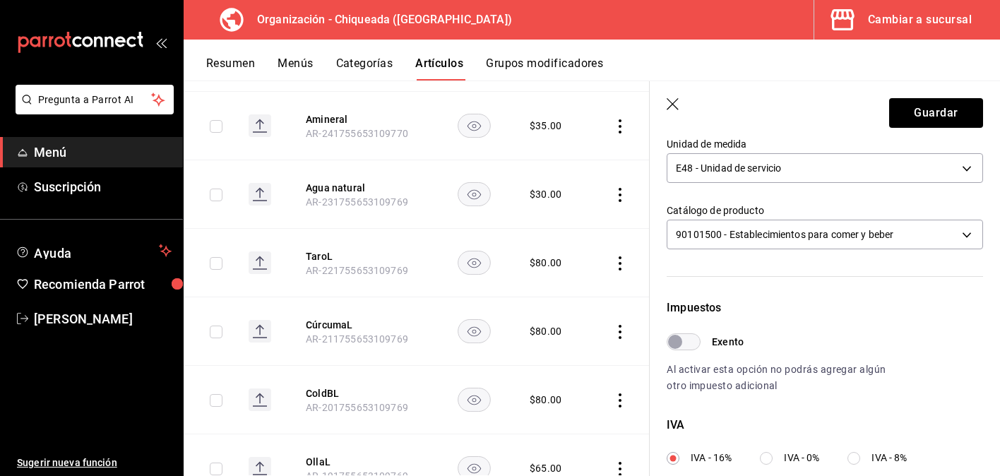
scroll to position [246, 0]
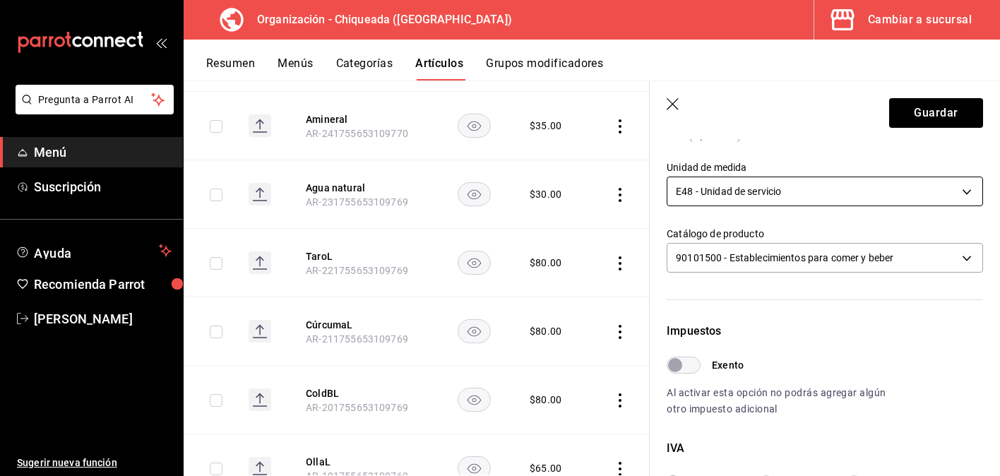
type input "TaroL"
click at [789, 198] on body "Pregunta a Parrot AI Menú Suscripción Ayuda Recomienda Parrot [PERSON_NAME] Sug…" at bounding box center [500, 238] width 1000 height 476
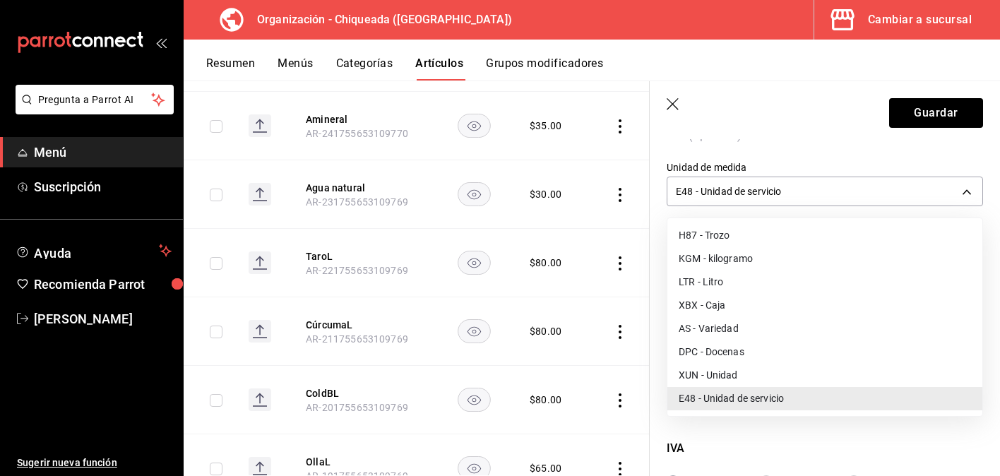
click at [773, 375] on li "XUN - Unidad" at bounding box center [824, 375] width 315 height 23
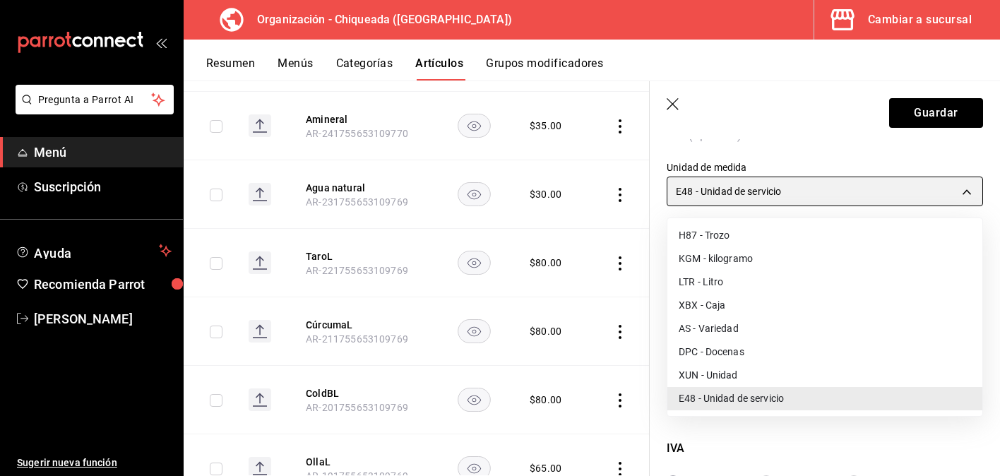
type input "XUN"
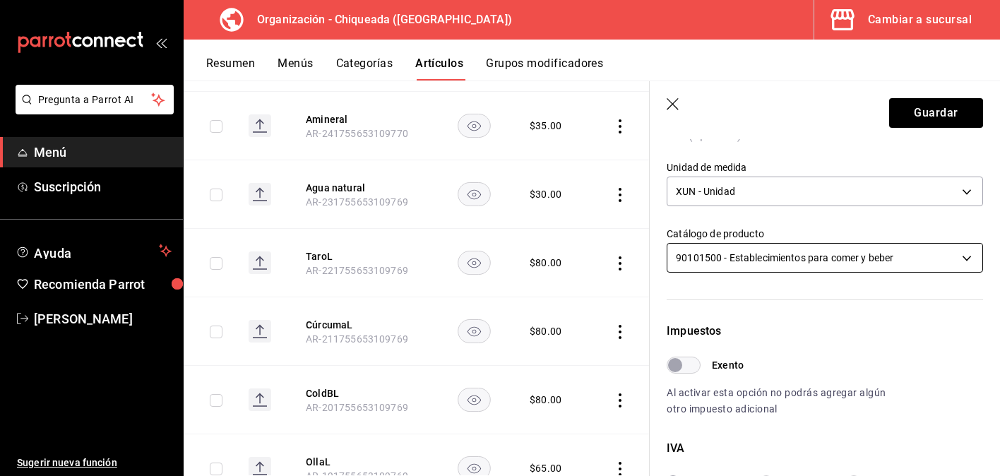
click at [794, 256] on body "Pregunta a Parrot AI Menú Suscripción Ayuda Recomienda Parrot [PERSON_NAME] Sug…" at bounding box center [500, 238] width 1000 height 476
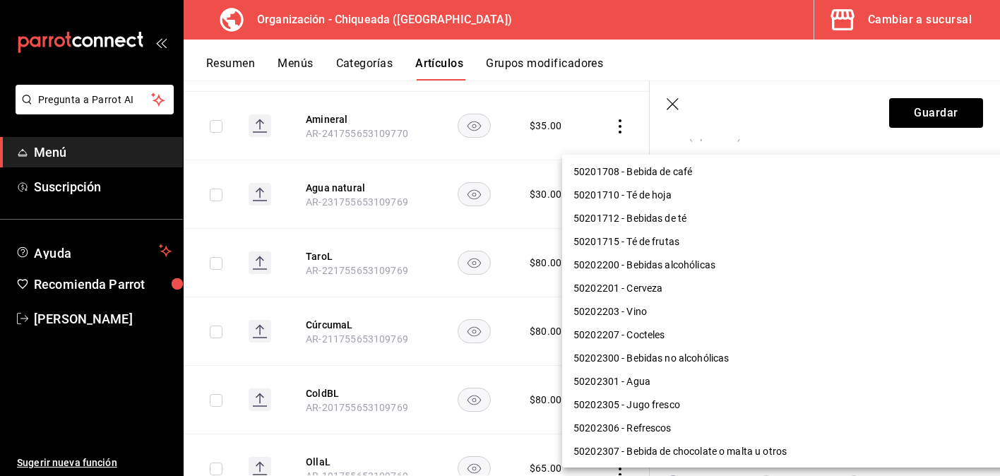
scroll to position [744, 0]
click at [777, 227] on li "50201712 - Bebidas de té" at bounding box center [795, 219] width 467 height 23
type input "50201712"
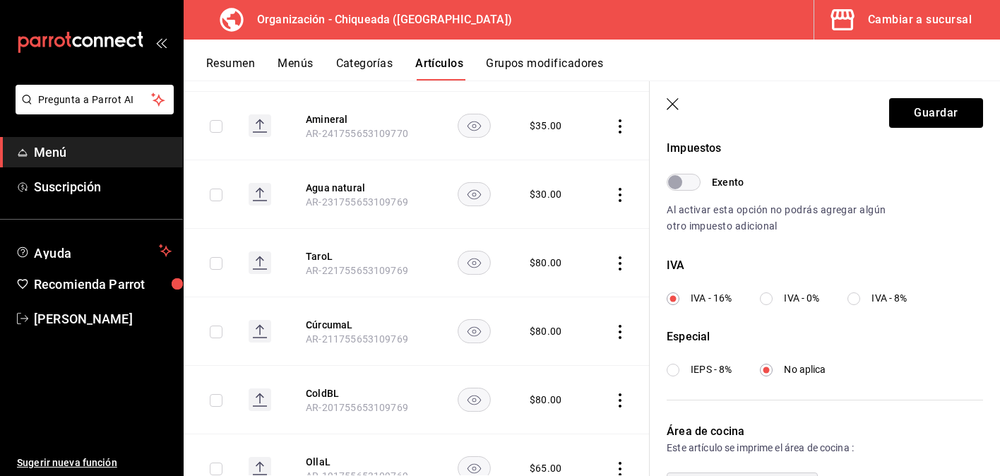
scroll to position [438, 0]
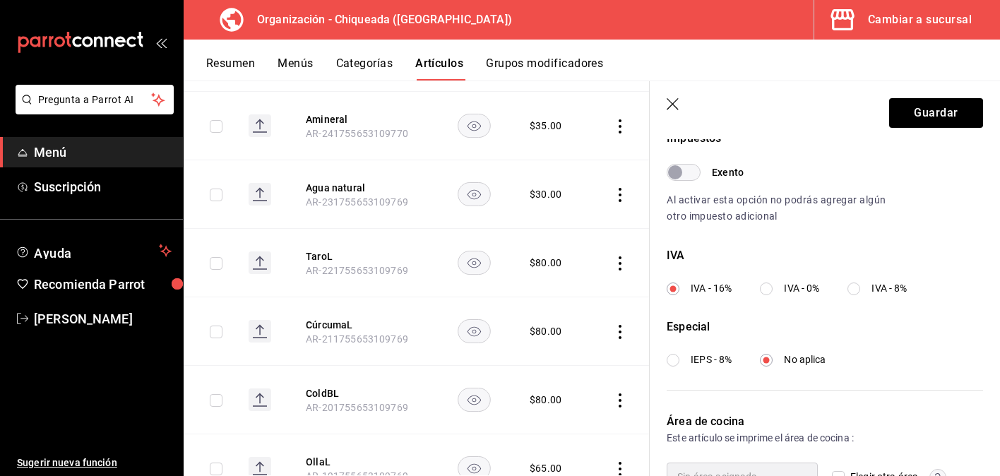
click at [787, 285] on span "IVA - 0%" at bounding box center [801, 288] width 35 height 15
click at [772, 285] on input "IVA - 0%" at bounding box center [766, 288] width 13 height 13
radio input "true"
click at [926, 104] on button "Guardar" at bounding box center [936, 113] width 94 height 30
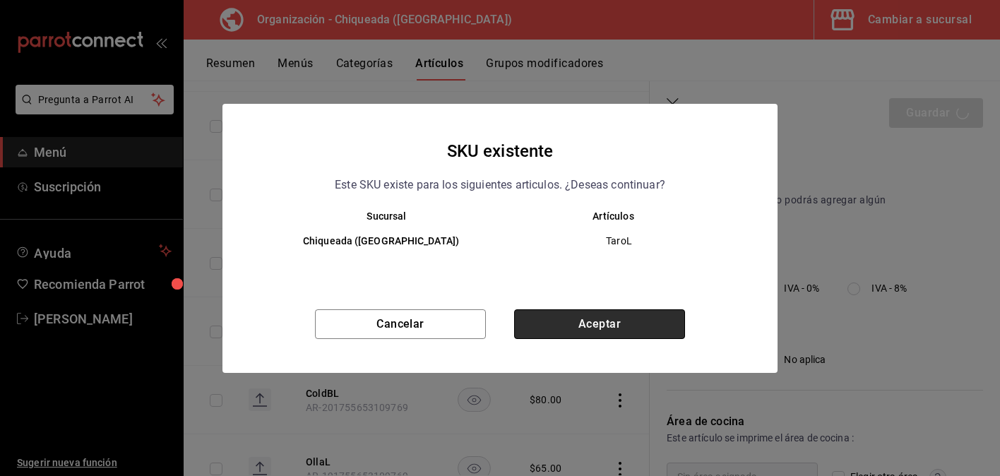
click at [639, 319] on button "Aceptar" at bounding box center [599, 324] width 171 height 30
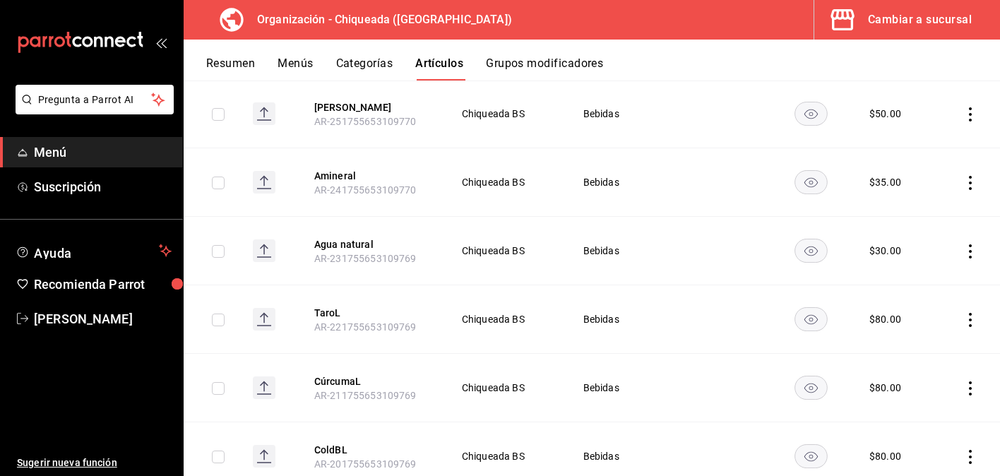
scroll to position [393, 0]
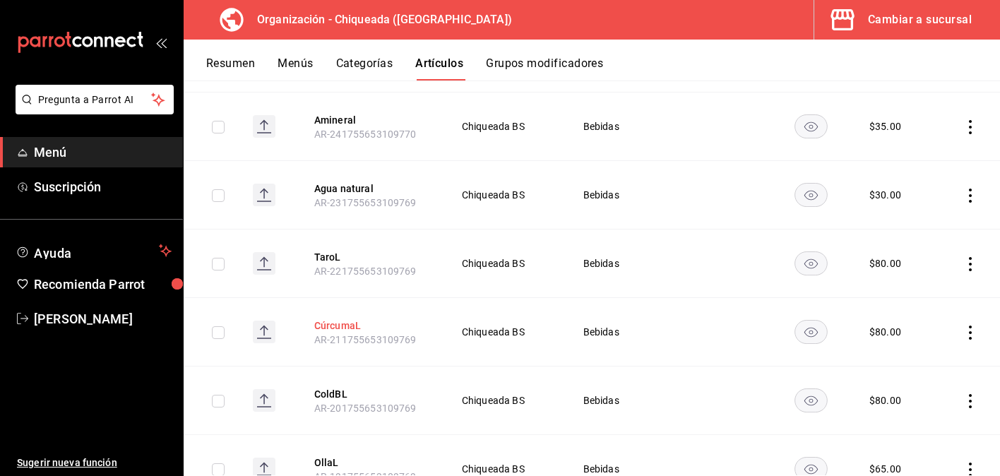
click at [354, 321] on button "CúrcumaL" at bounding box center [370, 325] width 113 height 14
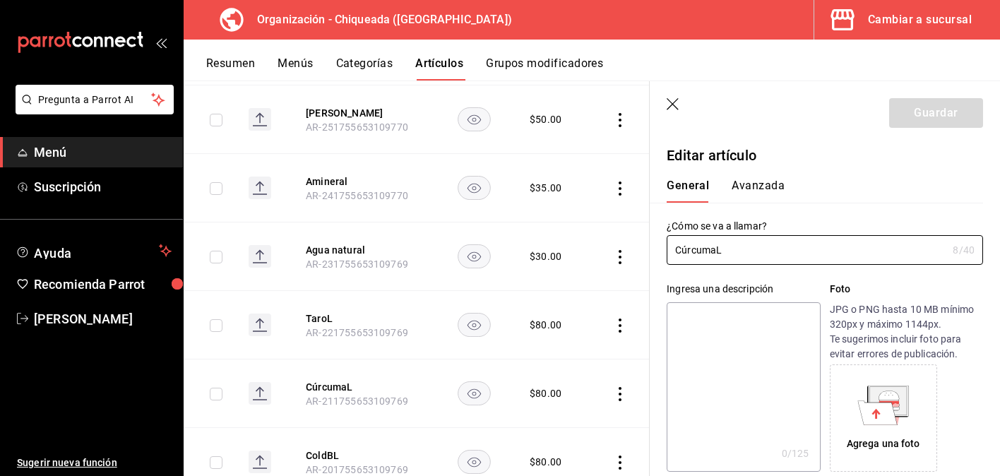
type input "$80.00"
click at [760, 193] on button "Avanzada" at bounding box center [757, 191] width 53 height 24
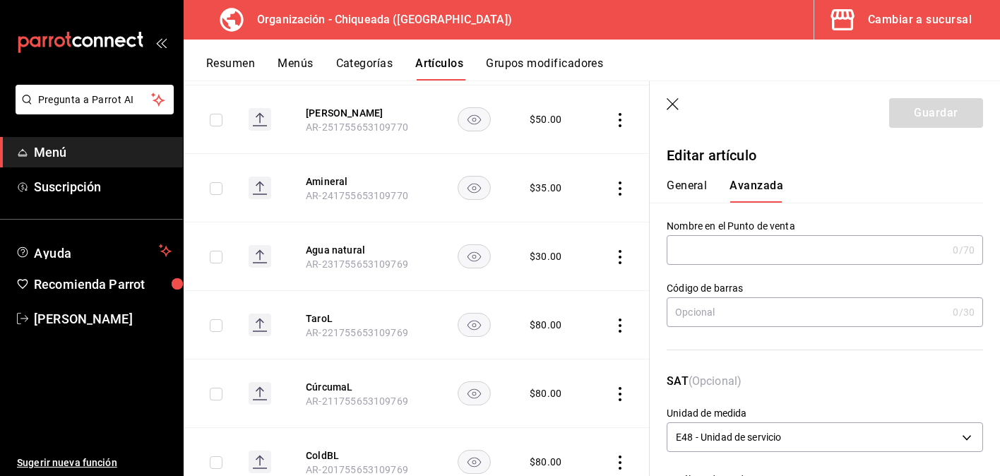
click at [712, 193] on div "General [PERSON_NAME]" at bounding box center [816, 191] width 299 height 24
click at [708, 191] on div "General [PERSON_NAME]" at bounding box center [816, 191] width 299 height 24
click at [704, 191] on button "General" at bounding box center [687, 191] width 40 height 24
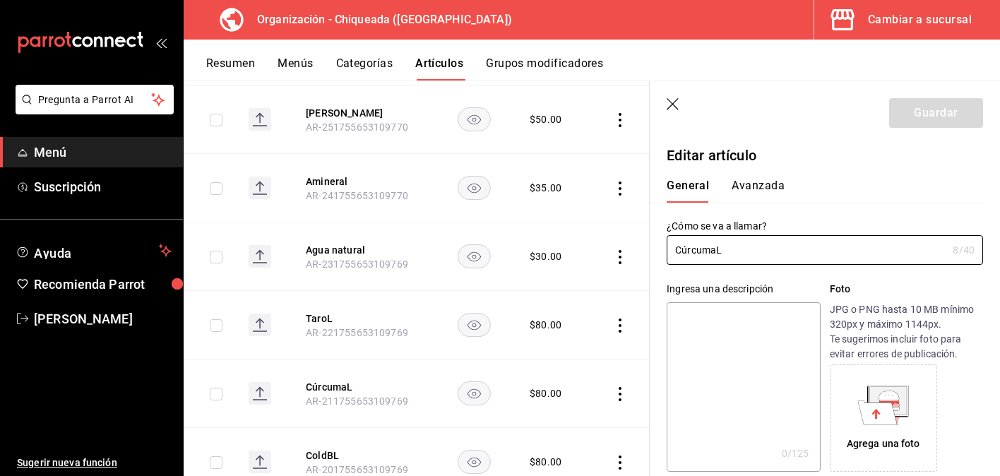
drag, startPoint x: 722, startPoint y: 251, endPoint x: 662, endPoint y: 249, distance: 59.3
click at [662, 249] on div "¿Cómo se va a llamar? CúrcumaL 8 /40 ¿Cómo se va a llamar?" at bounding box center [816, 234] width 333 height 62
click at [765, 189] on button "Avanzada" at bounding box center [757, 191] width 53 height 24
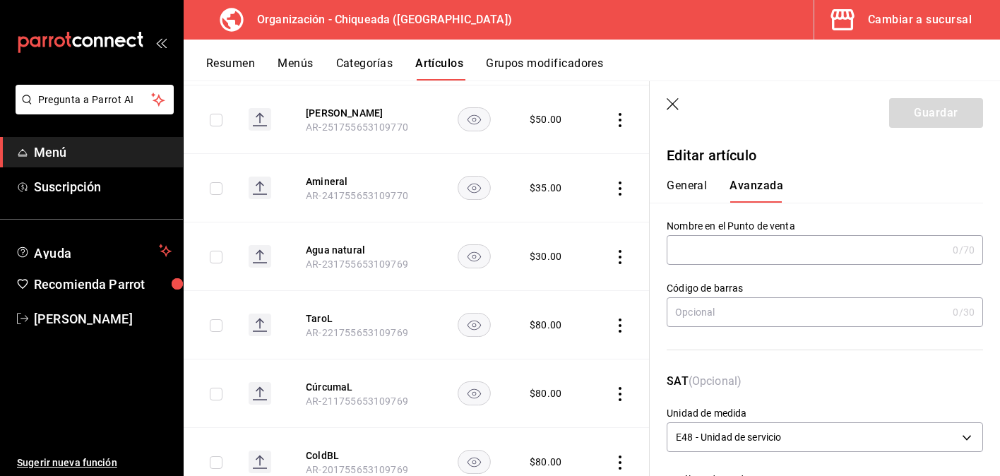
click at [752, 249] on input "text" at bounding box center [807, 250] width 280 height 28
paste input "CúrcumaL"
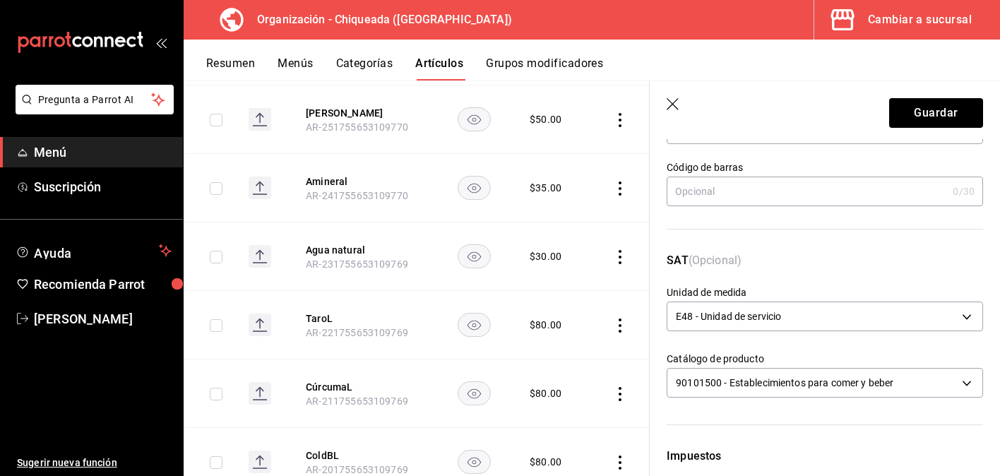
scroll to position [124, 0]
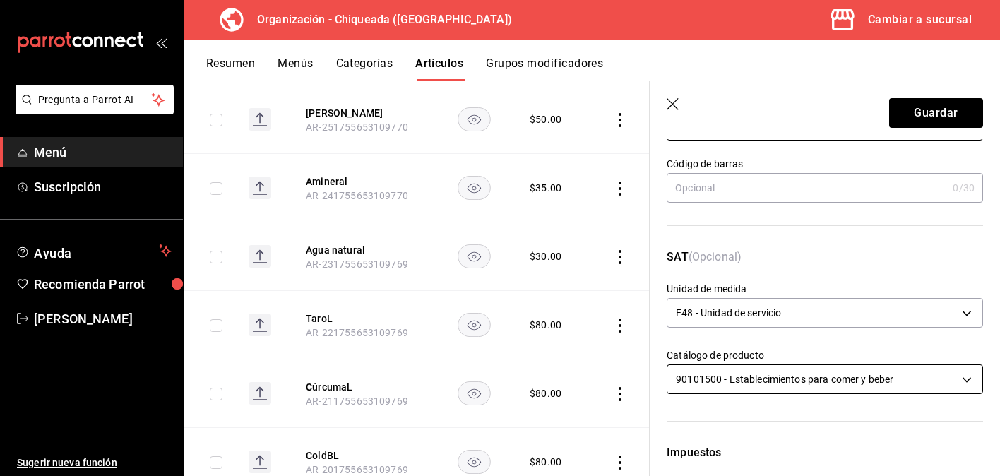
type input "CúrcumaL"
click at [769, 374] on body "Pregunta a Parrot AI Menú Suscripción Ayuda Recomienda Parrot [PERSON_NAME] Sug…" at bounding box center [500, 238] width 1000 height 476
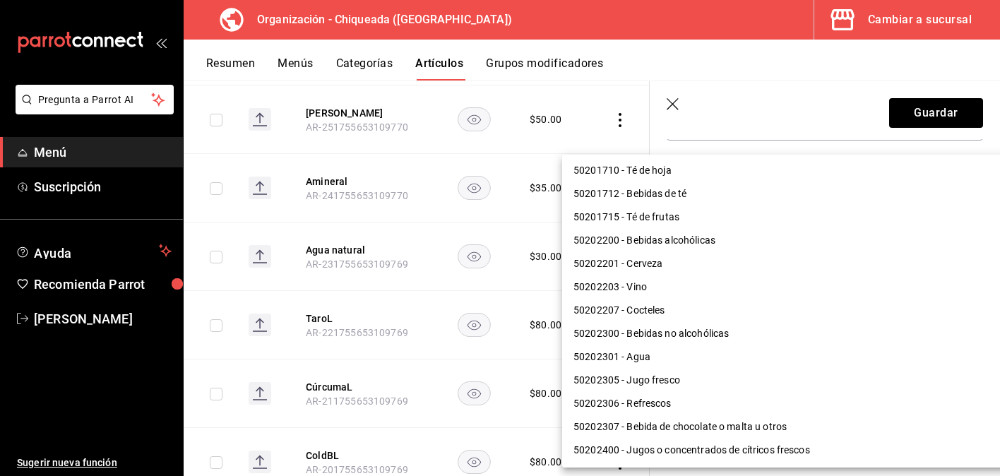
scroll to position [768, 0]
click at [773, 206] on li "50201712 - Bebidas de té" at bounding box center [795, 195] width 467 height 23
type input "50201712"
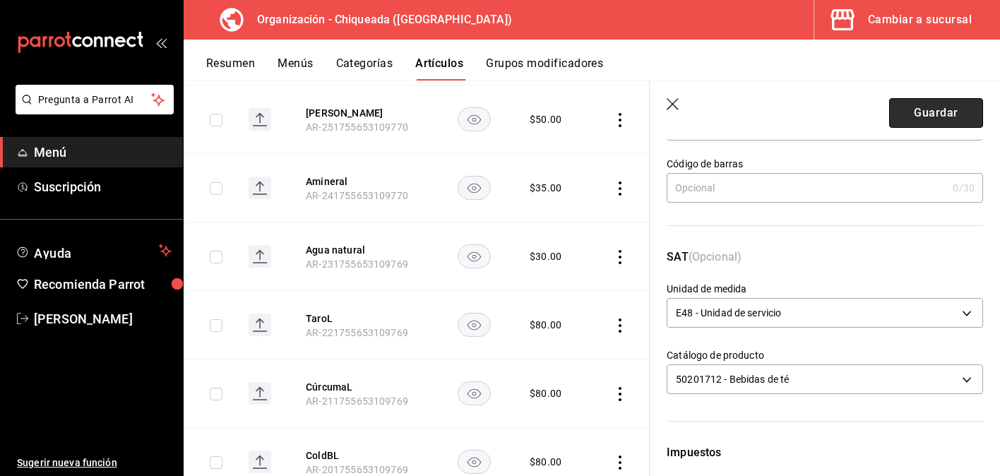
click at [940, 116] on button "Guardar" at bounding box center [936, 113] width 94 height 30
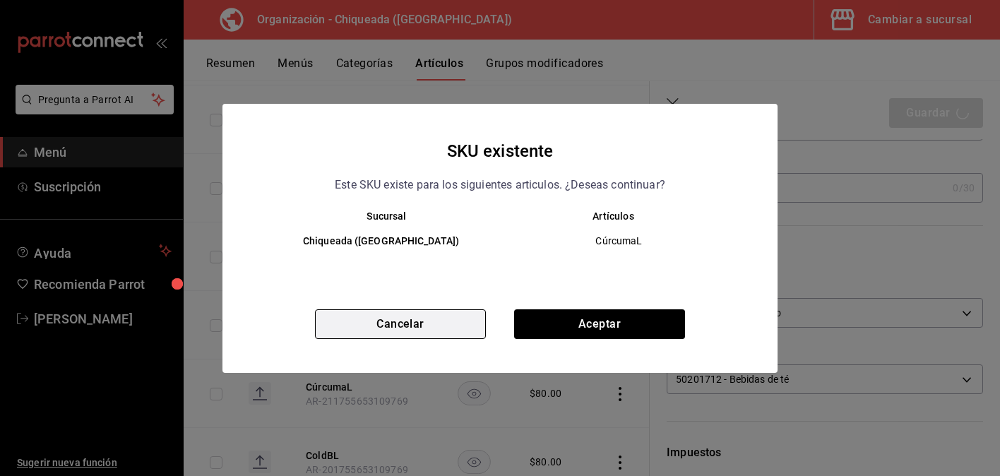
click at [448, 325] on button "Cancelar" at bounding box center [400, 324] width 171 height 30
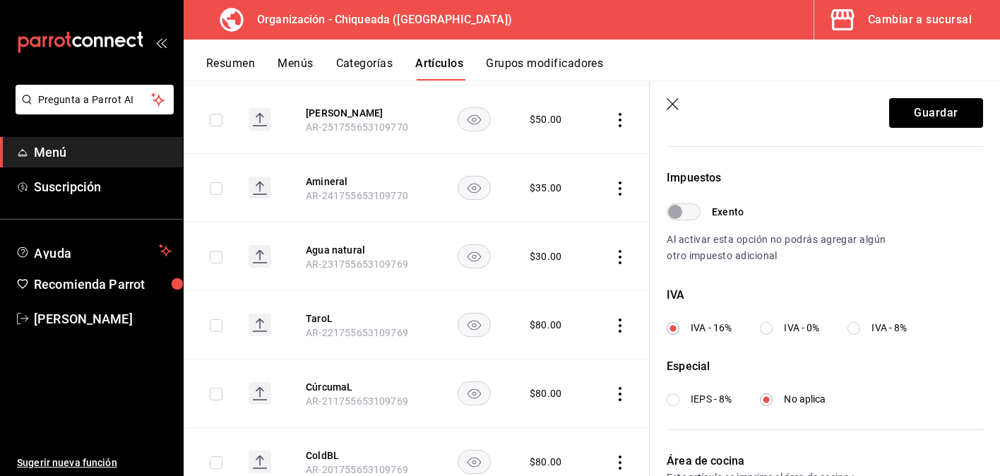
scroll to position [415, 0]
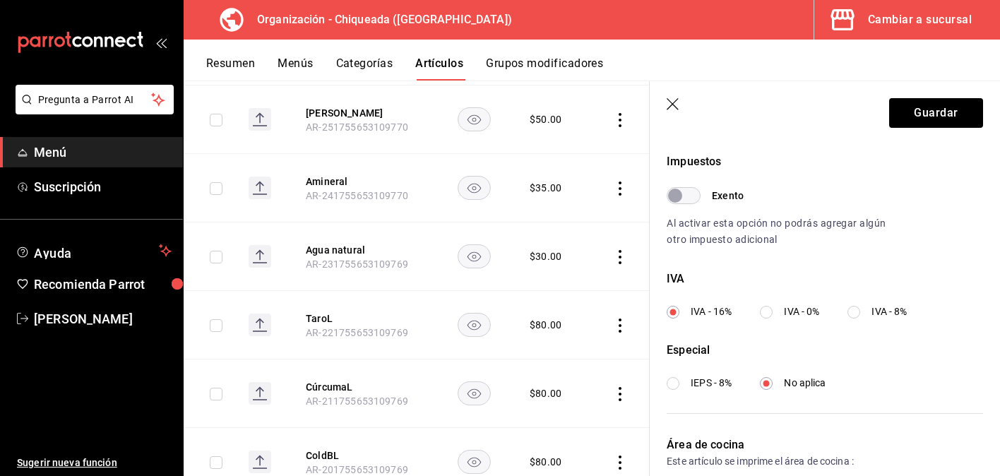
click at [770, 312] on input "IVA - 0%" at bounding box center [766, 312] width 13 height 13
radio input "true"
click at [914, 114] on button "Guardar" at bounding box center [936, 113] width 94 height 30
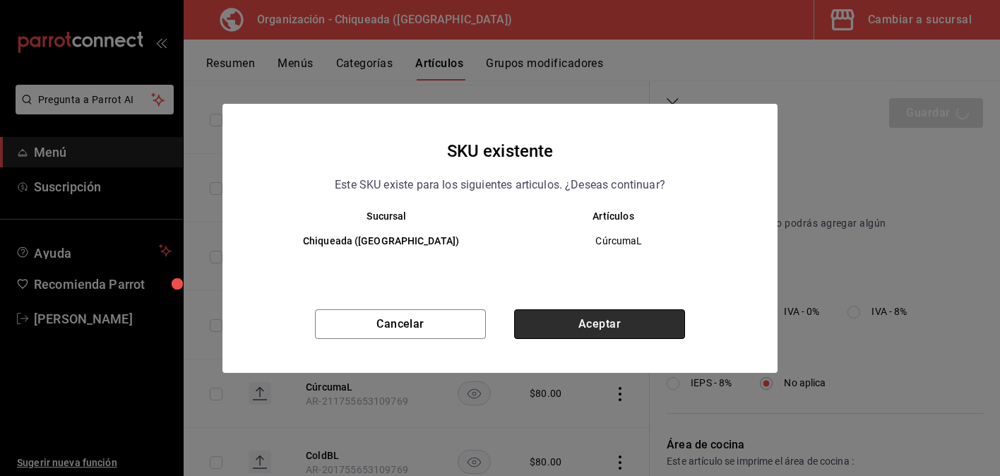
click at [607, 329] on button "Aceptar" at bounding box center [599, 324] width 171 height 30
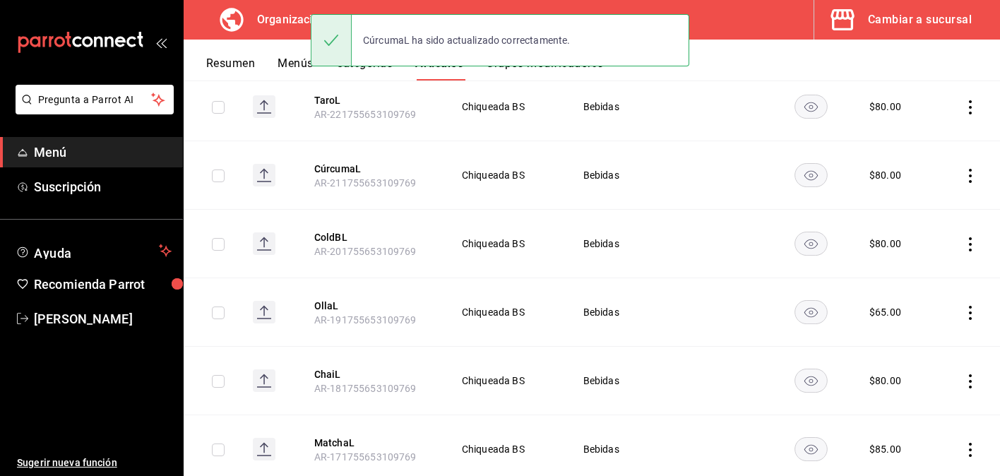
scroll to position [571, 0]
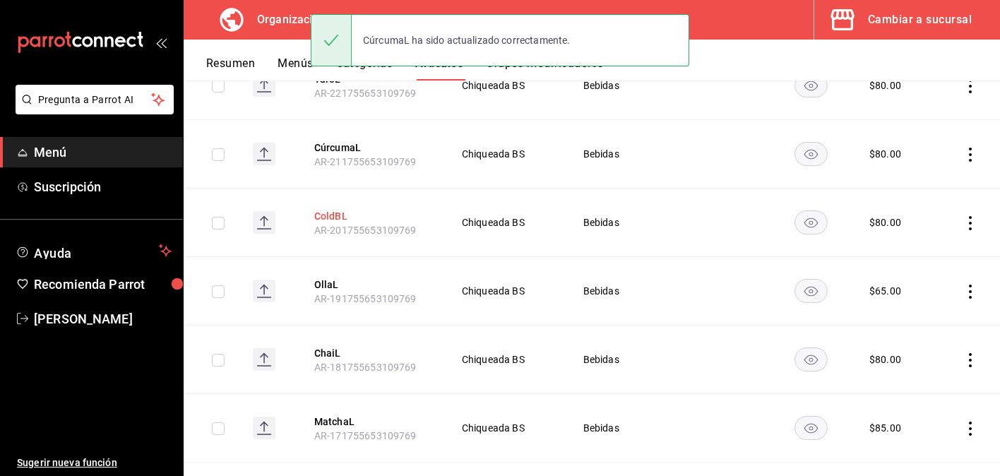
click at [336, 216] on button "ColdBL" at bounding box center [370, 216] width 113 height 14
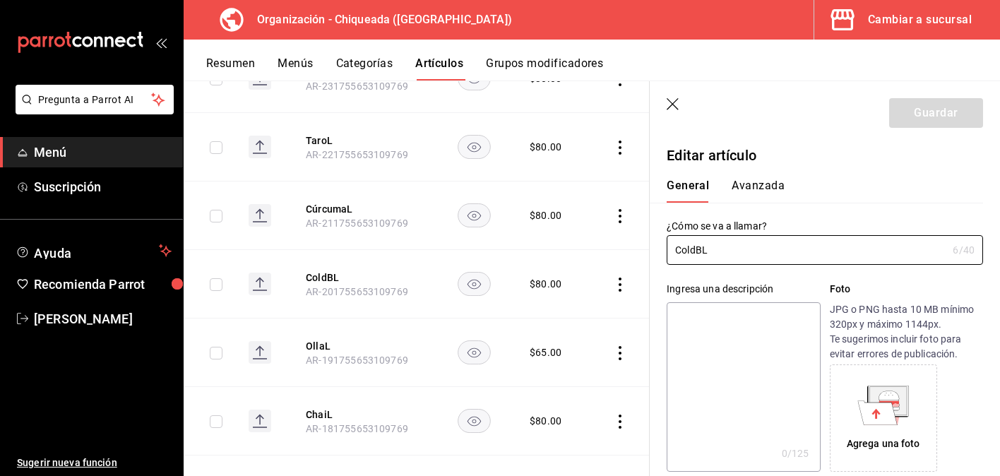
type input "$80.00"
click at [761, 188] on button "Avanzada" at bounding box center [757, 191] width 53 height 24
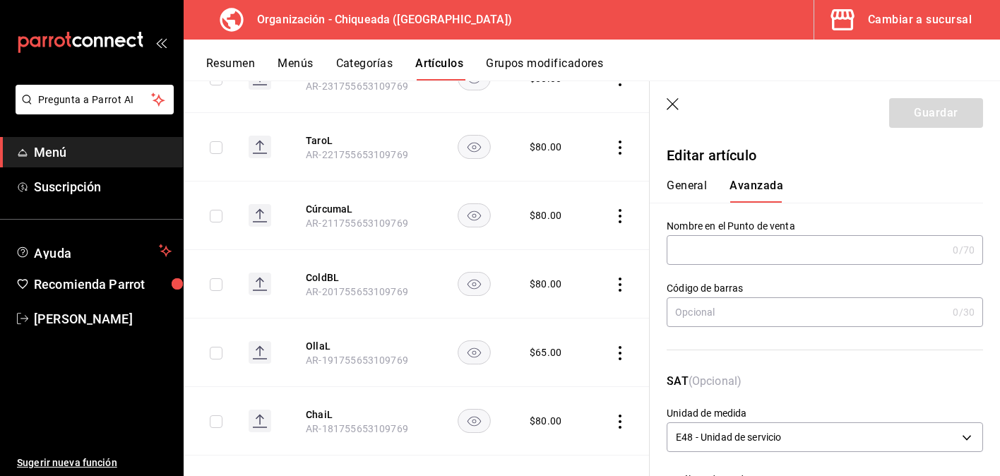
click at [710, 184] on div "General [PERSON_NAME]" at bounding box center [816, 191] width 299 height 24
click at [703, 184] on button "General" at bounding box center [687, 191] width 40 height 24
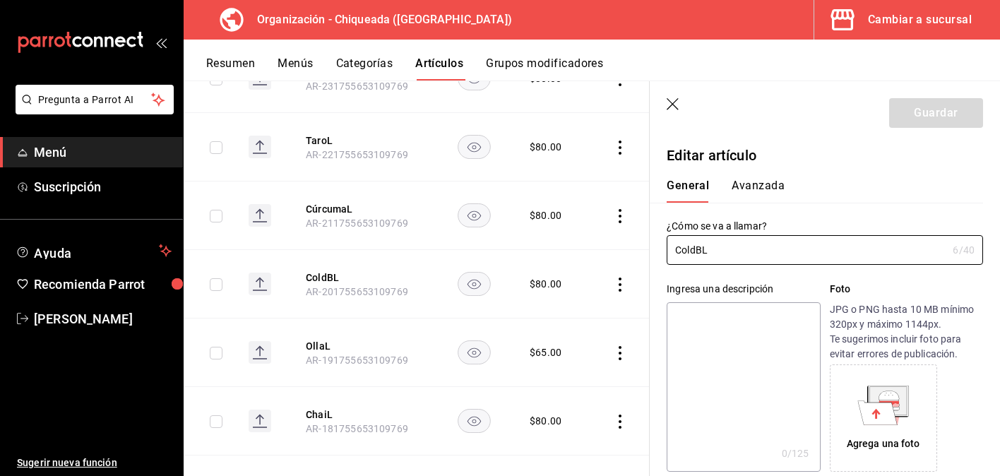
drag, startPoint x: 718, startPoint y: 253, endPoint x: 638, endPoint y: 247, distance: 80.0
click at [638, 247] on main "Artículos organización Edita el precio e imagen de tus artículos. Asigna una ca…" at bounding box center [592, 277] width 816 height 395
click at [783, 186] on div "General [PERSON_NAME]" at bounding box center [816, 191] width 299 height 24
click at [774, 190] on button "Avanzada" at bounding box center [757, 191] width 53 height 24
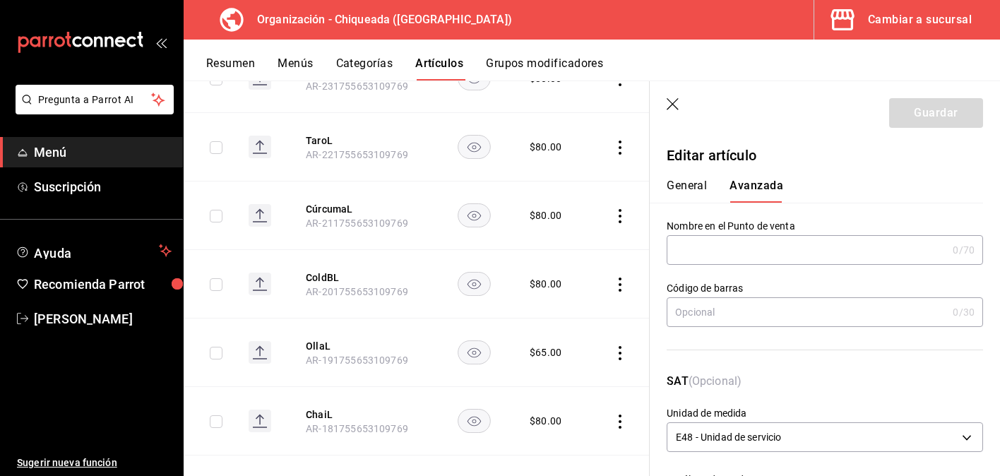
click at [777, 241] on input "text" at bounding box center [807, 250] width 280 height 28
paste input "ColdBL"
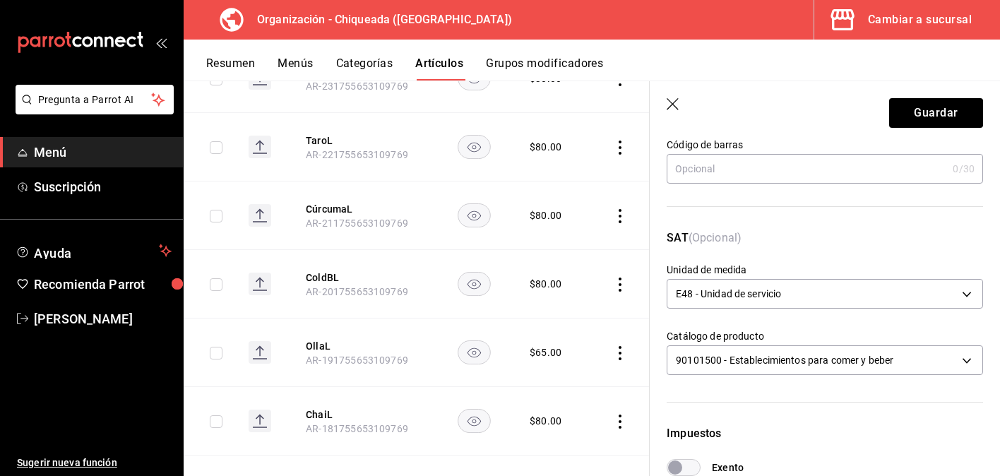
scroll to position [198, 0]
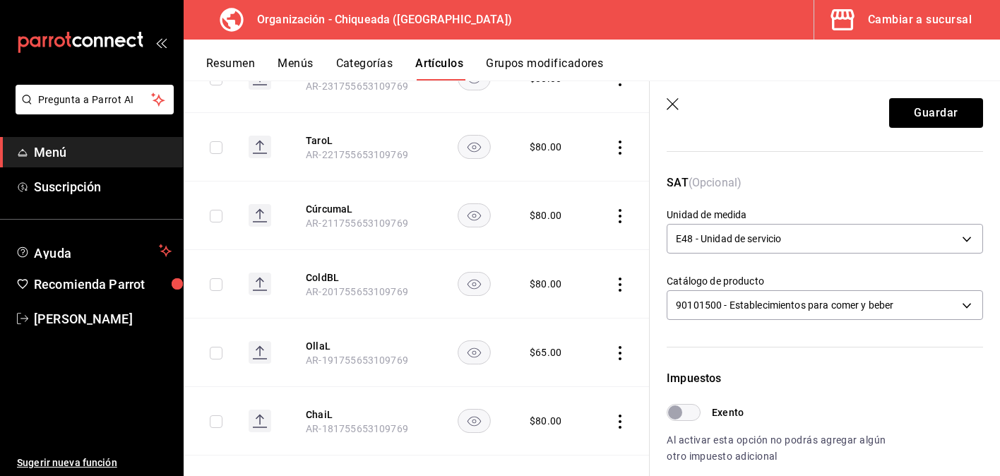
type input "ColdBL"
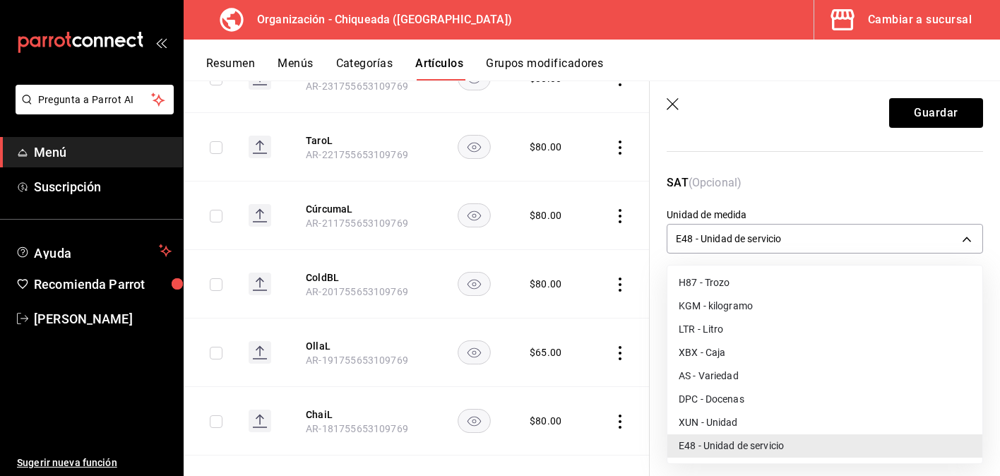
click at [777, 241] on body "Pregunta a Parrot AI Menú Suscripción Ayuda Recomienda Parrot [PERSON_NAME] Sug…" at bounding box center [500, 238] width 1000 height 476
click at [732, 418] on li "XUN - Unidad" at bounding box center [824, 422] width 315 height 23
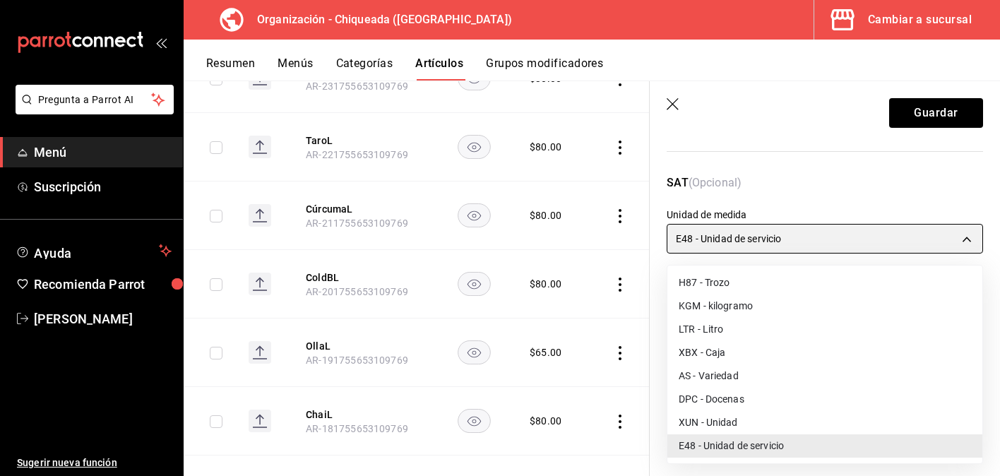
type input "XUN"
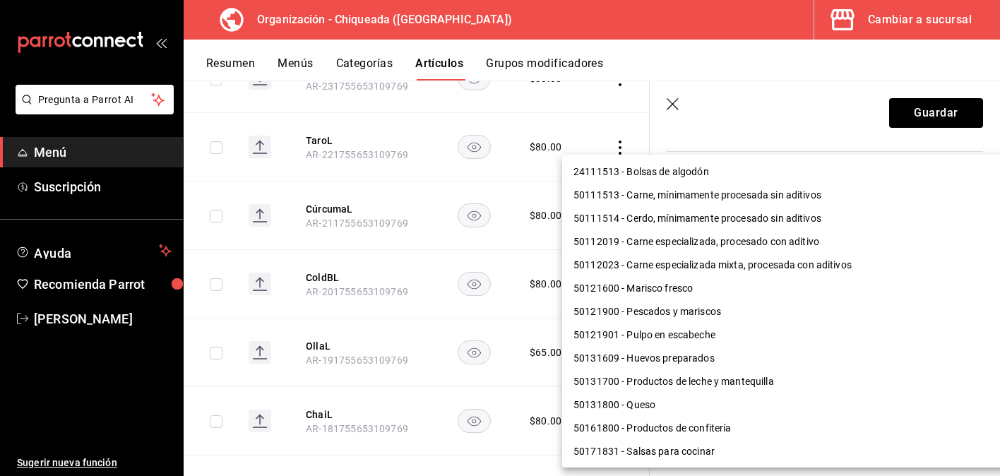
click at [755, 310] on body "Pregunta a Parrot AI Menú Suscripción Ayuda Recomienda Parrot [PERSON_NAME] Sug…" at bounding box center [500, 238] width 1000 height 476
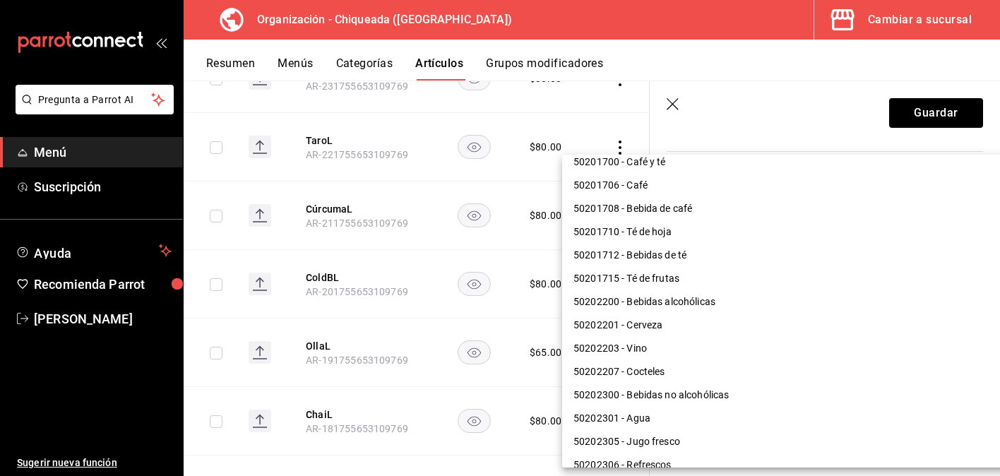
scroll to position [703, 0]
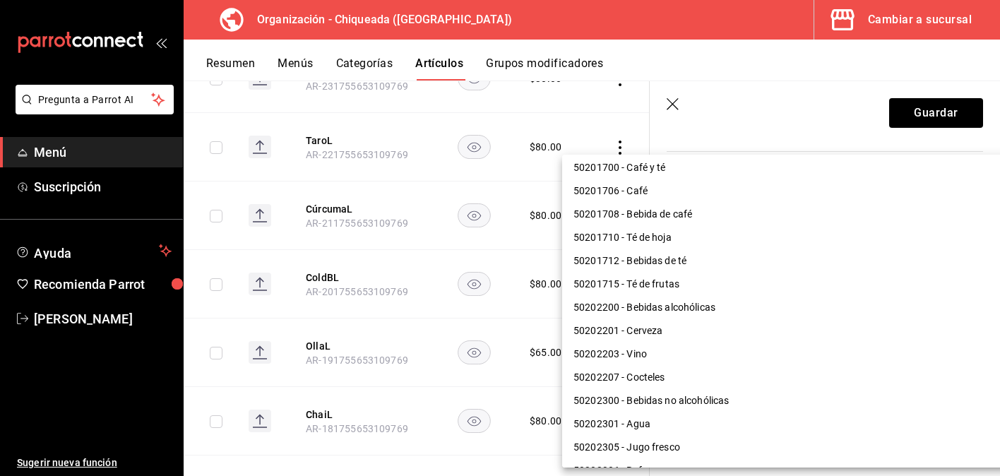
click at [751, 220] on li "50201708 - Bebida de café" at bounding box center [795, 214] width 467 height 23
type input "50201708"
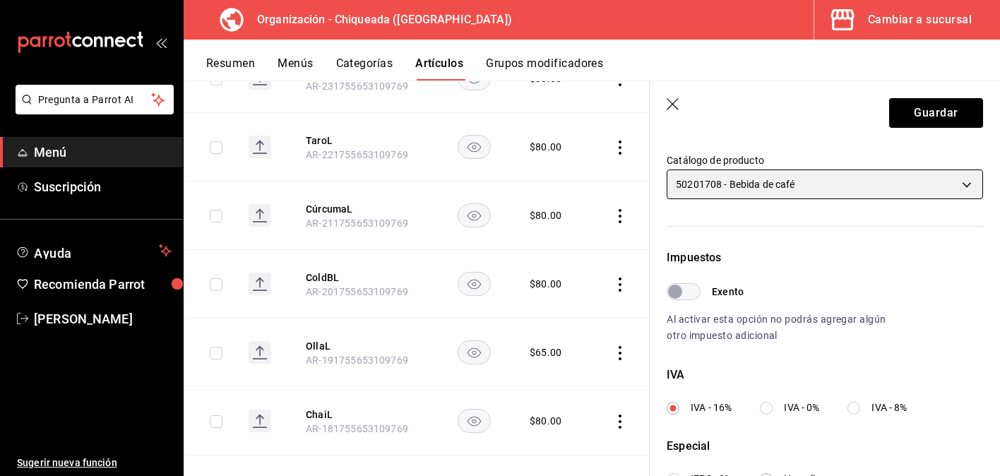
scroll to position [381, 0]
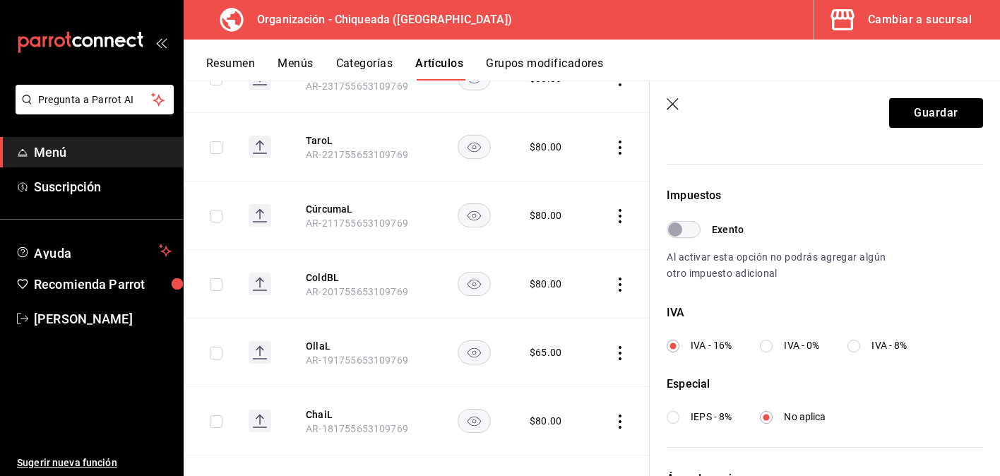
click at [801, 365] on div "Impuestos Exento Al activar esta opción no podrás agregar algún otro impuesto a…" at bounding box center [825, 305] width 316 height 237
click at [801, 357] on div "Impuestos Exento Al activar esta opción no podrás agregar algún otro impuesto a…" at bounding box center [825, 305] width 316 height 237
click at [801, 351] on span "IVA - 0%" at bounding box center [801, 345] width 35 height 15
click at [772, 351] on input "IVA - 0%" at bounding box center [766, 346] width 13 height 13
radio input "true"
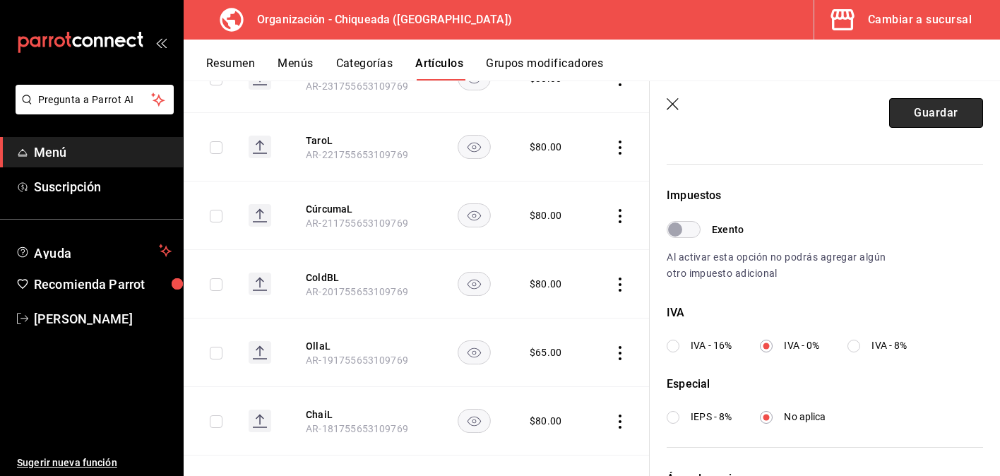
click at [931, 110] on button "Guardar" at bounding box center [936, 113] width 94 height 30
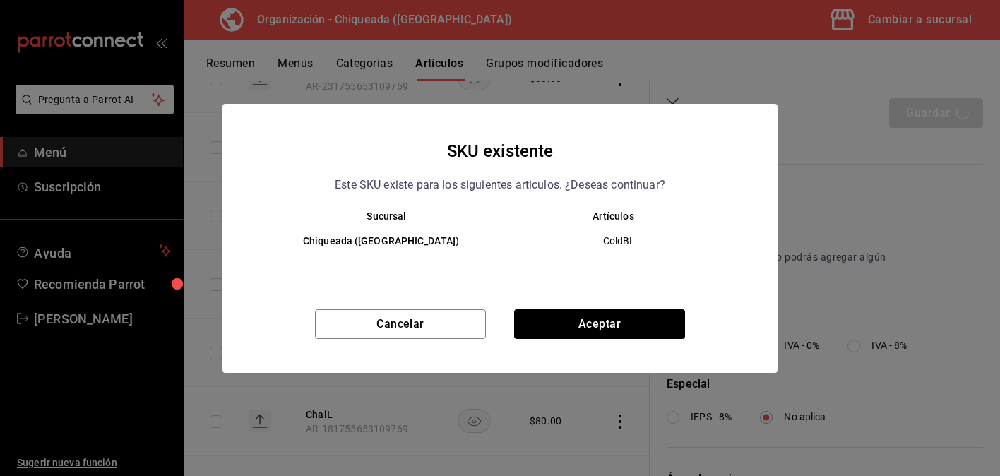
click at [624, 342] on div "Cancelar Aceptar" at bounding box center [499, 341] width 555 height 64
click at [625, 325] on button "Aceptar" at bounding box center [599, 324] width 171 height 30
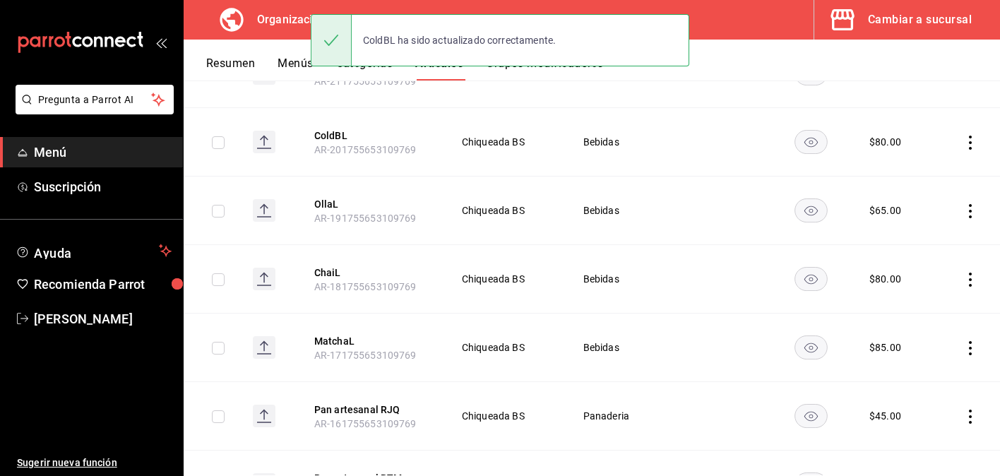
scroll to position [654, 0]
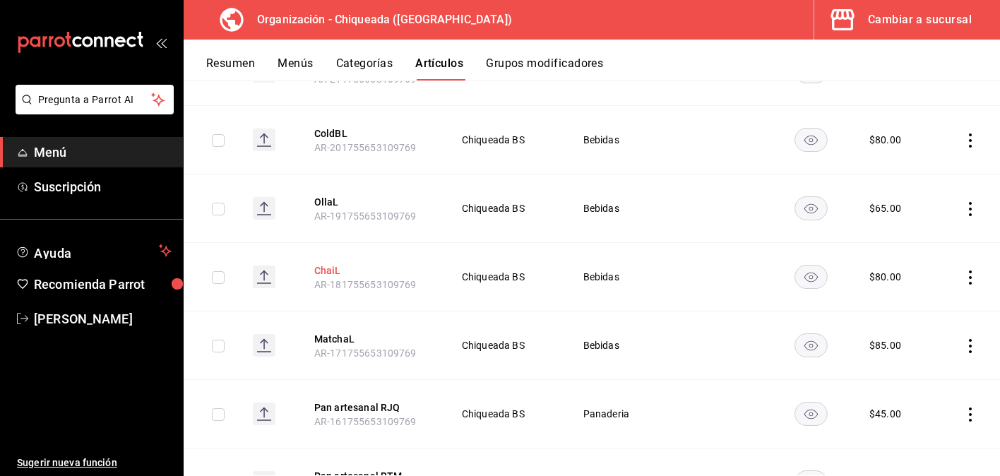
click at [335, 270] on button "ChaiL" at bounding box center [370, 270] width 113 height 14
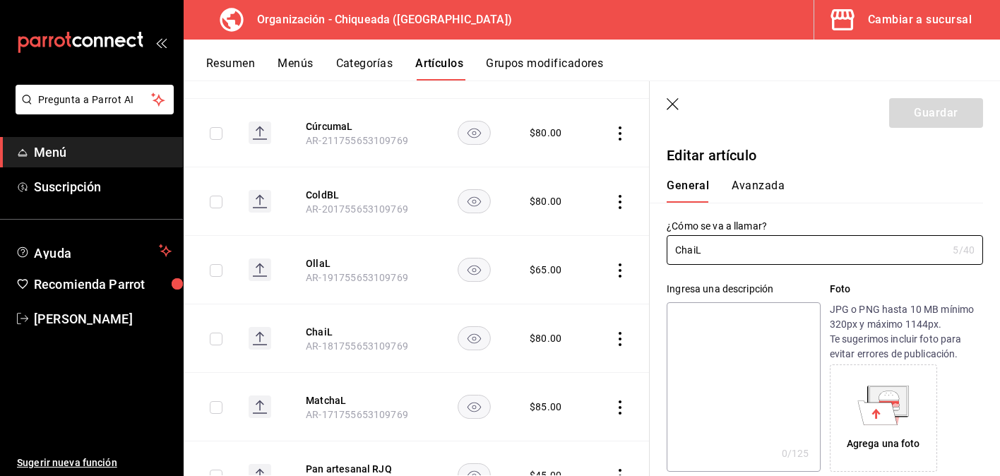
type input "$80.00"
drag, startPoint x: 705, startPoint y: 254, endPoint x: 649, endPoint y: 248, distance: 56.8
click at [650, 248] on div "¿Cómo se va a llamar? ChaiL 5 /40 ¿Cómo se va a llamar?" at bounding box center [816, 234] width 333 height 62
click at [772, 184] on button "Avanzada" at bounding box center [757, 191] width 53 height 24
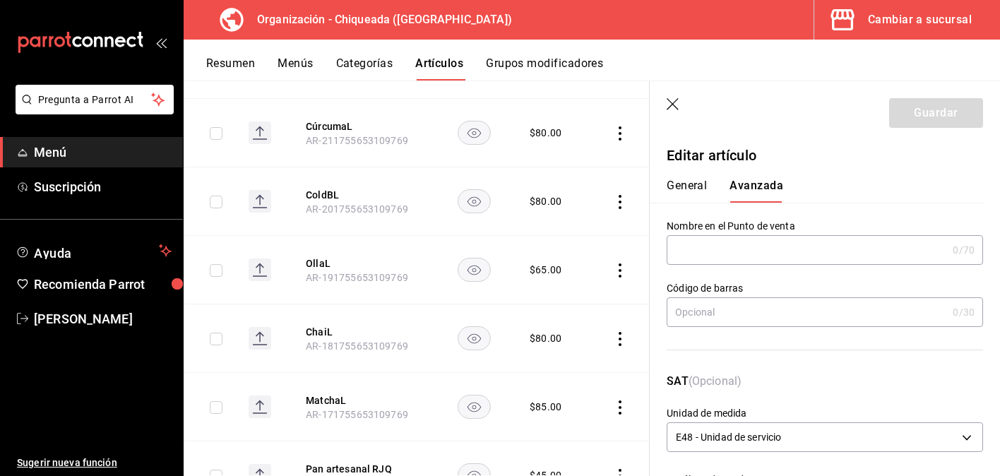
click at [746, 236] on input "text" at bounding box center [807, 250] width 280 height 28
paste input "ChaiL"
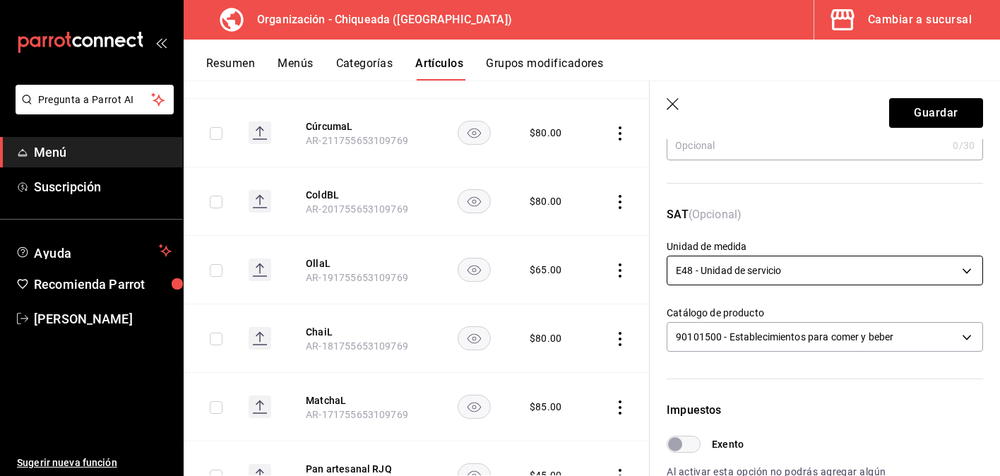
type input "ChaiL"
click at [743, 266] on body "Pregunta a Parrot AI Menú Suscripción Ayuda Recomienda Parrot [PERSON_NAME] Sug…" at bounding box center [500, 238] width 1000 height 476
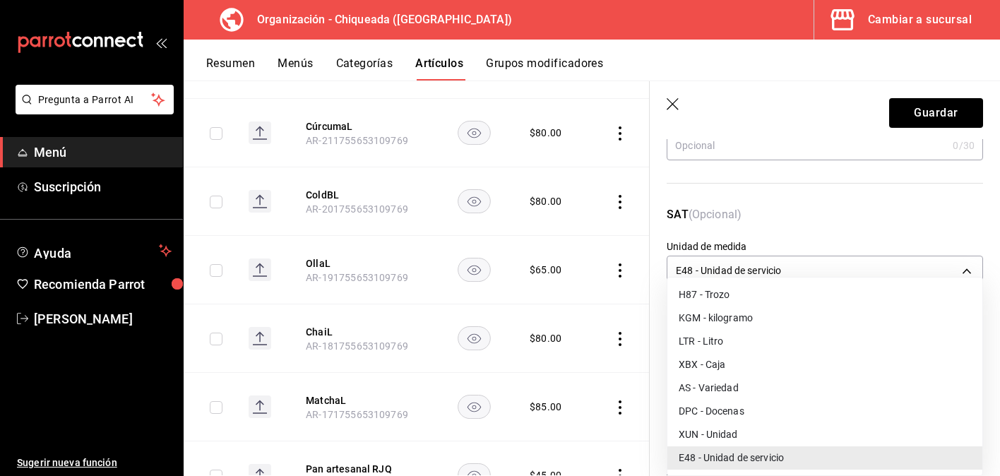
click at [715, 433] on li "XUN - Unidad" at bounding box center [824, 434] width 315 height 23
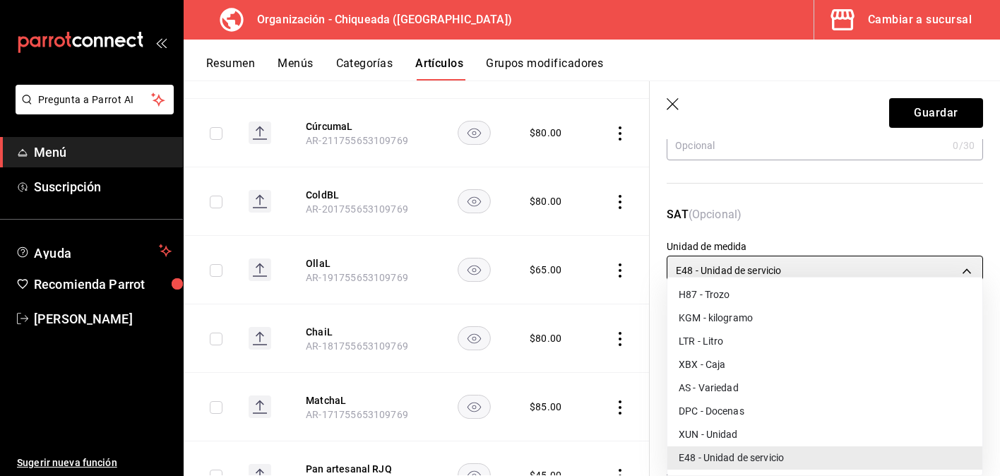
type input "XUN"
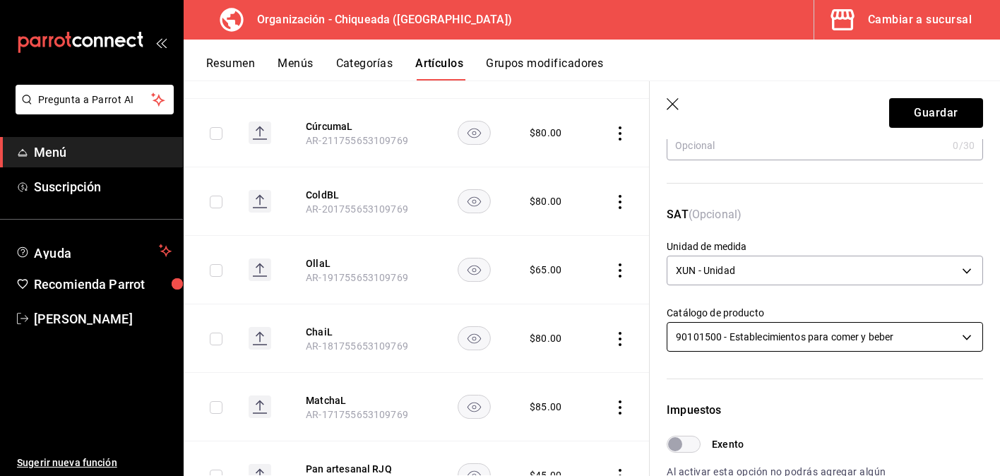
click at [734, 341] on body "Pregunta a Parrot AI Menú Suscripción Ayuda Recomienda Parrot [PERSON_NAME] Sug…" at bounding box center [500, 238] width 1000 height 476
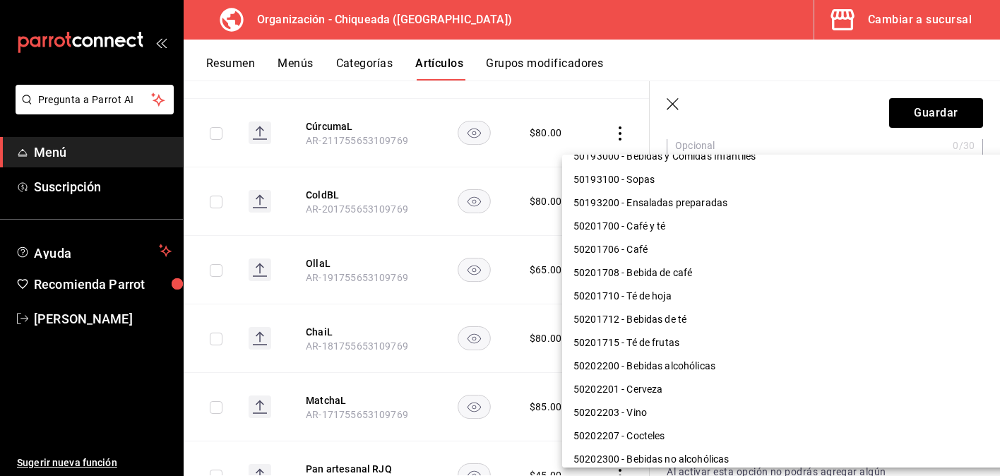
scroll to position [626, 0]
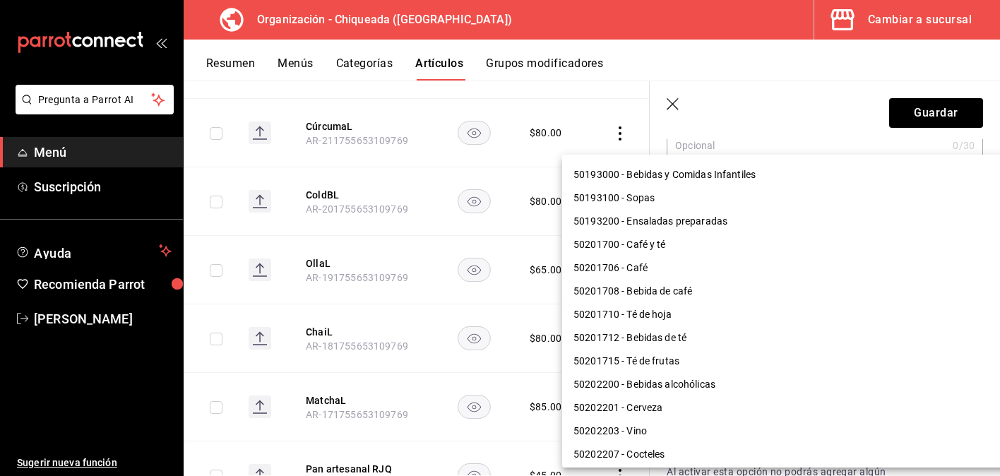
click at [728, 283] on li "50201708 - Bebida de café" at bounding box center [795, 291] width 467 height 23
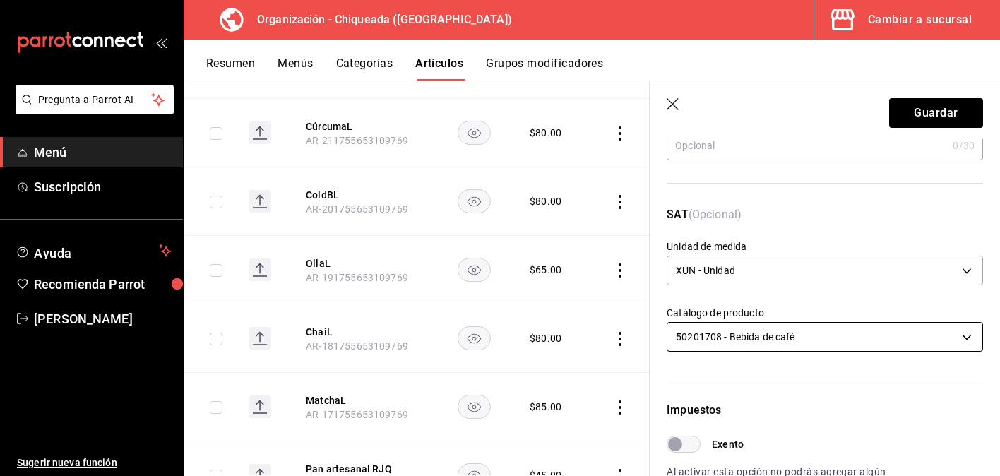
click at [734, 340] on body "Pregunta a Parrot AI Menú Suscripción Ayuda Recomienda Parrot [PERSON_NAME] Sug…" at bounding box center [500, 238] width 1000 height 476
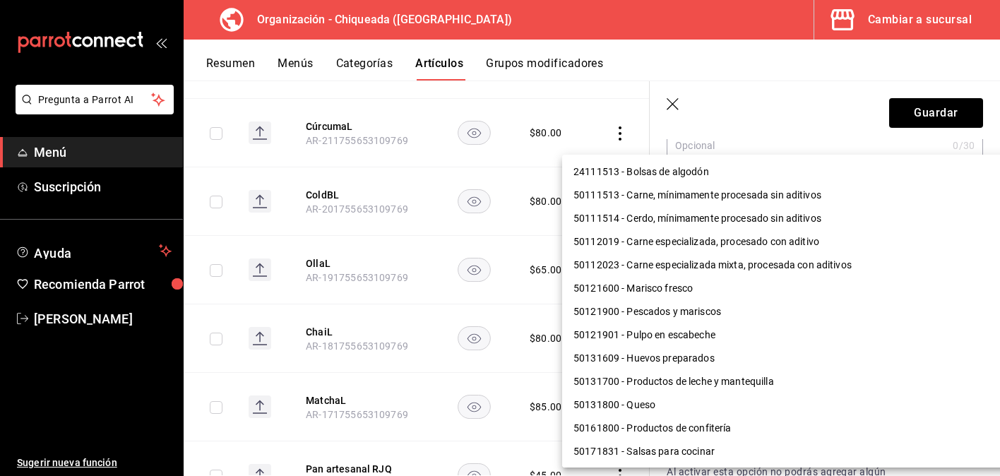
scroll to position [607, 0]
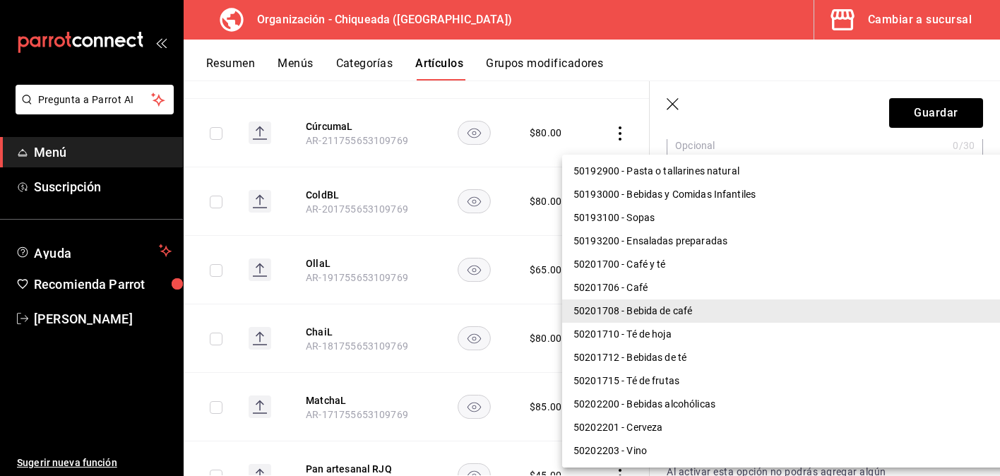
click at [724, 366] on li "50201712 - Bebidas de té" at bounding box center [795, 357] width 467 height 23
type input "50201712"
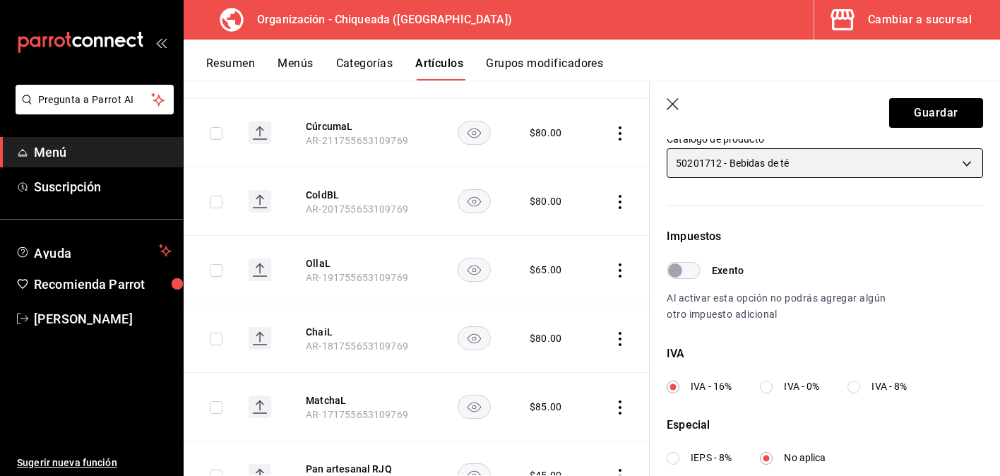
scroll to position [460, 0]
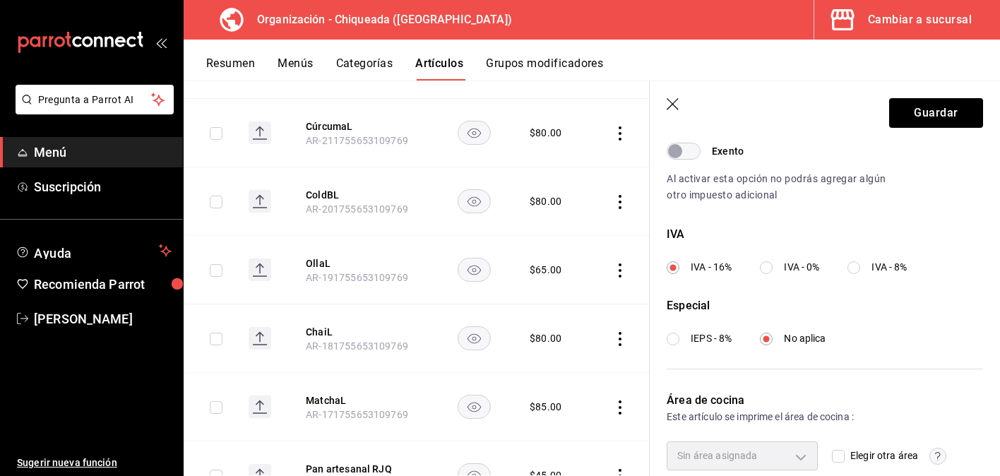
click at [801, 261] on span "IVA - 0%" at bounding box center [801, 267] width 35 height 15
click at [772, 261] on input "IVA - 0%" at bounding box center [766, 267] width 13 height 13
radio input "true"
click at [936, 107] on button "Guardar" at bounding box center [936, 113] width 94 height 30
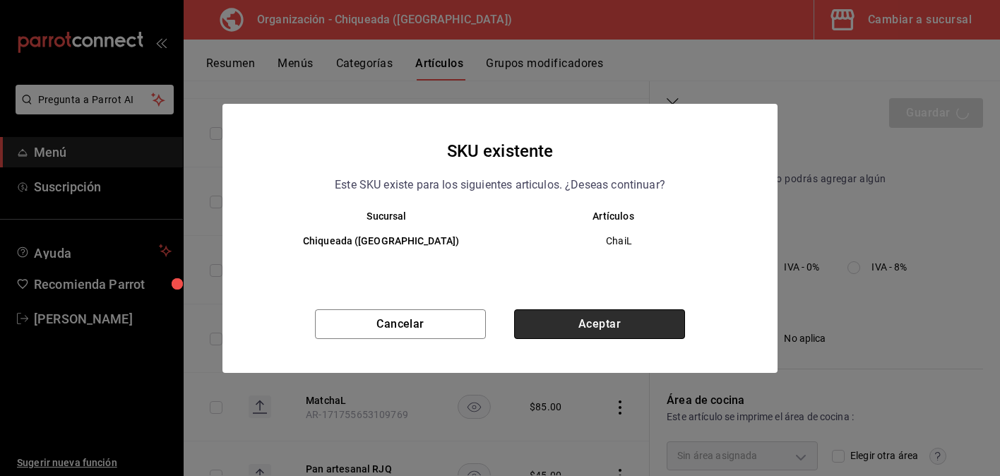
click at [653, 325] on button "Aceptar" at bounding box center [599, 324] width 171 height 30
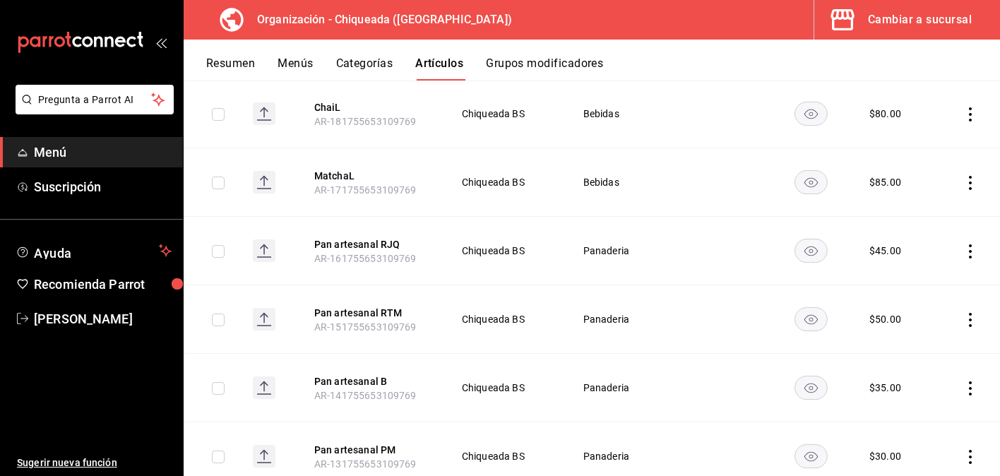
scroll to position [841, 0]
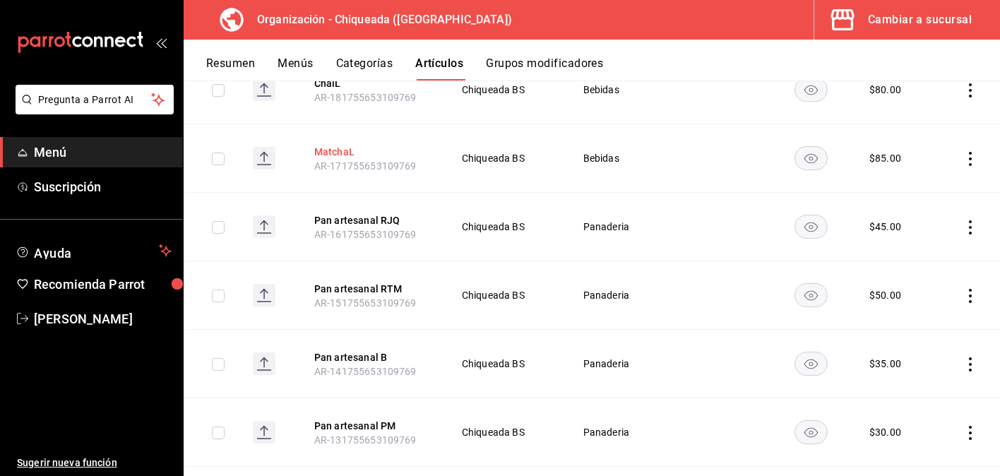
click at [342, 152] on button "MatchaL" at bounding box center [370, 152] width 113 height 14
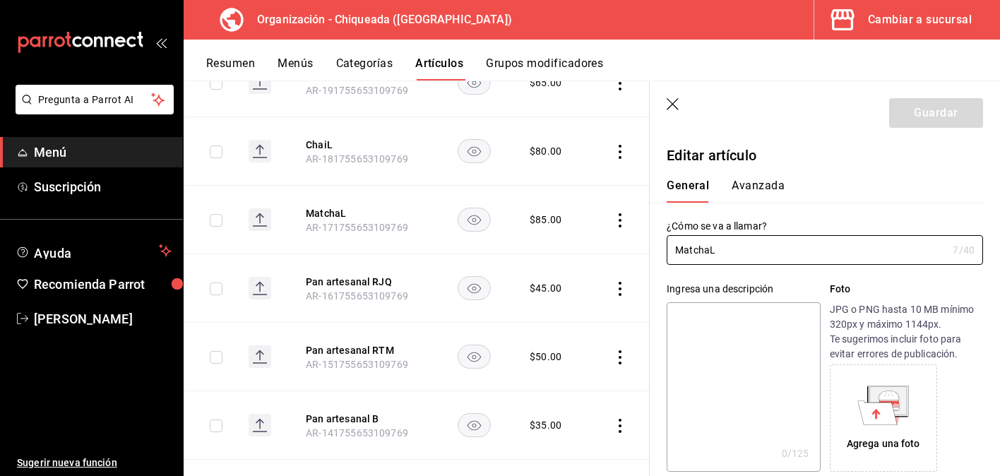
type input "$85.00"
type input "E48"
type input "90101500"
radio input "true"
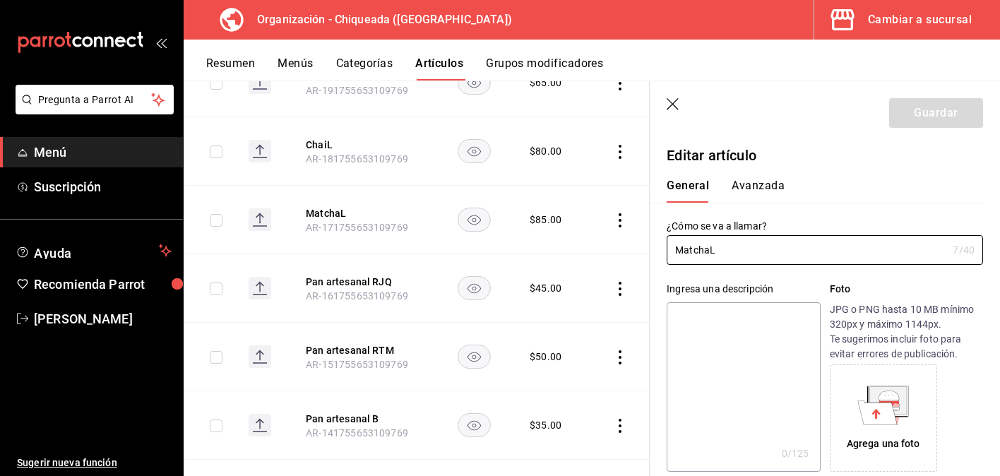
drag, startPoint x: 733, startPoint y: 246, endPoint x: 654, endPoint y: 239, distance: 79.3
click at [654, 239] on div "¿Cómo se va a llamar? MatchaL 7 /40 ¿Cómo se va a llamar?" at bounding box center [816, 234] width 333 height 62
click at [761, 186] on button "Avanzada" at bounding box center [757, 191] width 53 height 24
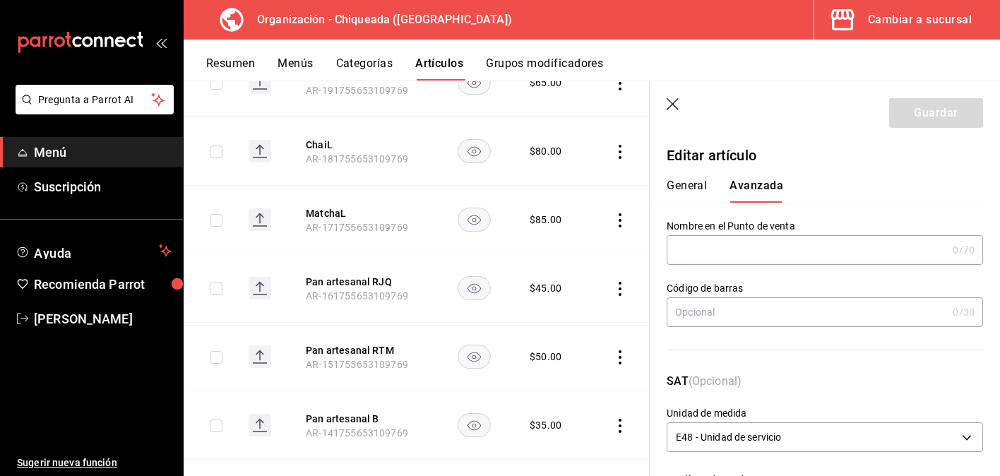
click at [761, 249] on input "text" at bounding box center [807, 250] width 280 height 28
paste input "MatchaL"
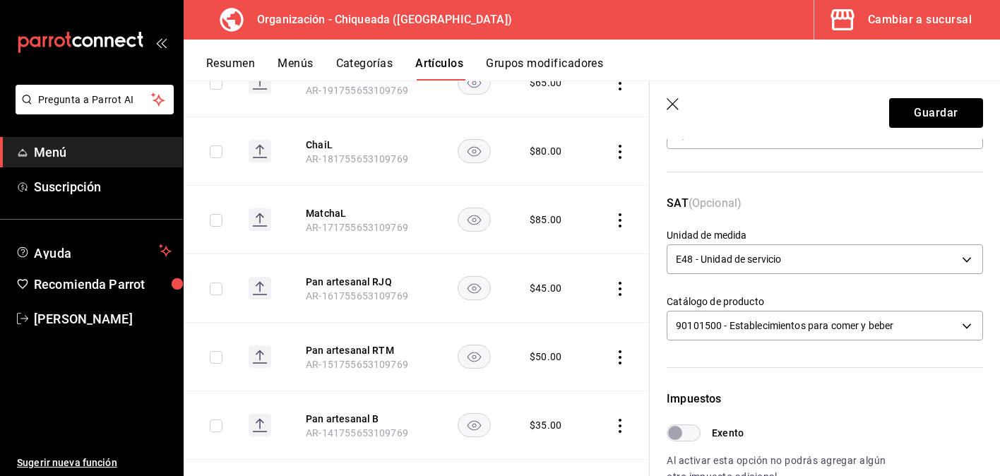
scroll to position [181, 0]
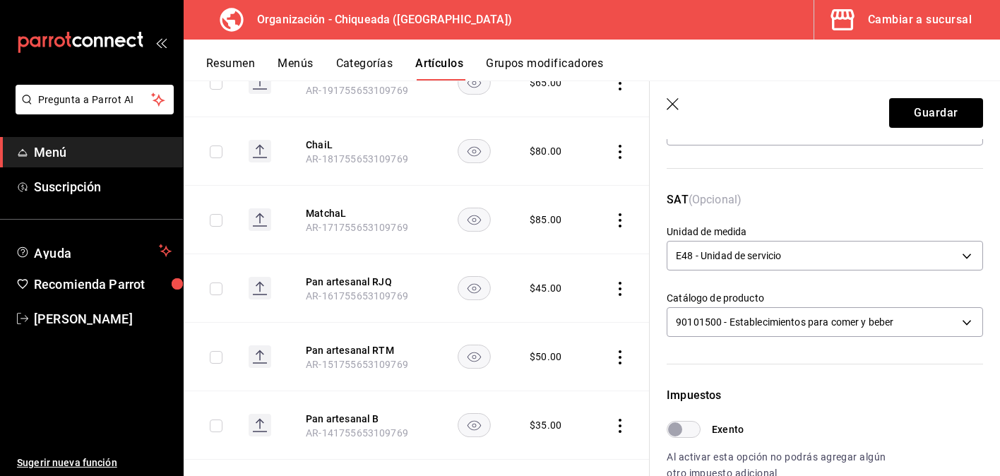
type input "MatchaL"
click at [761, 249] on body "Pregunta a Parrot AI Menú Suscripción Ayuda Recomienda Parrot [PERSON_NAME] Sug…" at bounding box center [500, 238] width 1000 height 476
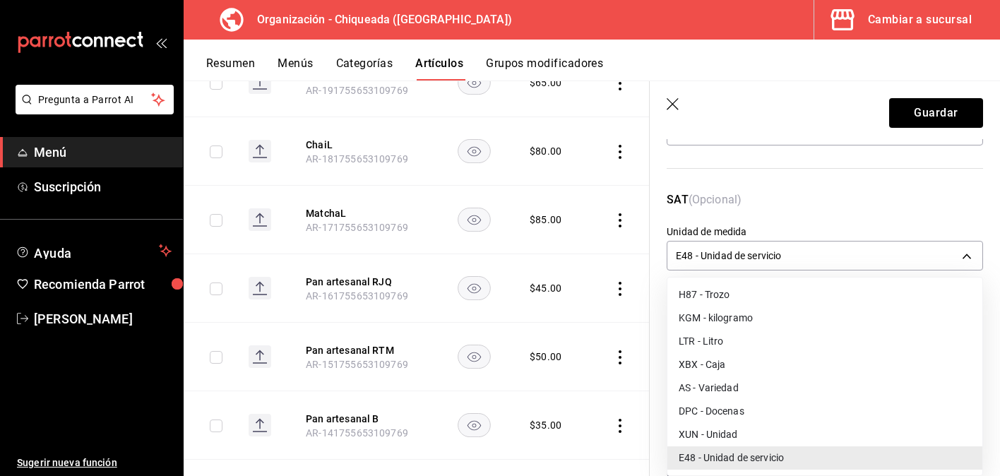
click at [731, 431] on li "XUN - Unidad" at bounding box center [824, 434] width 315 height 23
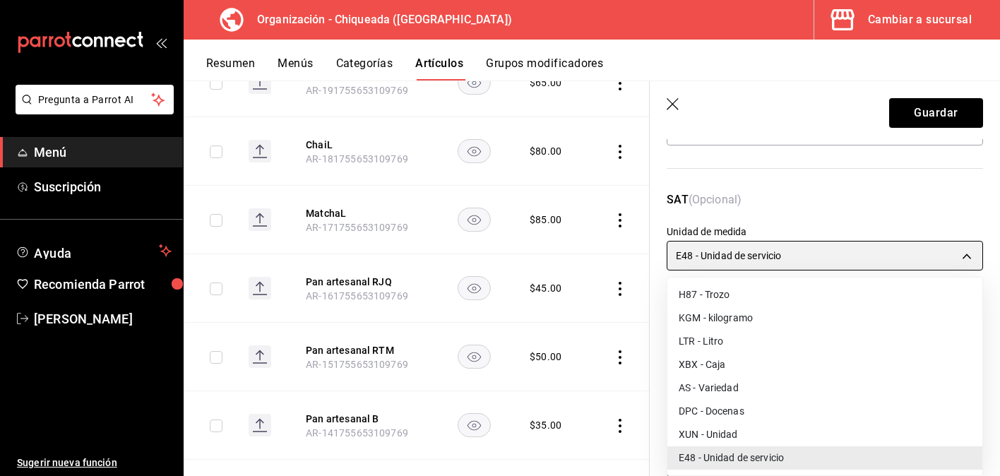
type input "XUN"
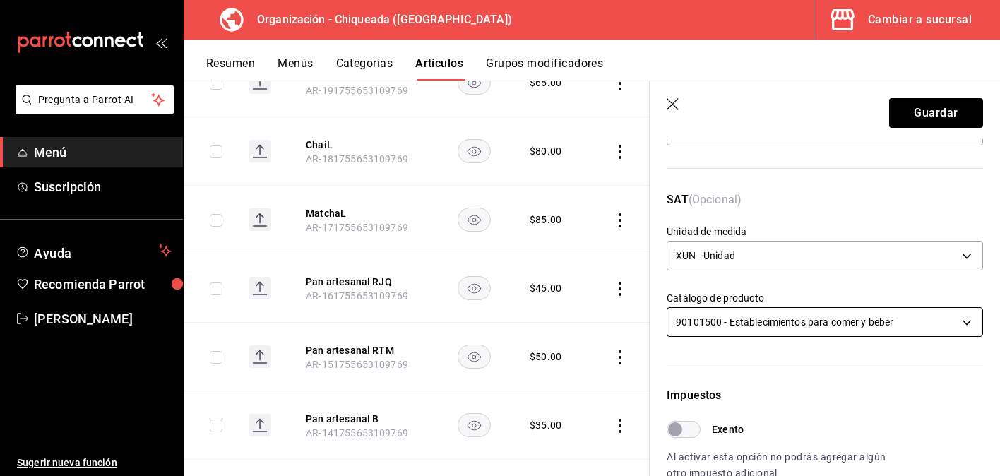
click at [763, 323] on body "Pregunta a Parrot AI Menú Suscripción Ayuda Recomienda Parrot [PERSON_NAME] Sug…" at bounding box center [500, 238] width 1000 height 476
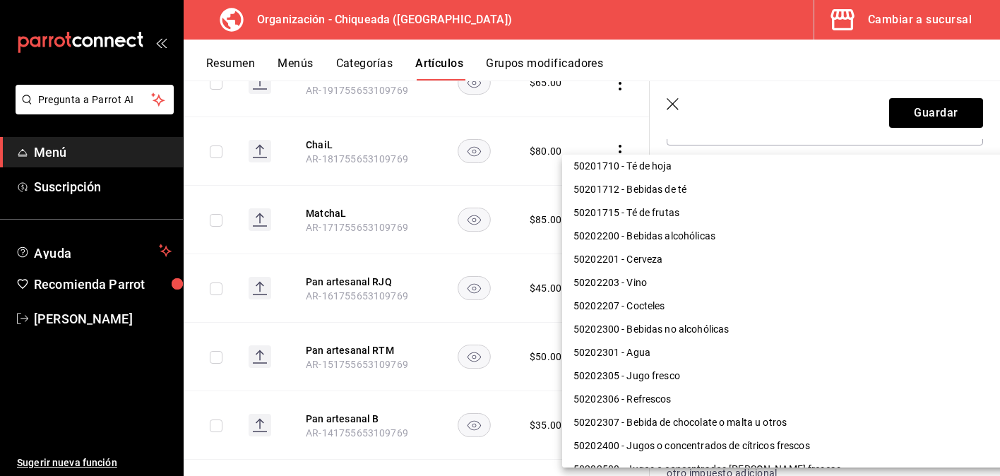
scroll to position [712, 0]
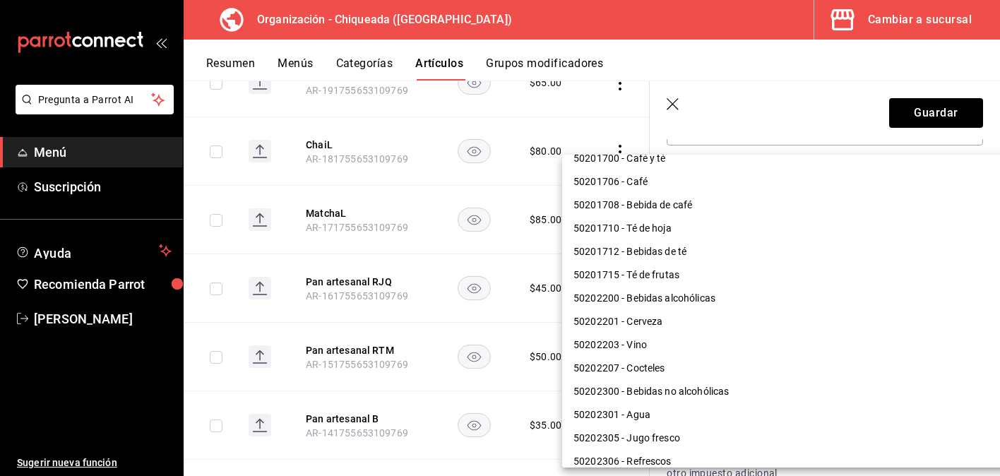
drag, startPoint x: 767, startPoint y: 222, endPoint x: 765, endPoint y: 241, distance: 19.1
click at [765, 241] on ul "24111513 - Bolsas de algodón 50111513 - Carne, mínimamente procesada sin aditiv…" at bounding box center [795, 181] width 467 height 1479
click at [765, 241] on li "50201712 - Bebidas de té" at bounding box center [795, 251] width 467 height 23
type input "50201712"
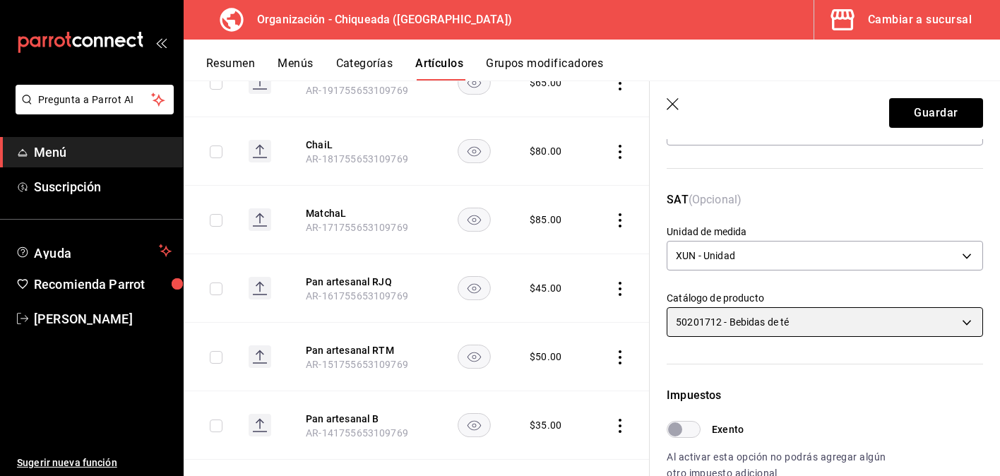
scroll to position [488, 0]
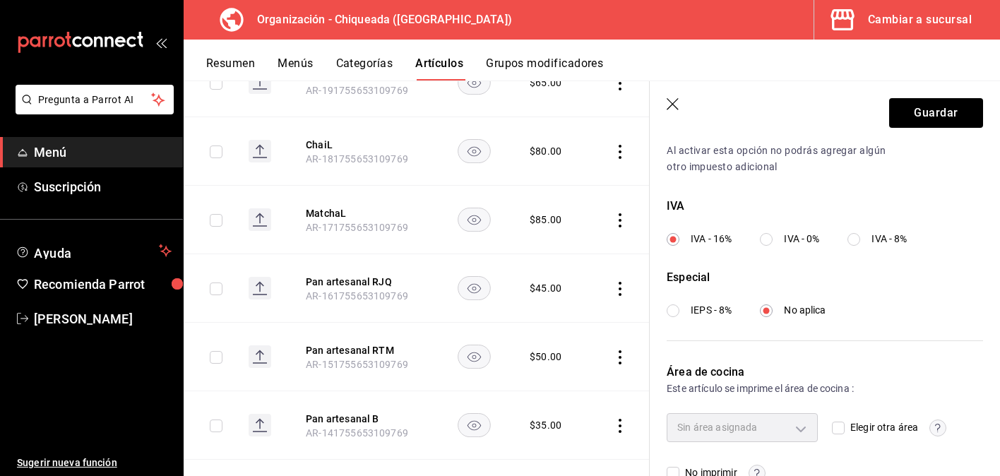
click at [765, 241] on input "IVA - 0%" at bounding box center [766, 239] width 13 height 13
radio input "true"
click at [900, 129] on header "Guardar" at bounding box center [825, 110] width 350 height 58
click at [916, 114] on button "Guardar" at bounding box center [936, 113] width 94 height 30
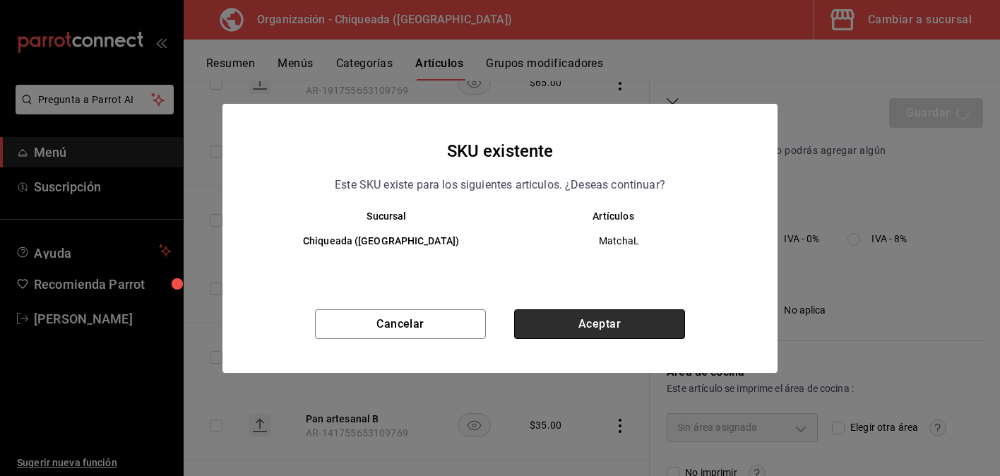
click at [645, 328] on button "Aceptar" at bounding box center [599, 324] width 171 height 30
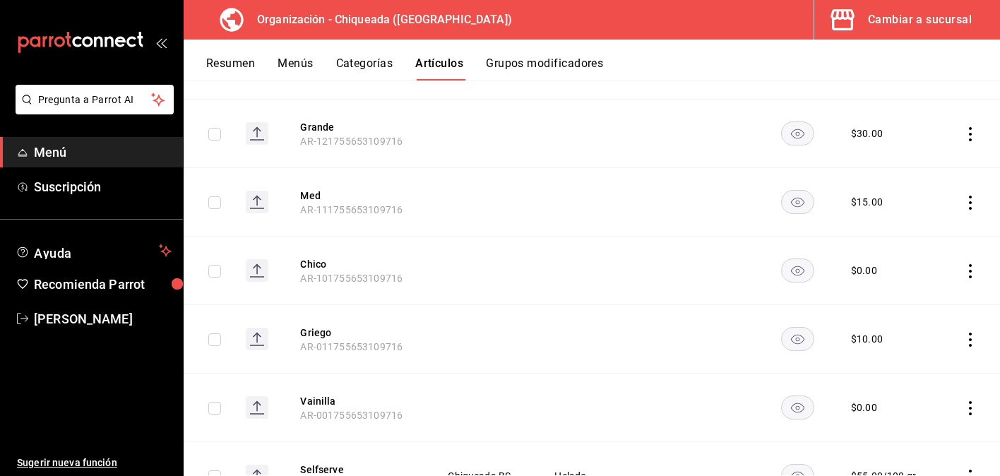
scroll to position [2098, 0]
